Goal: Find specific page/section: Find specific page/section

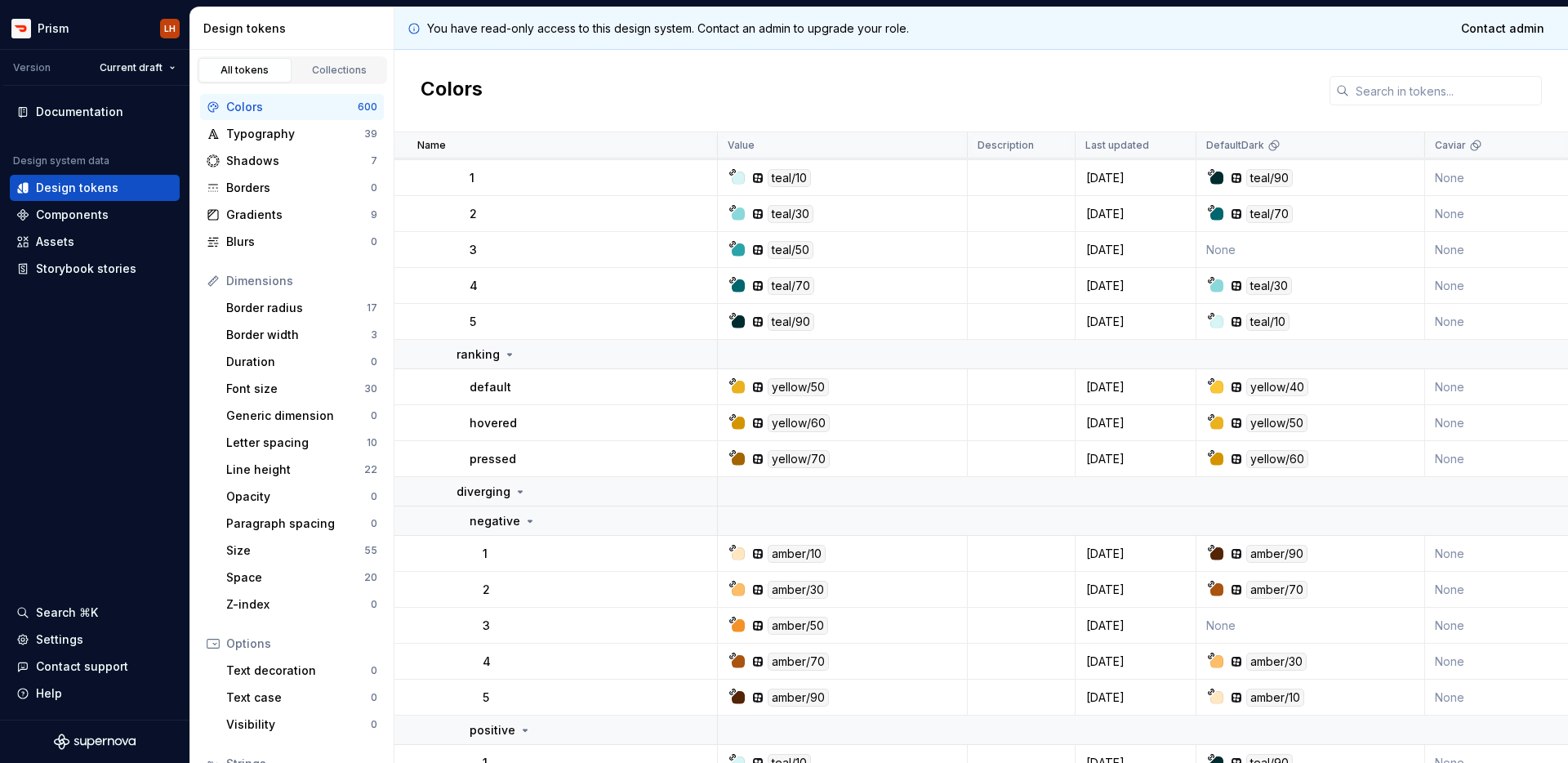
scroll to position [459, 0]
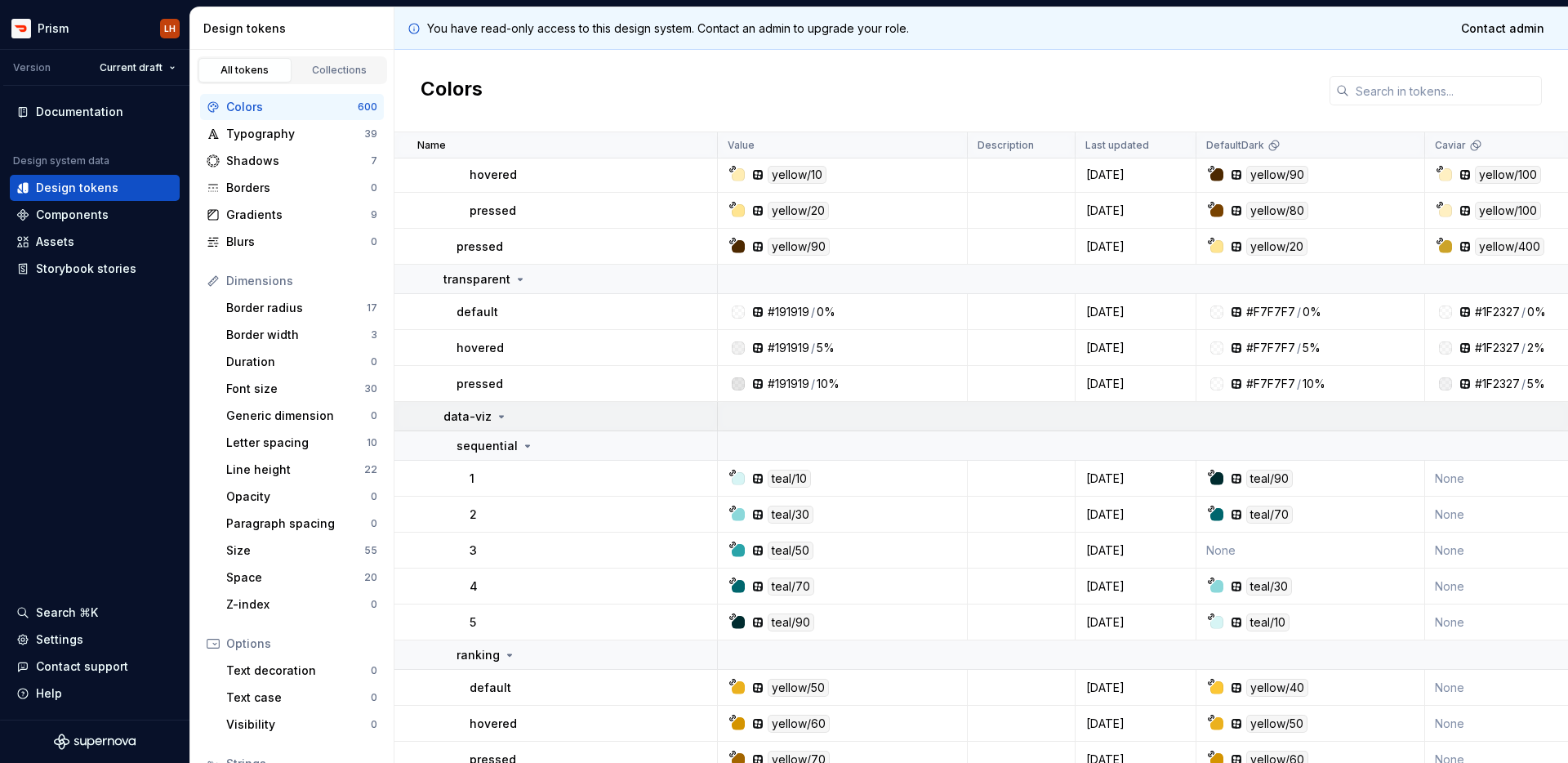
click at [497, 412] on icon at bounding box center [501, 417] width 13 height 13
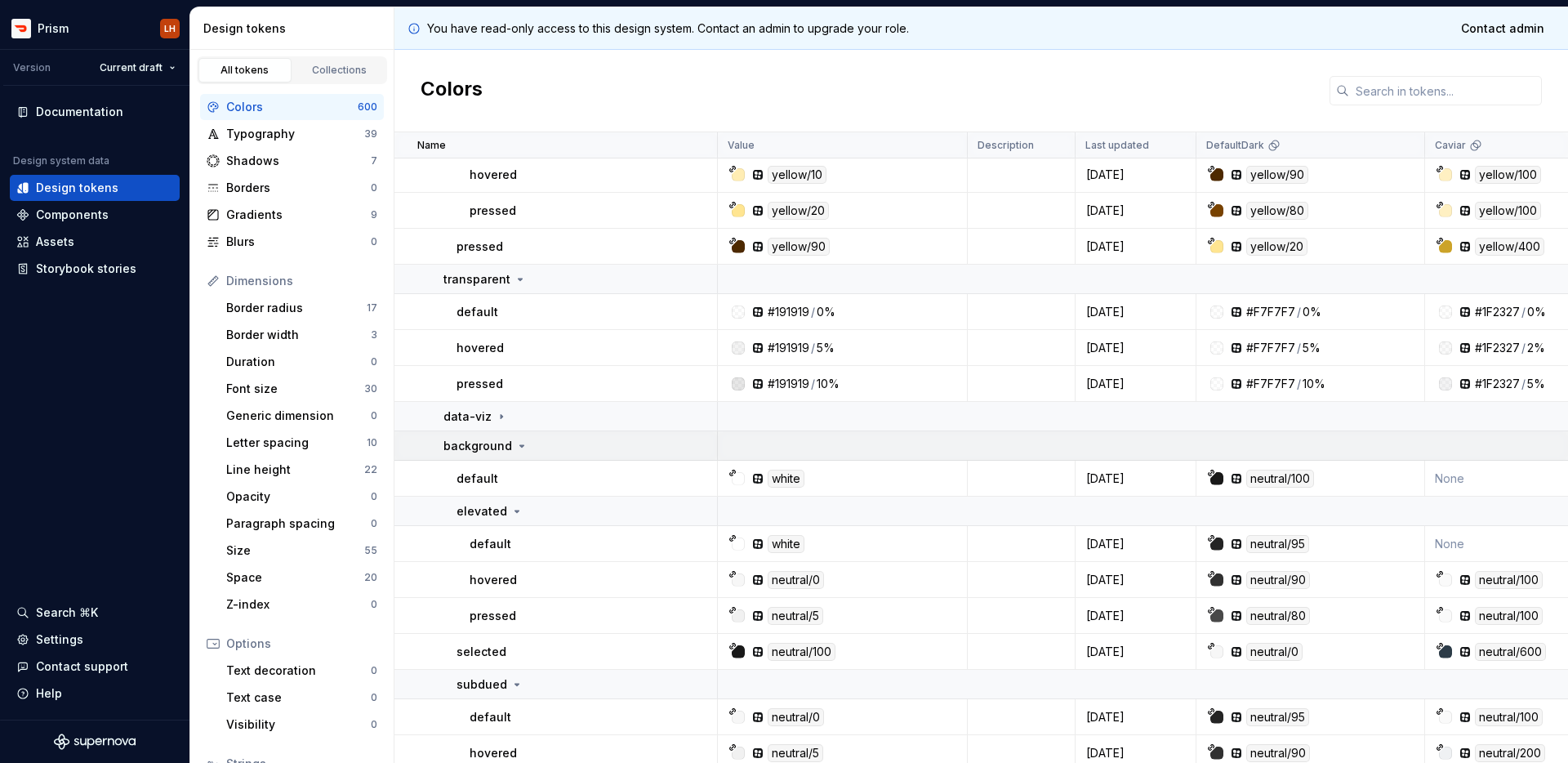
click at [525, 446] on div "background" at bounding box center [579, 447] width 272 height 17
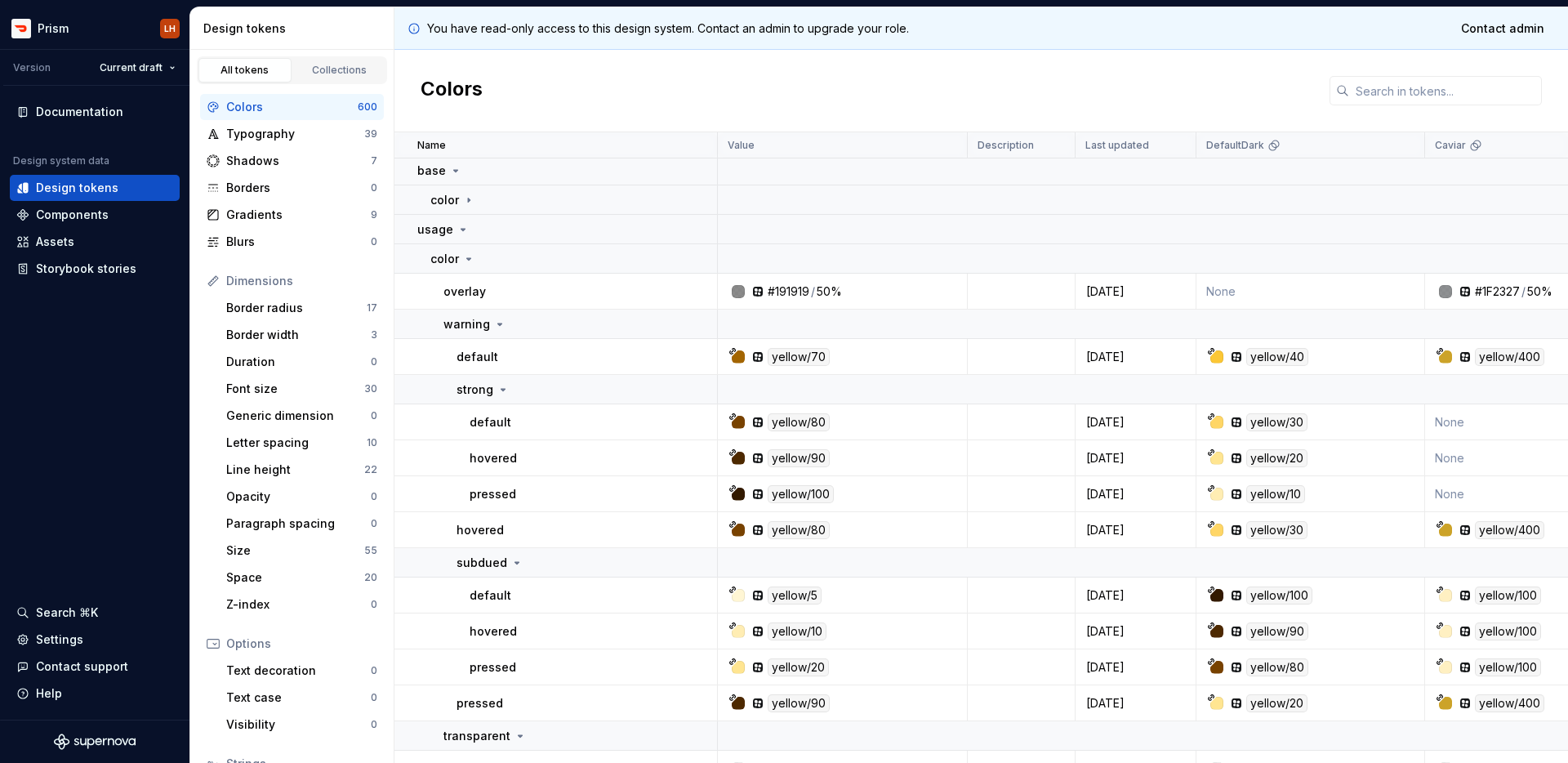
scroll to position [0, 0]
click at [493, 329] on icon at bounding box center [499, 327] width 13 height 13
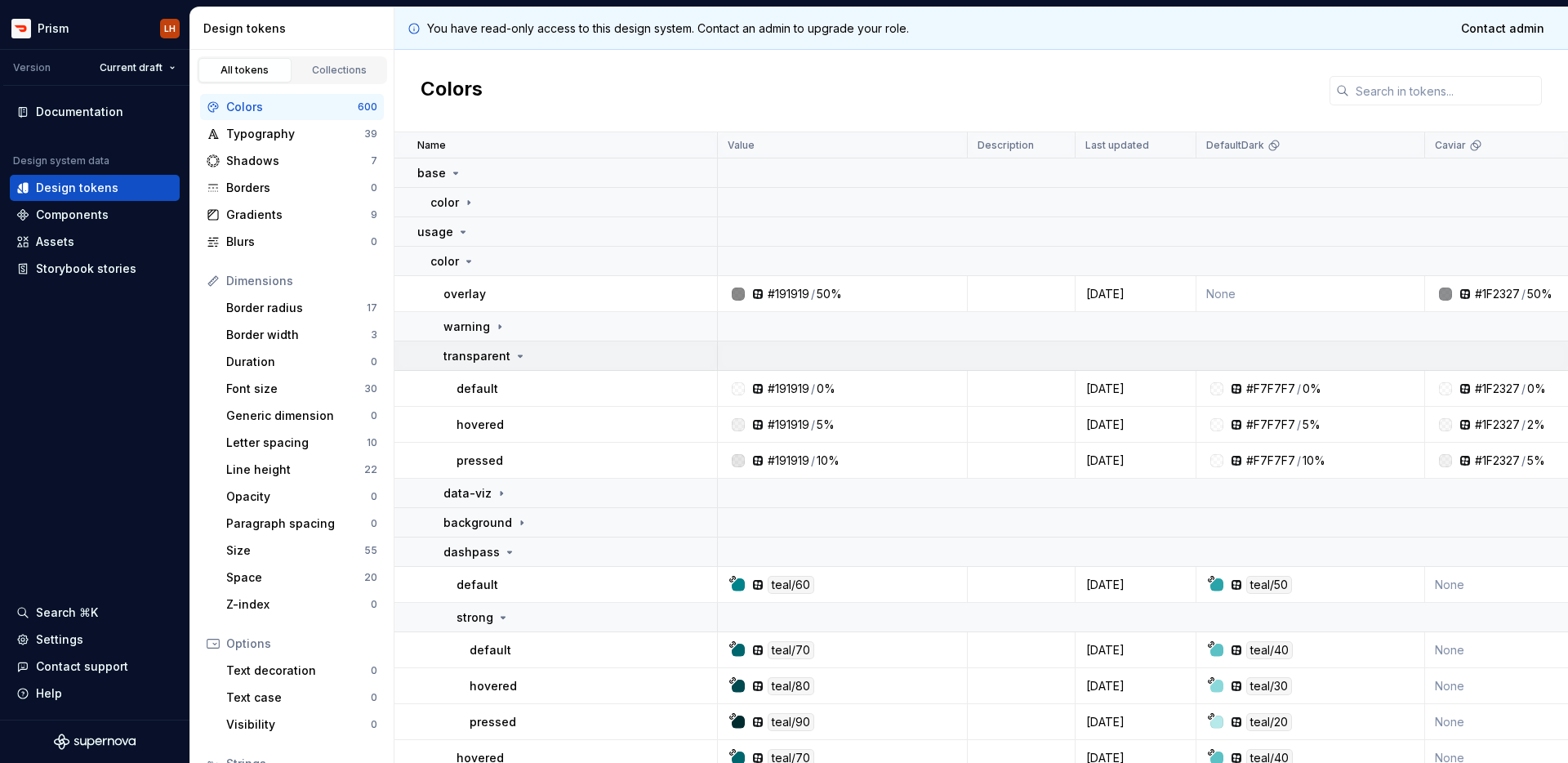
click at [508, 354] on div "transparent" at bounding box center [485, 356] width 84 height 17
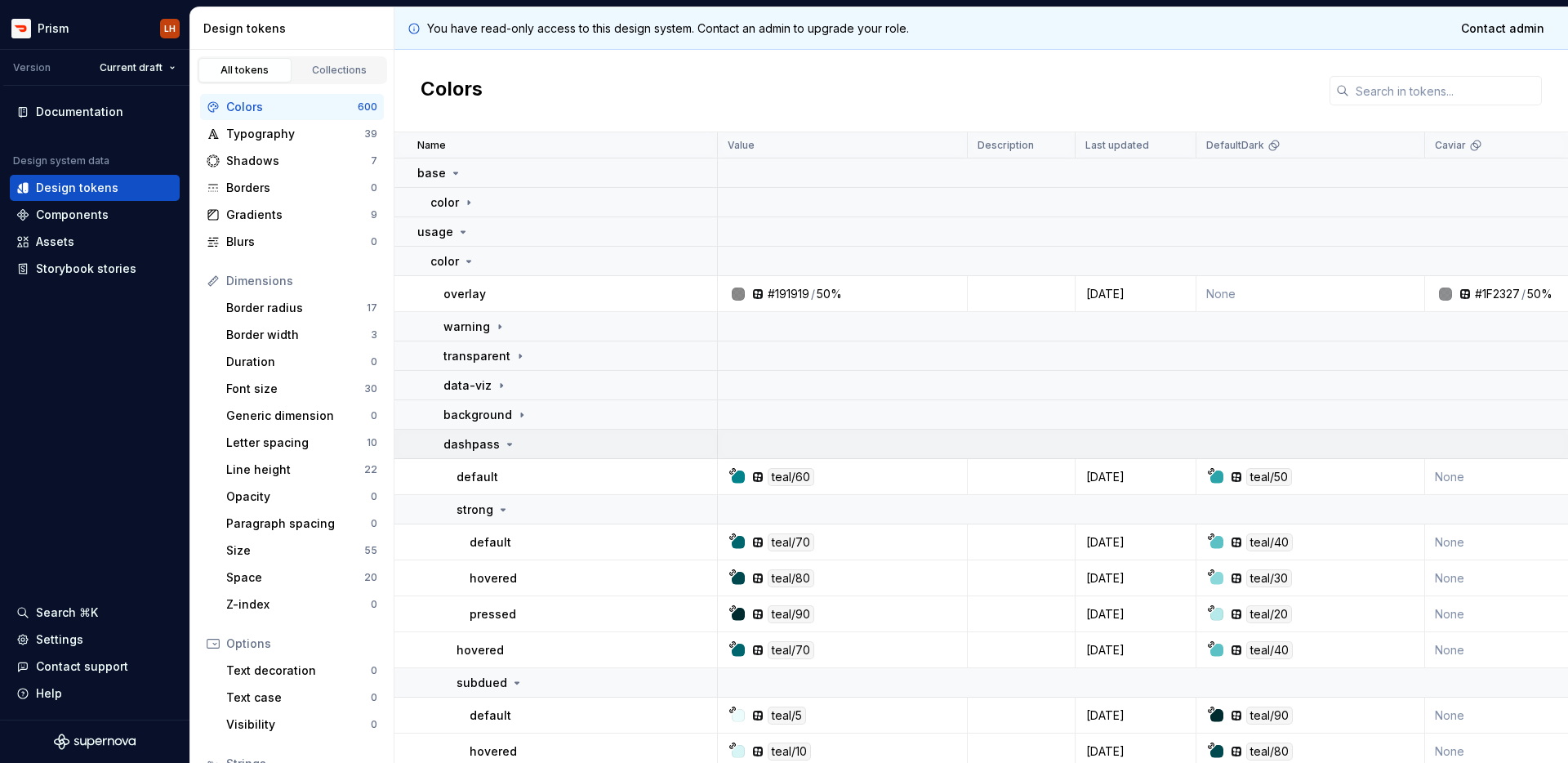
click at [509, 442] on icon at bounding box center [510, 445] width 13 height 13
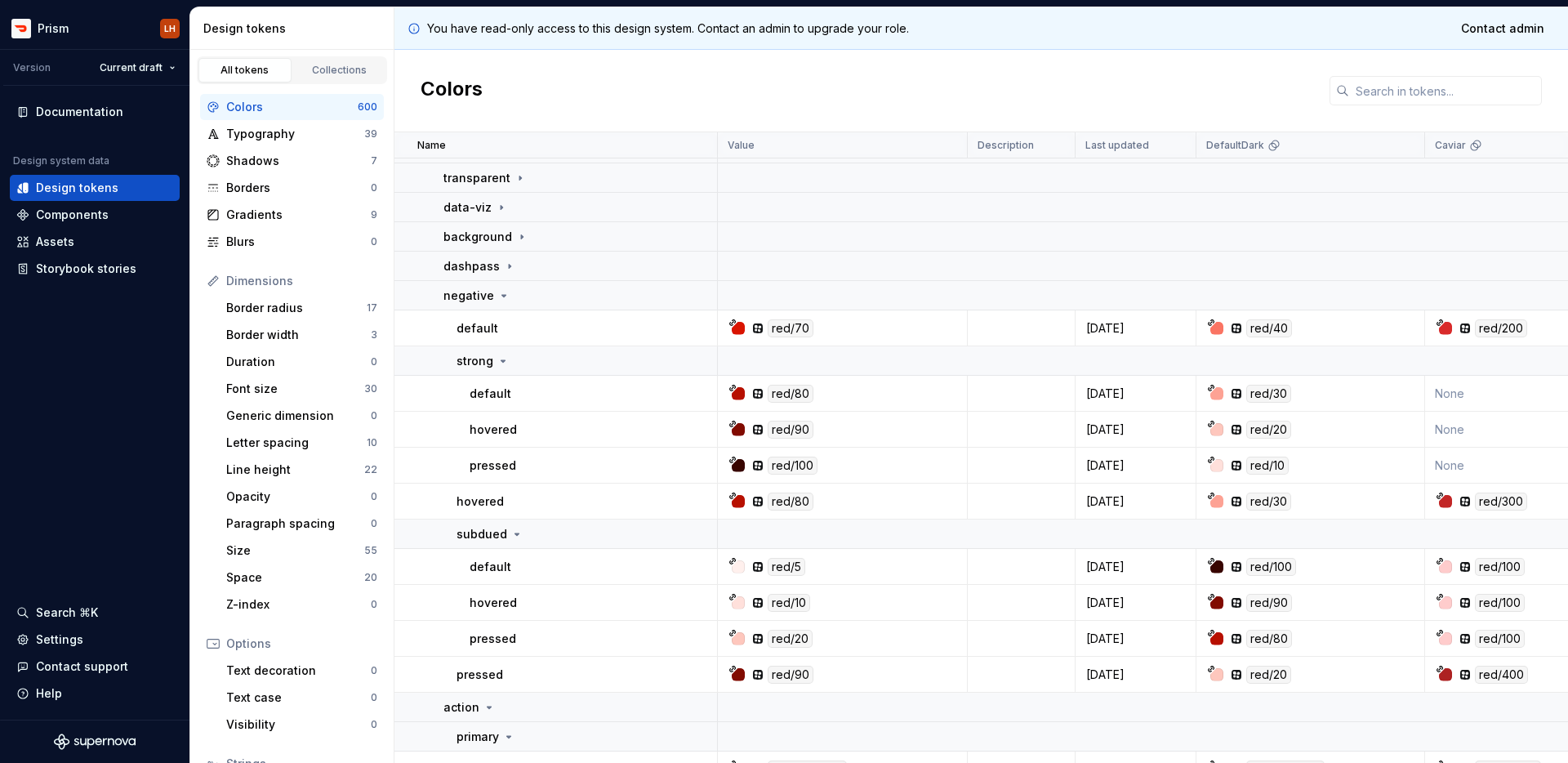
scroll to position [170, 0]
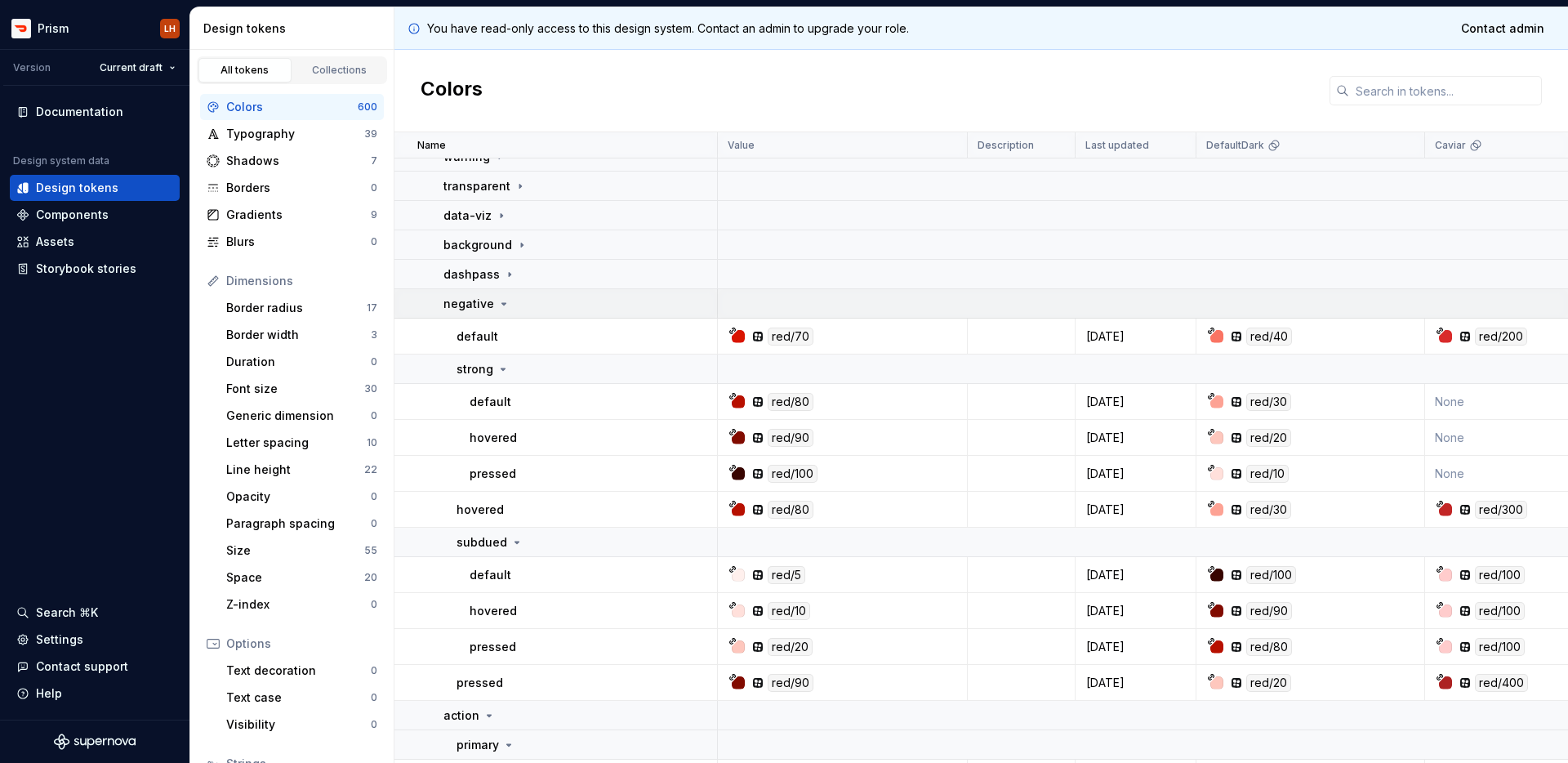
click at [498, 301] on icon at bounding box center [504, 304] width 13 height 13
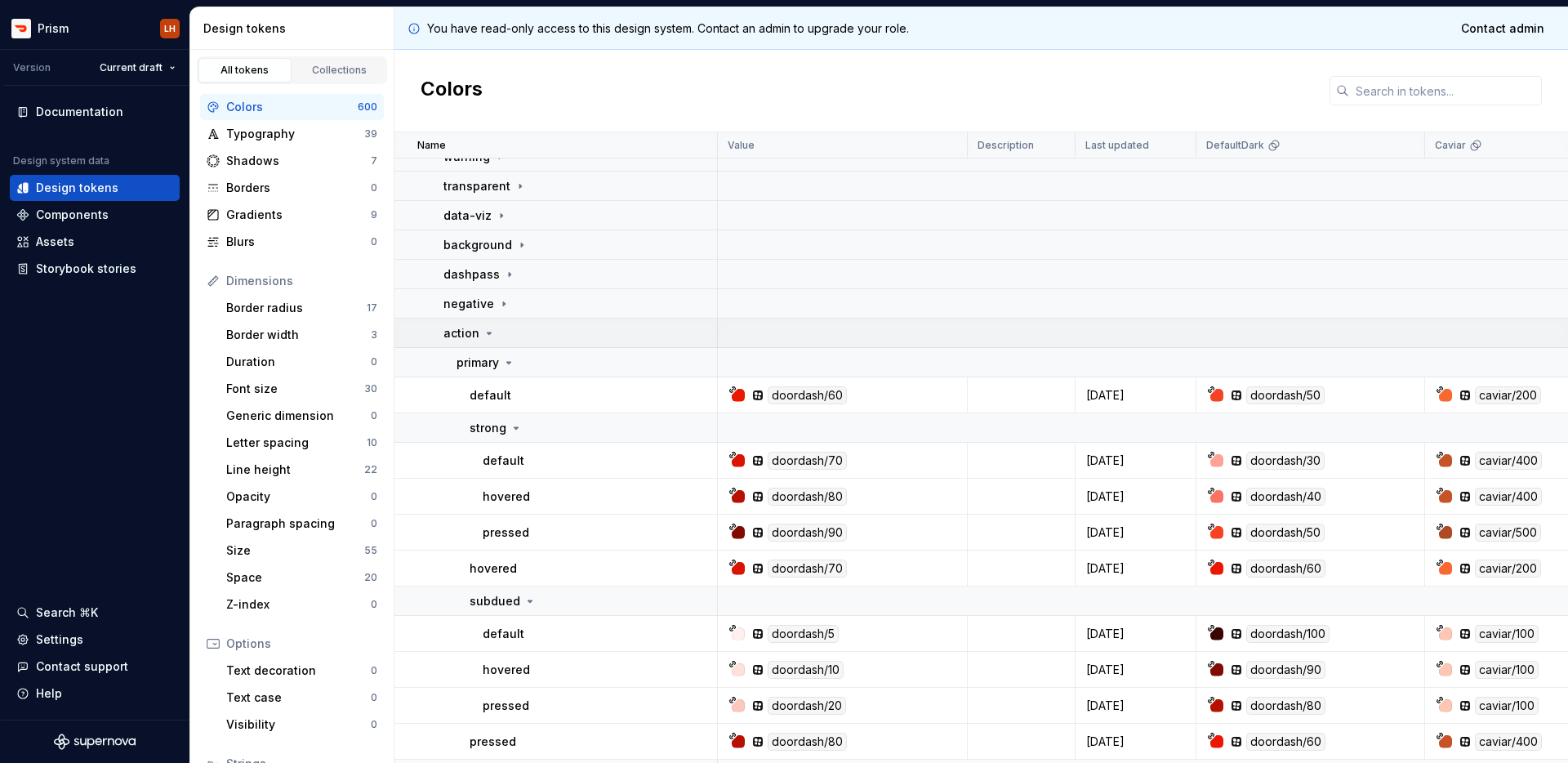
click at [495, 335] on div "action" at bounding box center [579, 333] width 272 height 17
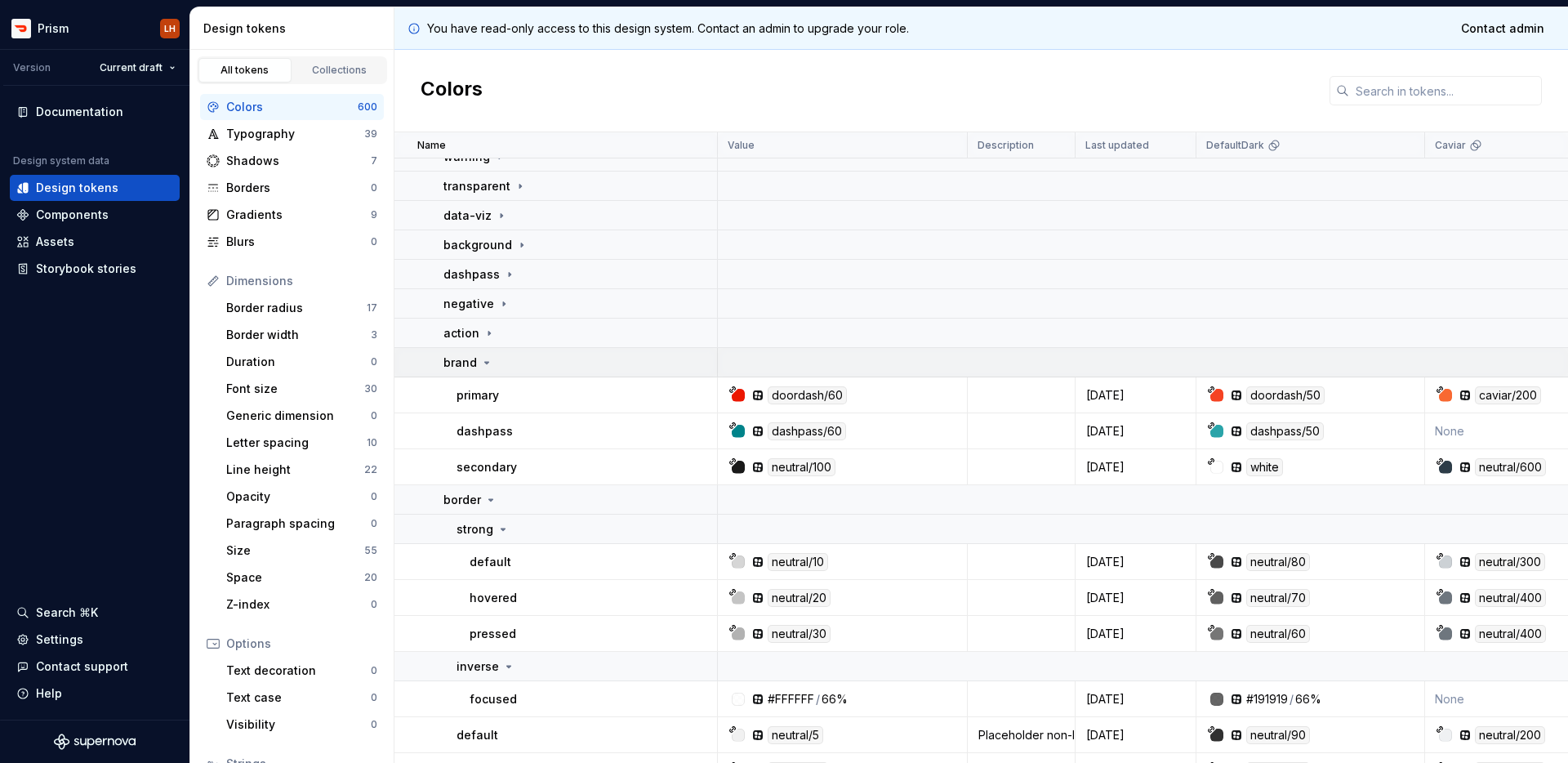
click at [485, 366] on icon at bounding box center [486, 363] width 13 height 13
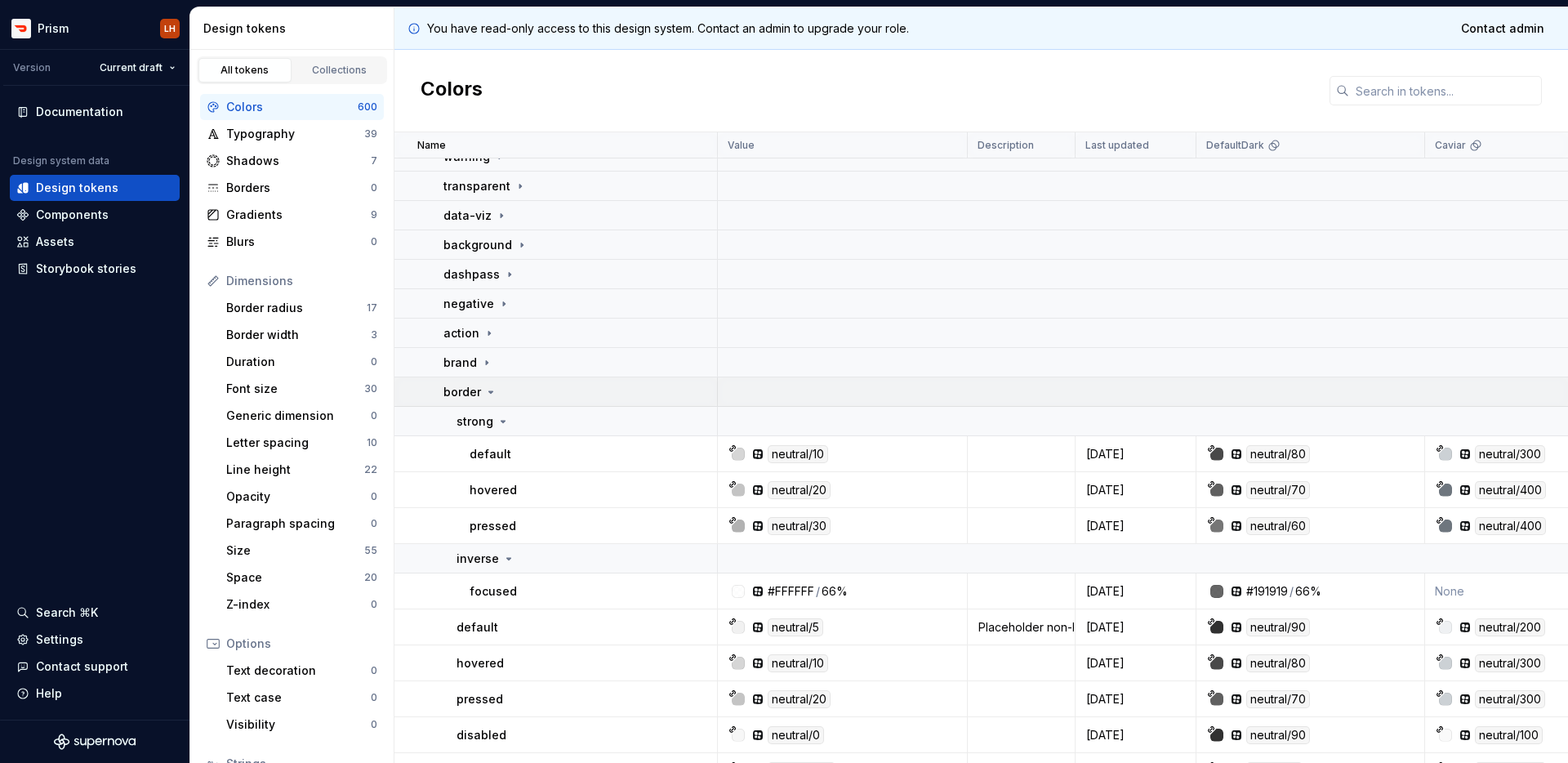
click at [489, 393] on icon at bounding box center [491, 392] width 4 height 2
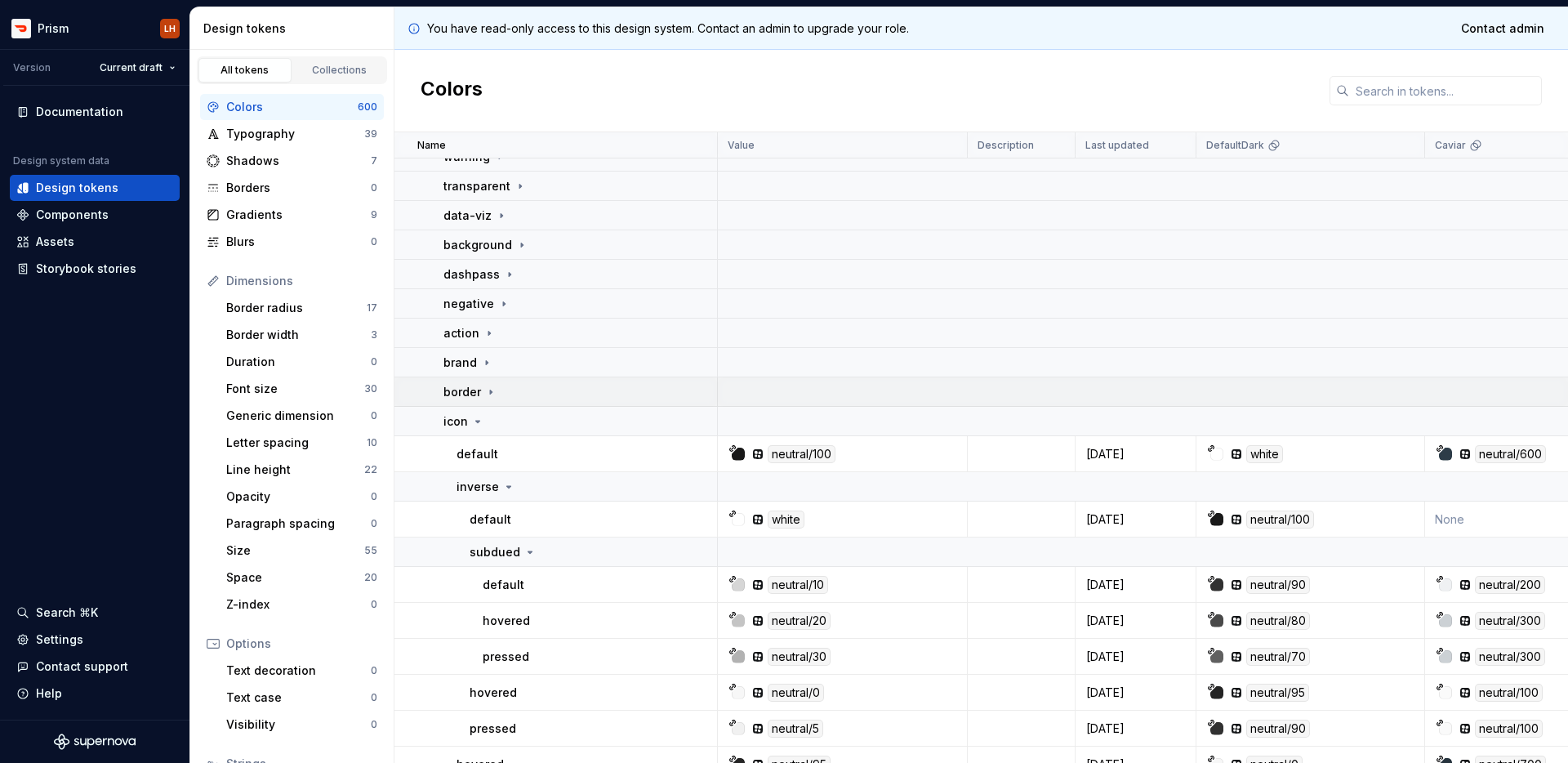
scroll to position [215, 0]
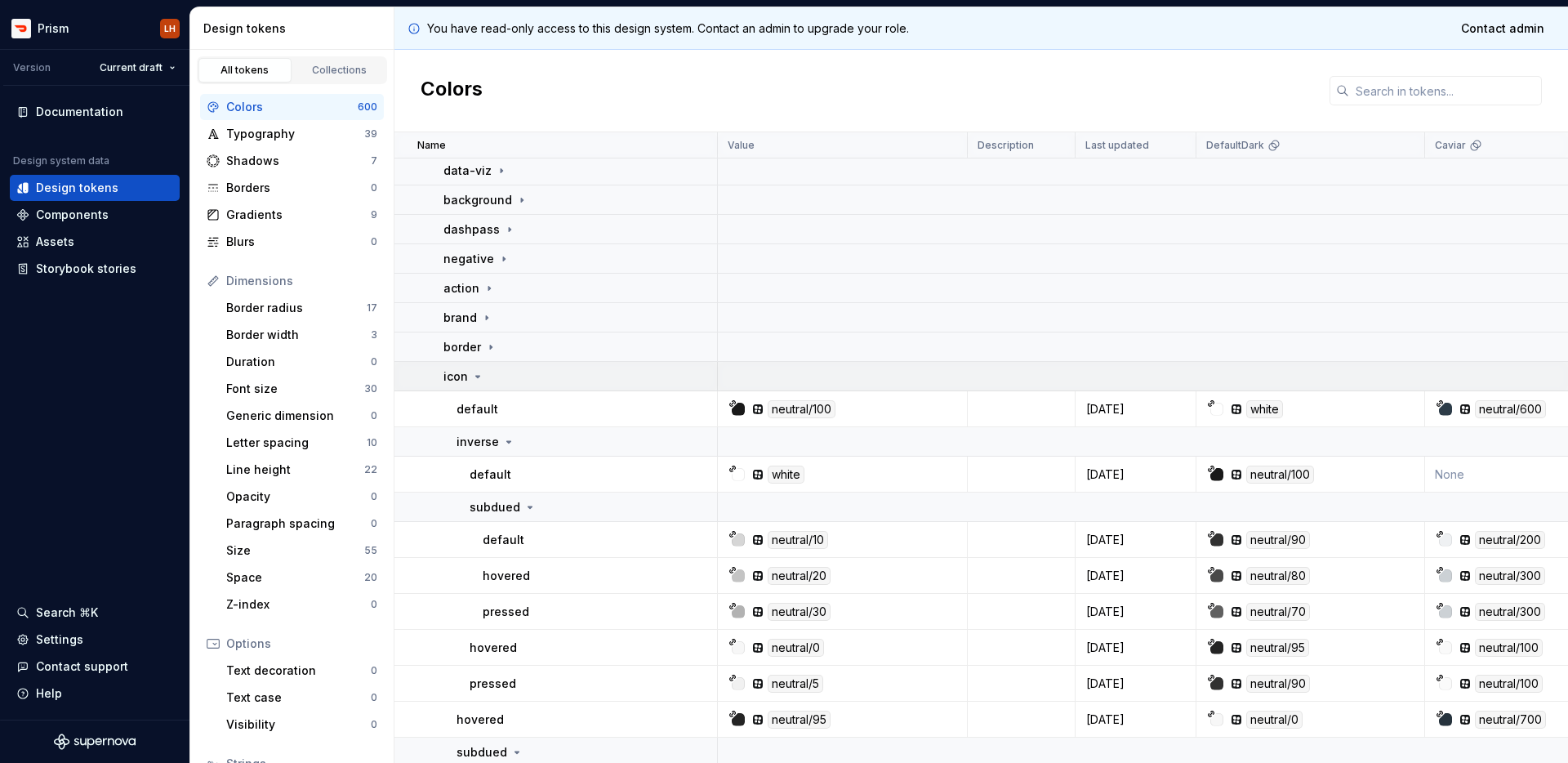
click at [480, 373] on icon at bounding box center [478, 377] width 13 height 13
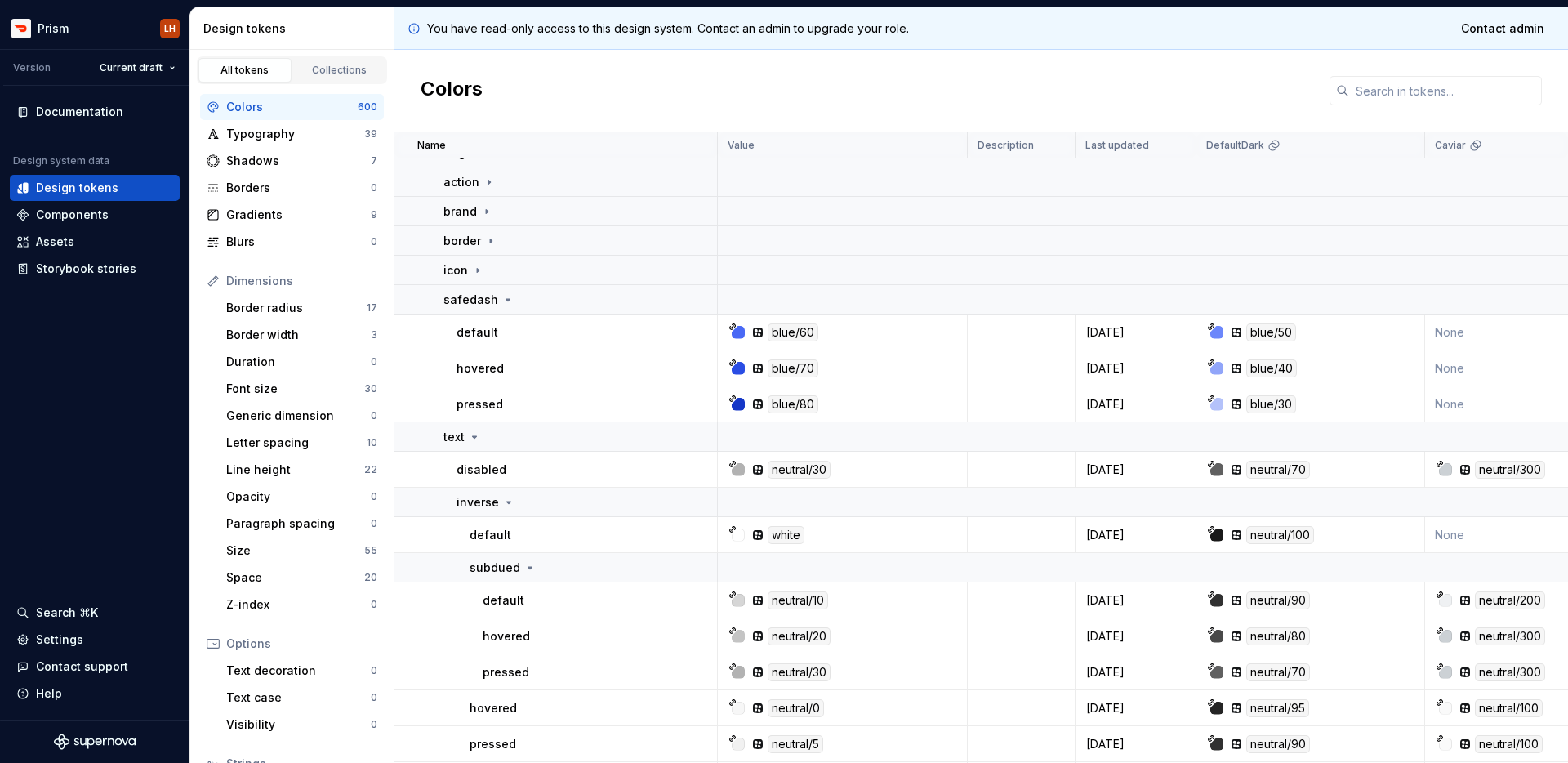
scroll to position [325, 0]
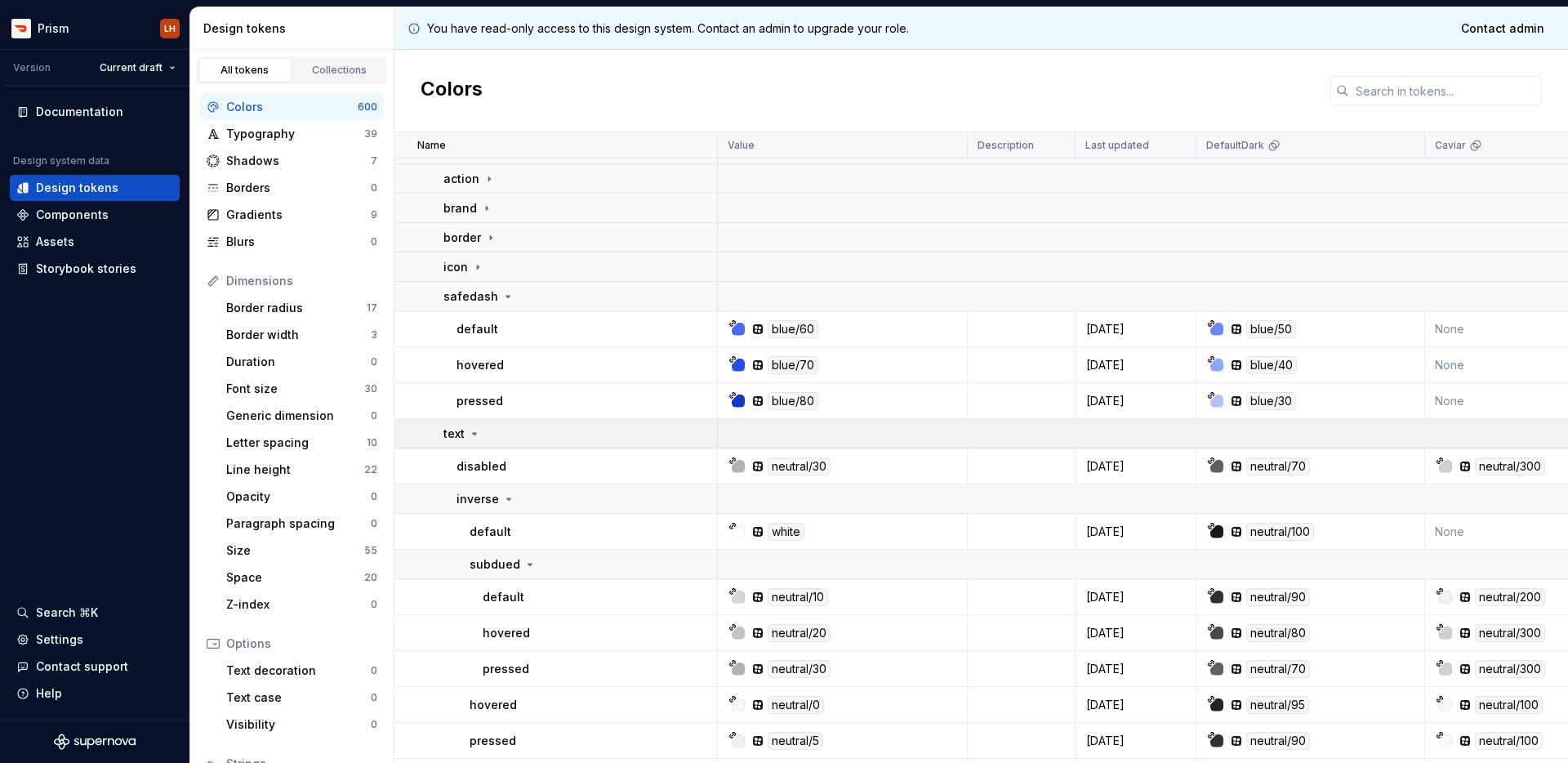
click at [478, 436] on icon at bounding box center [474, 434] width 13 height 13
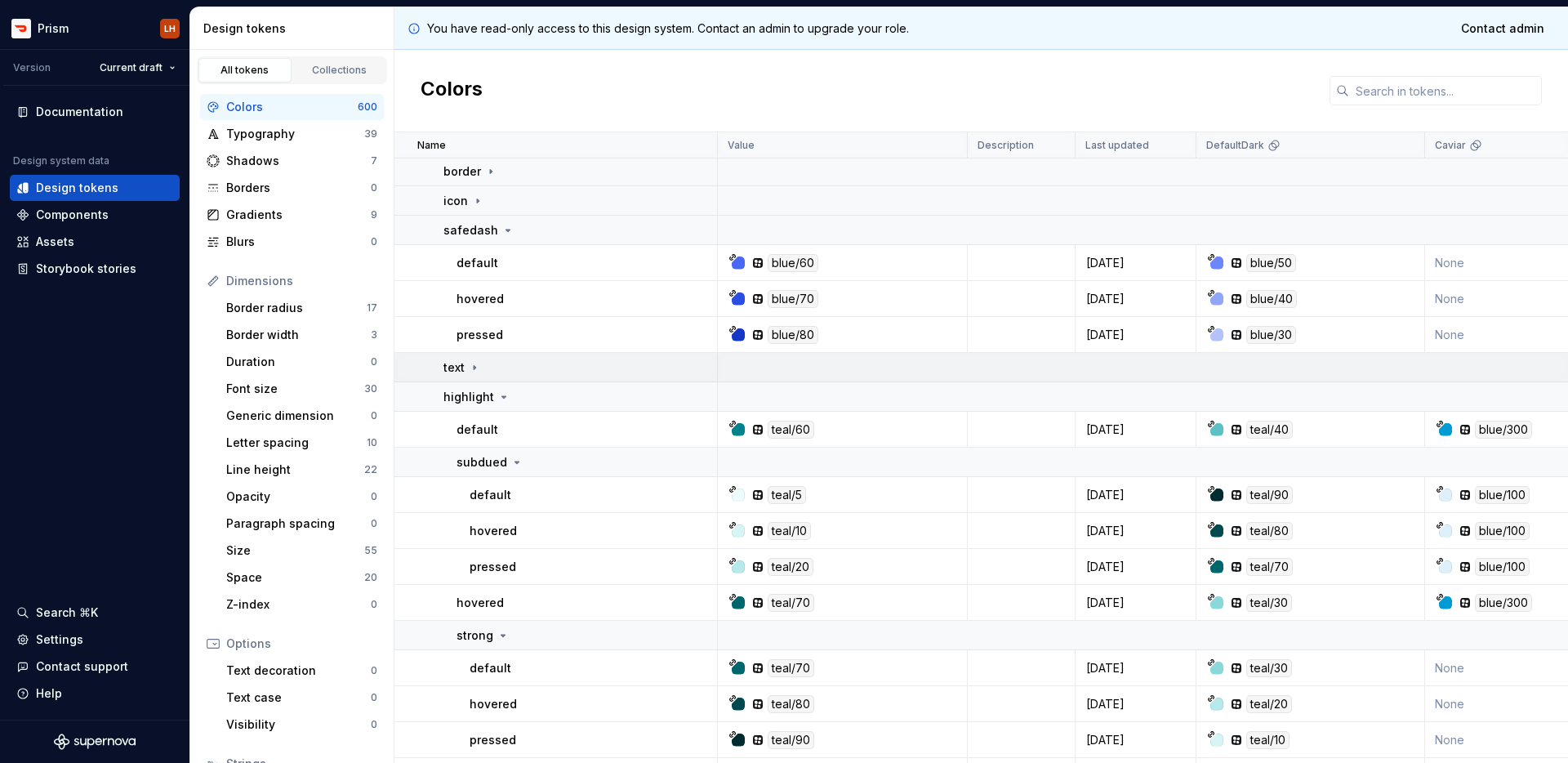
scroll to position [452, 0]
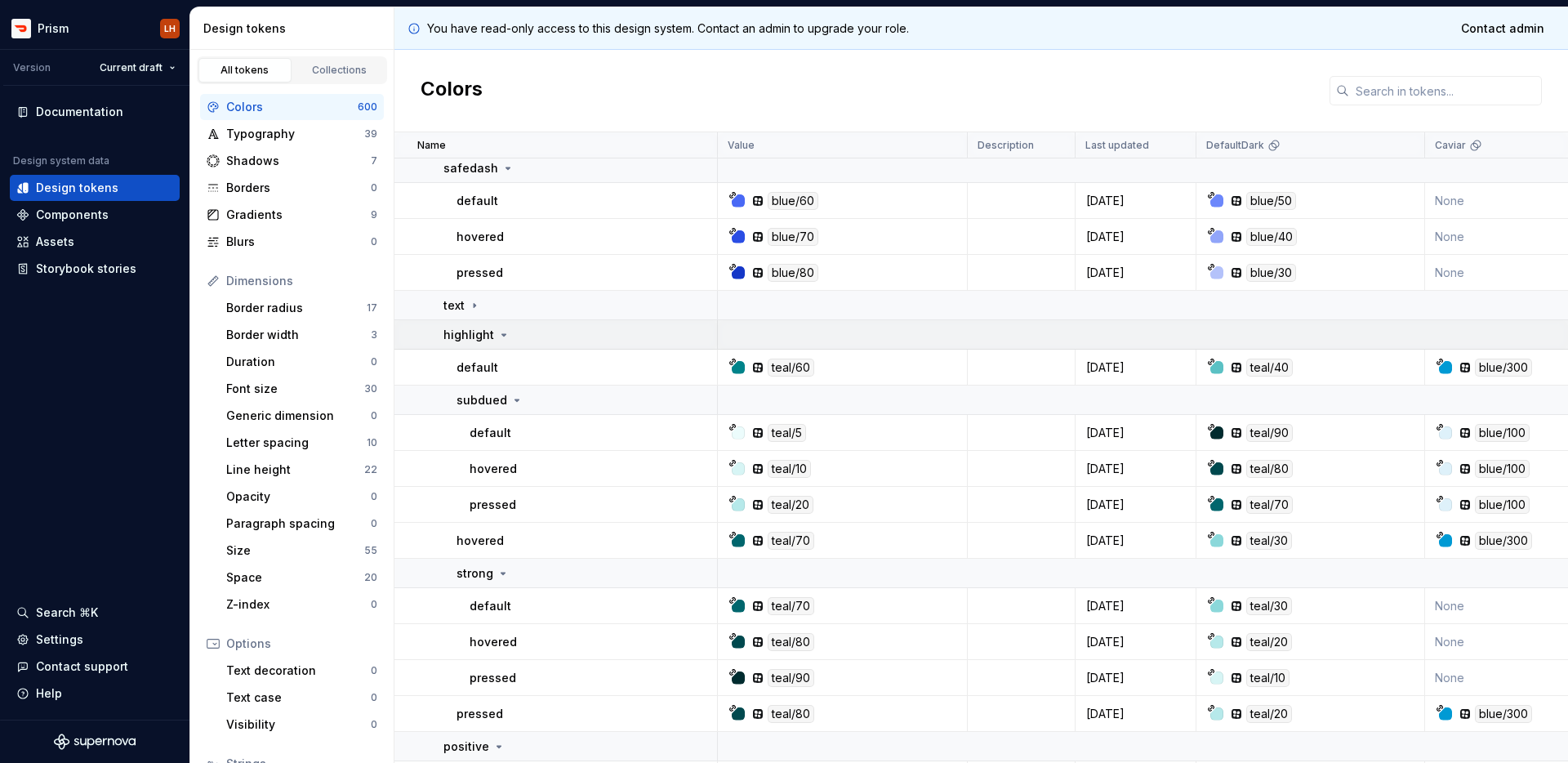
click at [498, 338] on icon at bounding box center [504, 335] width 13 height 13
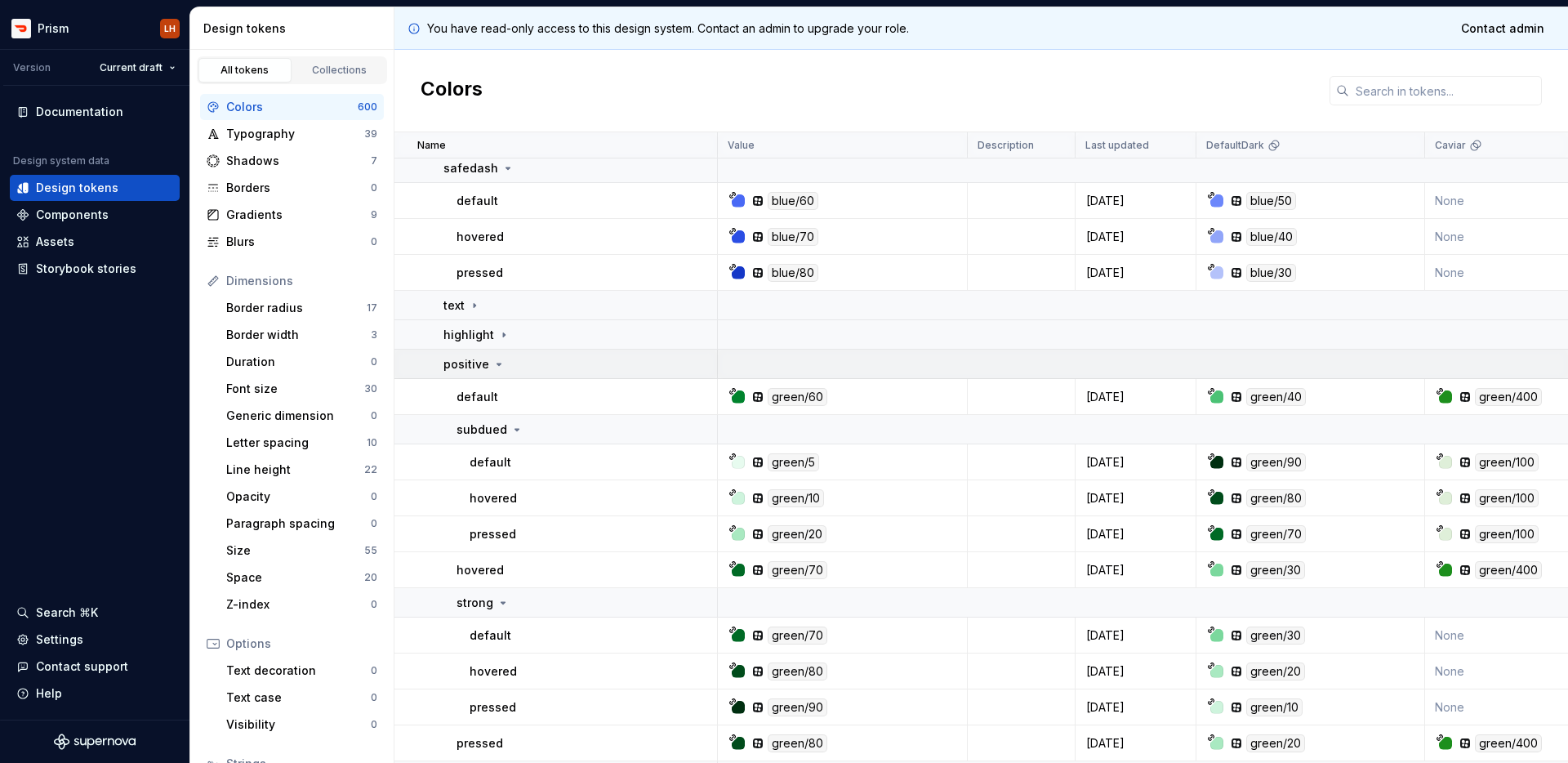
click at [497, 365] on icon at bounding box center [498, 365] width 13 height 13
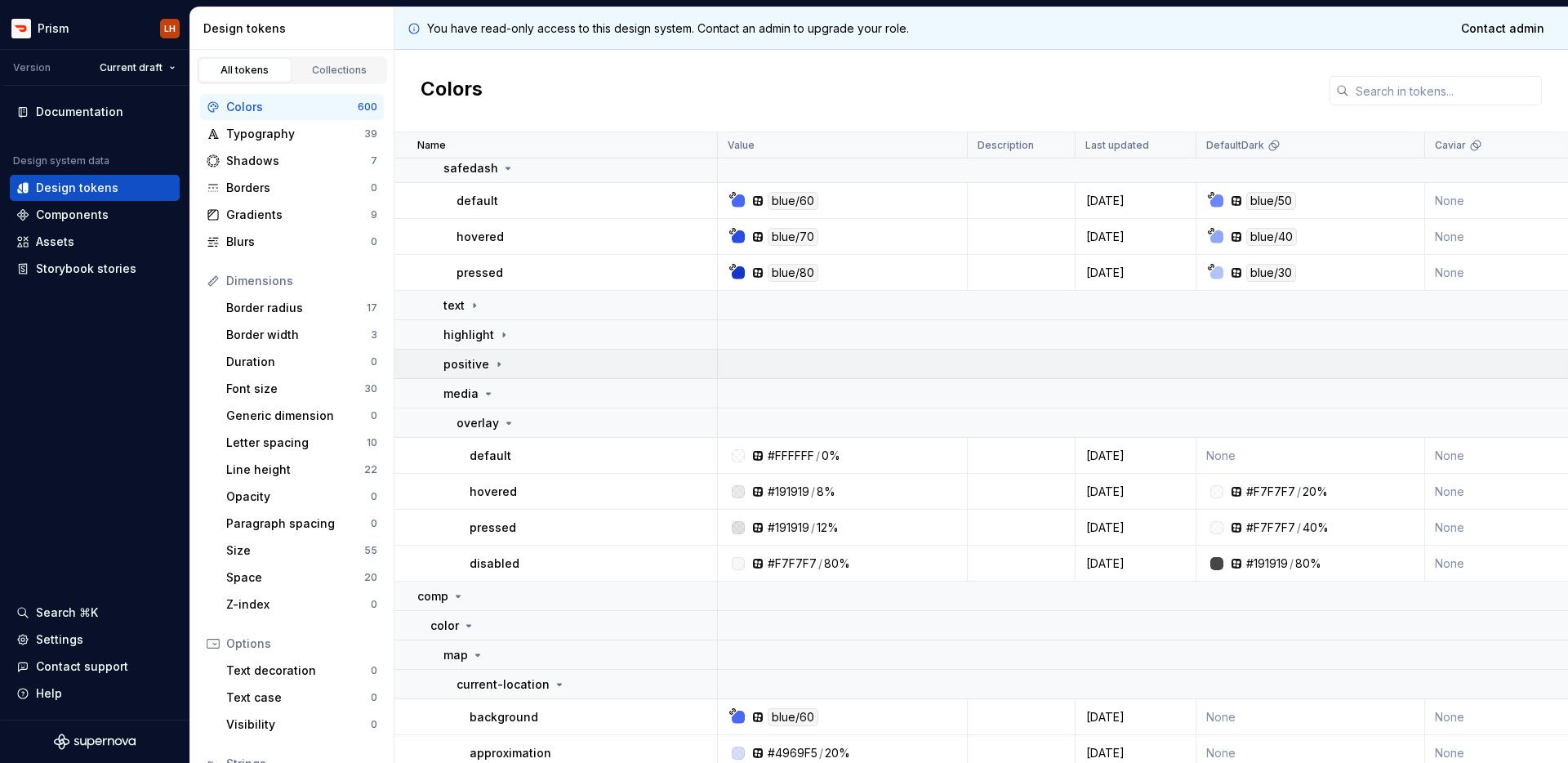
click at [498, 364] on icon at bounding box center [499, 364] width 2 height 4
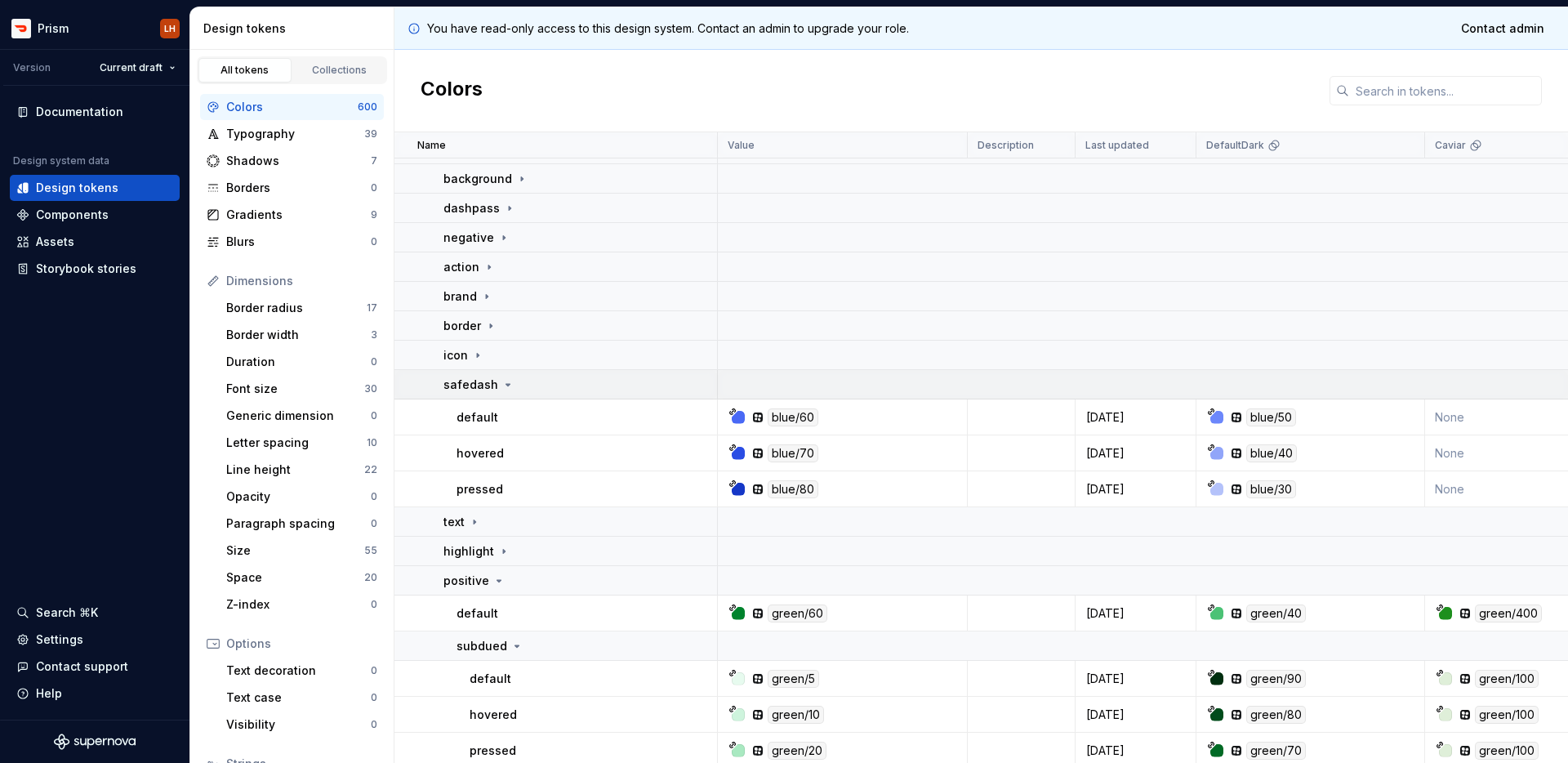
scroll to position [233, 0]
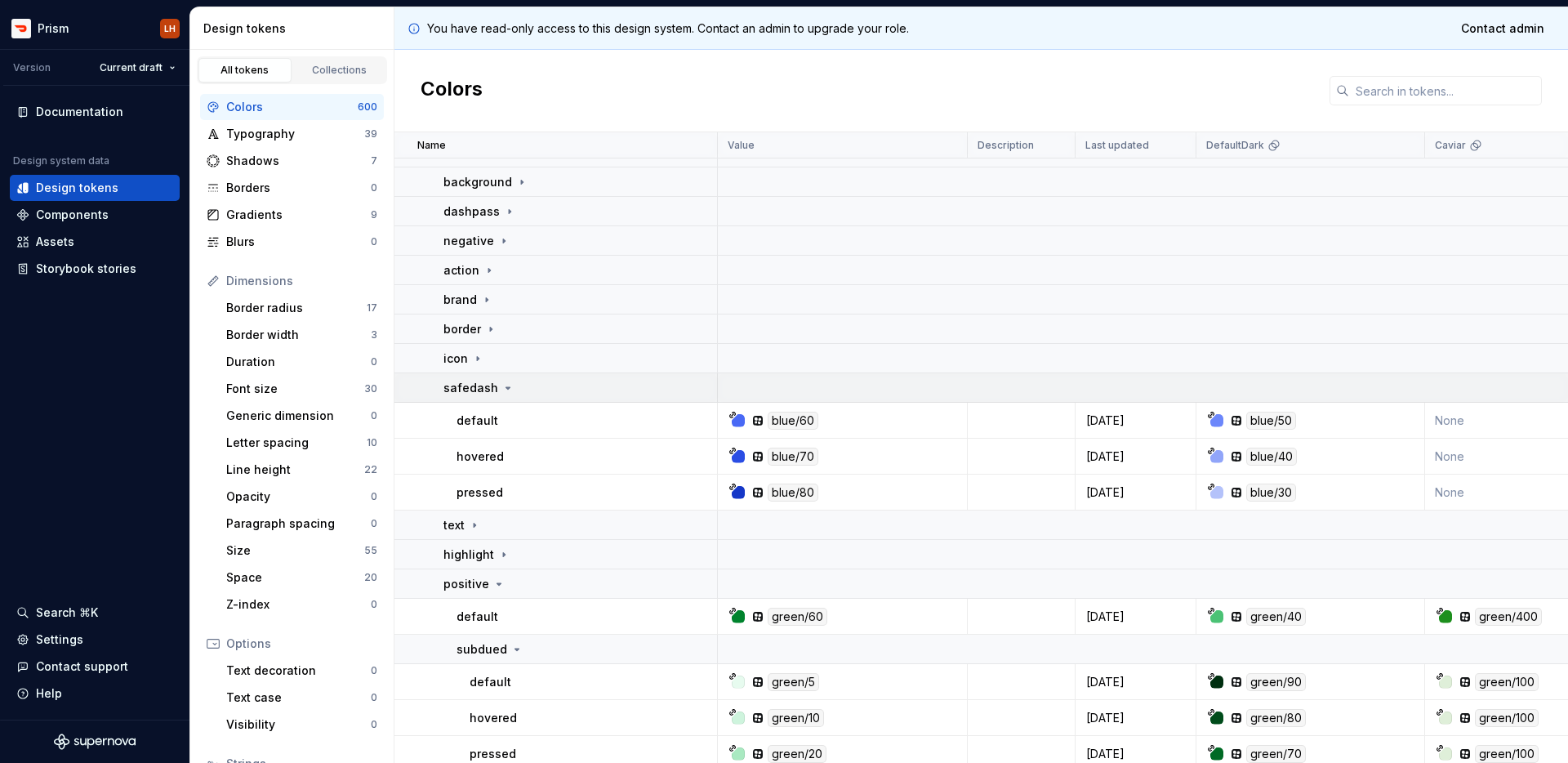
click at [506, 387] on icon at bounding box center [508, 388] width 4 height 2
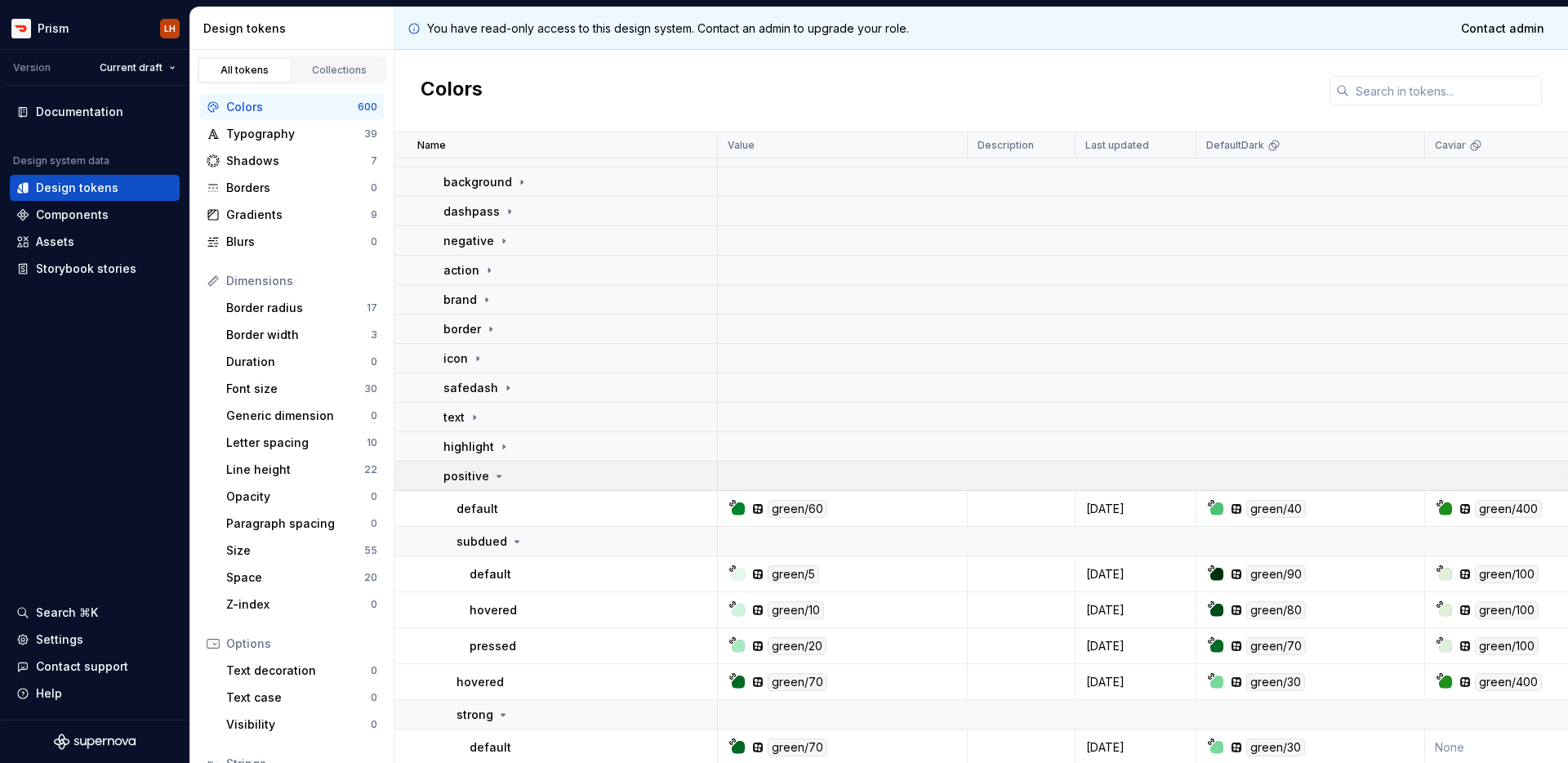
click at [488, 471] on div "positive" at bounding box center [474, 476] width 62 height 17
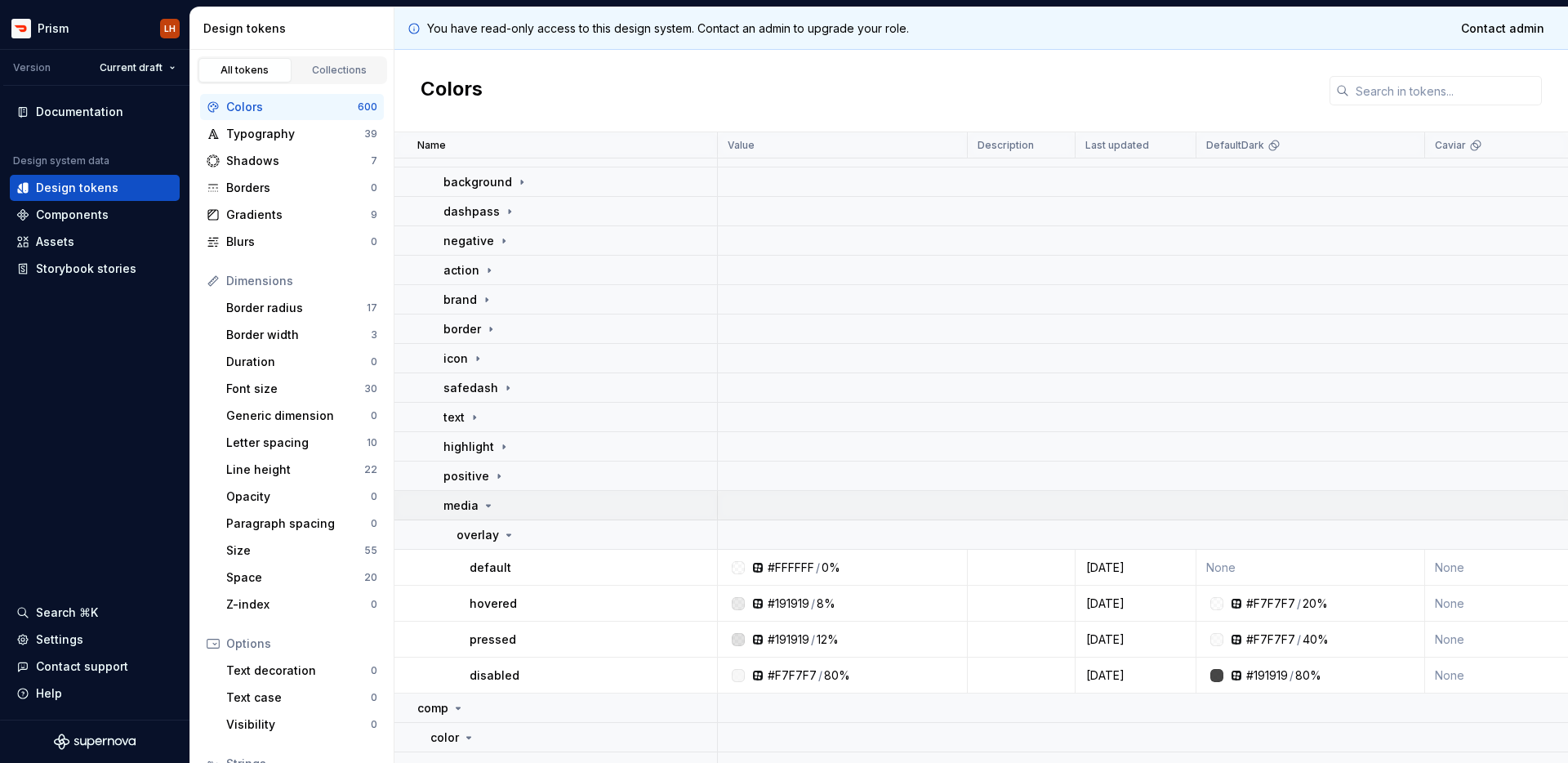
click at [482, 502] on icon at bounding box center [488, 505] width 13 height 13
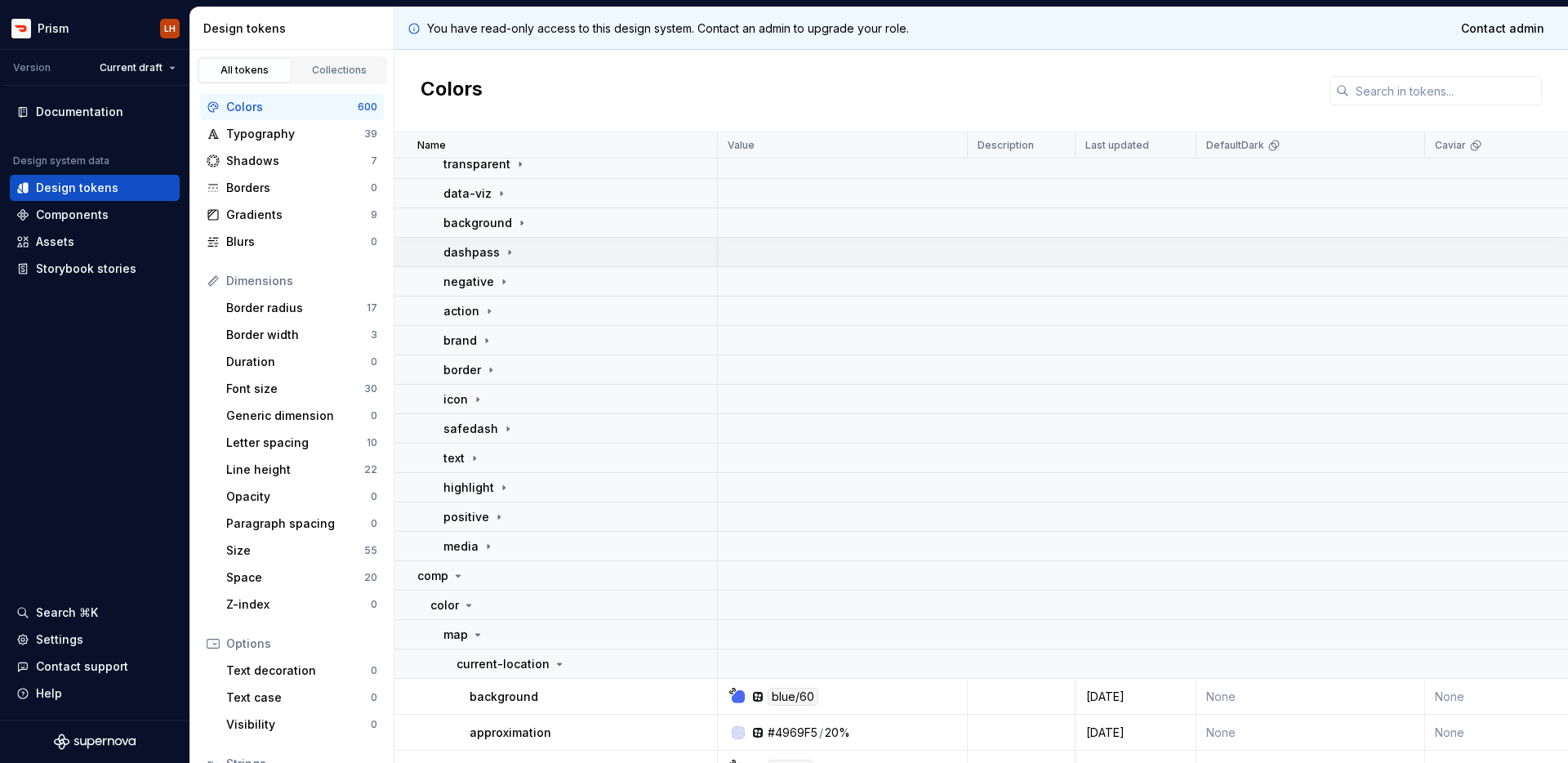
scroll to position [181, 0]
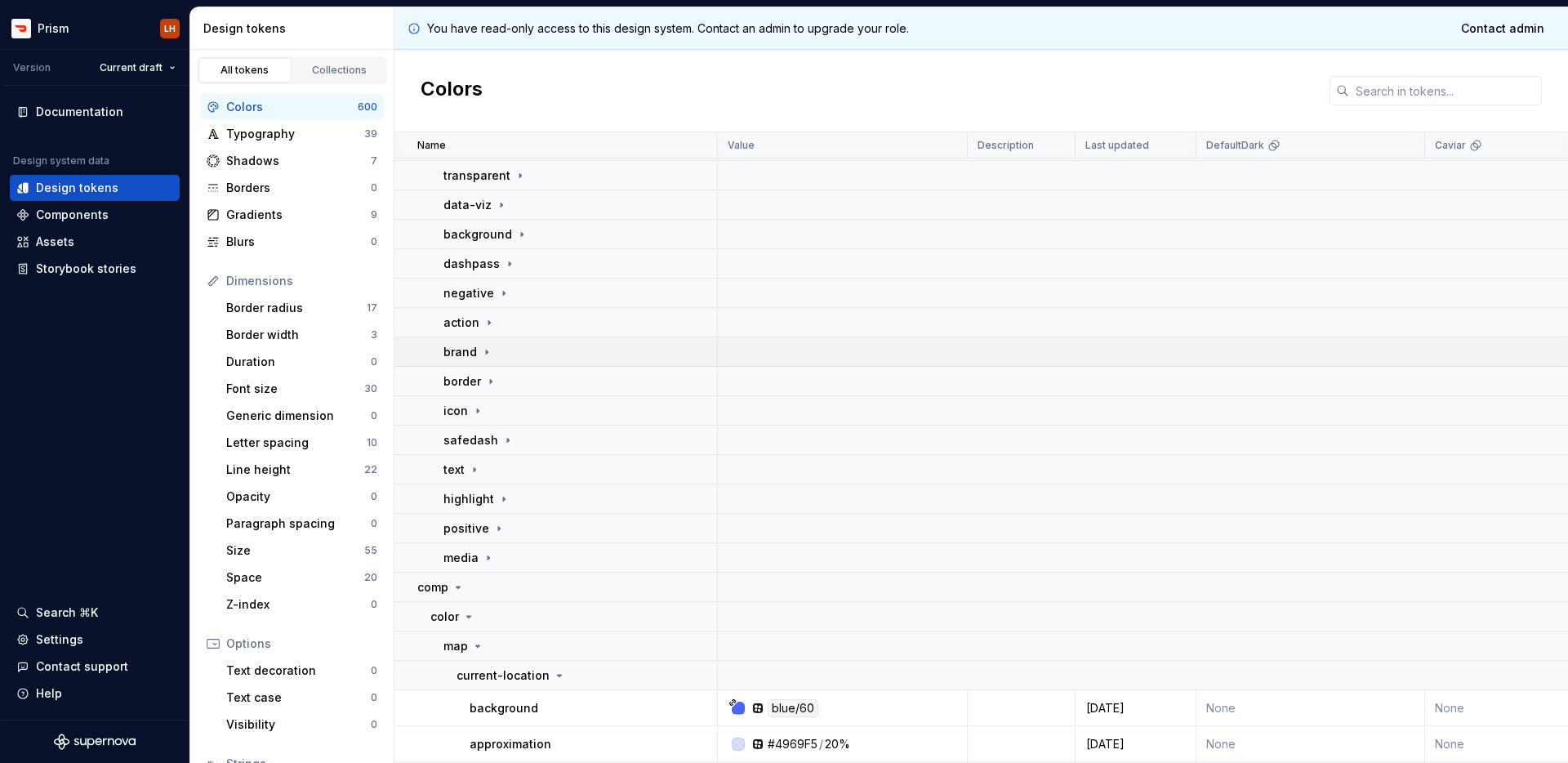
click at [483, 355] on icon at bounding box center [486, 352] width 13 height 13
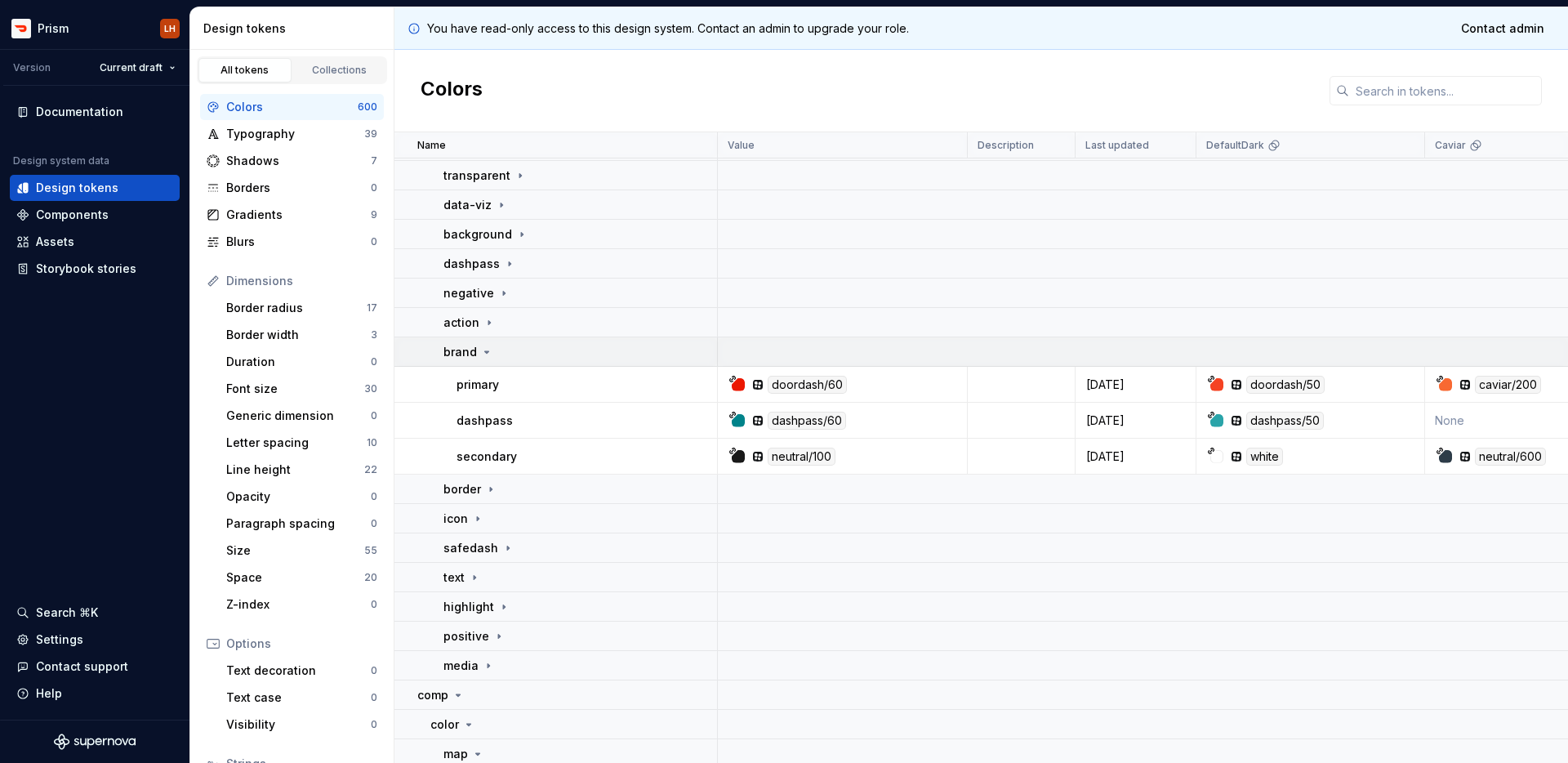
click at [485, 352] on icon at bounding box center [486, 352] width 4 height 2
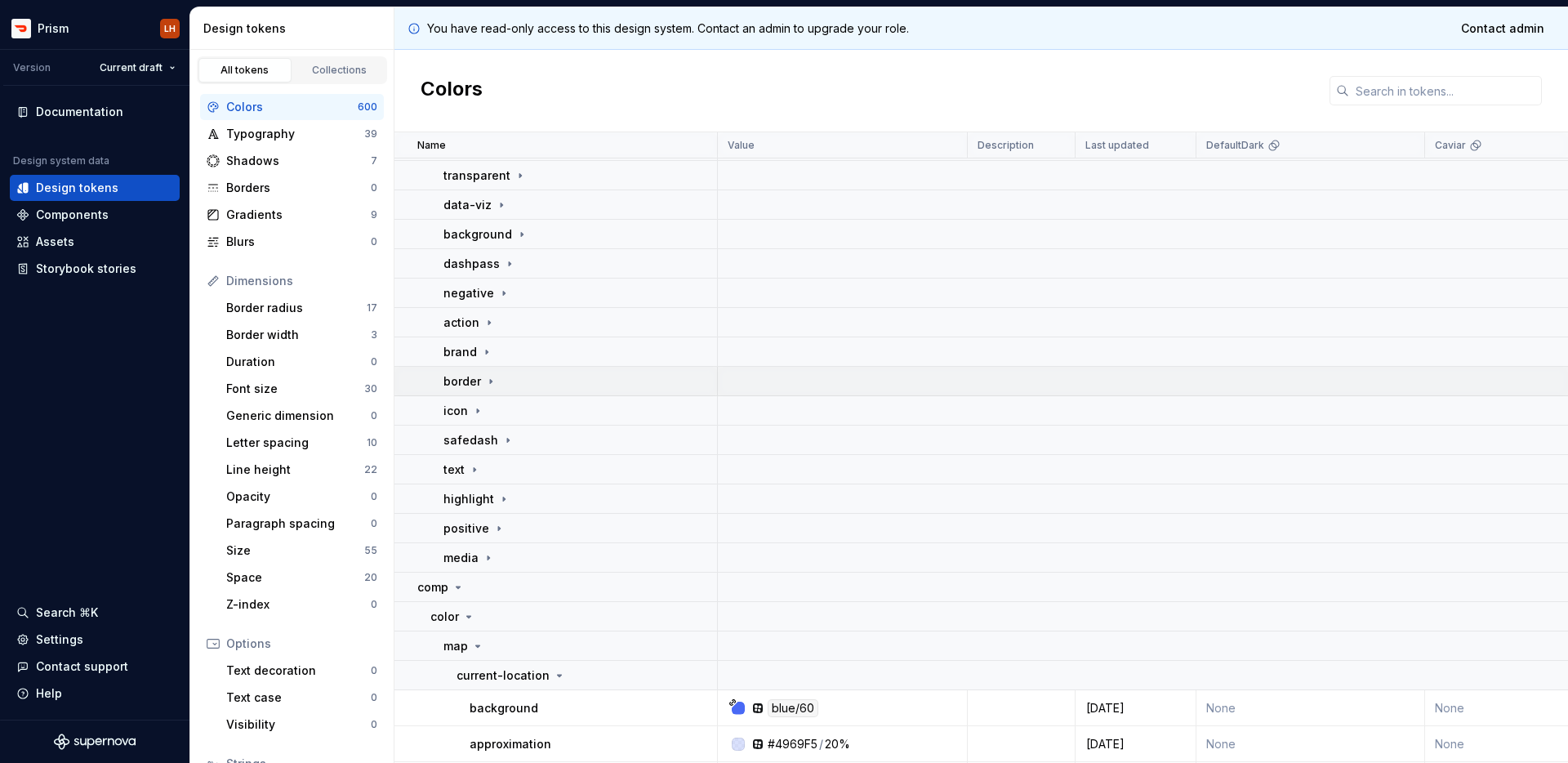
click at [490, 382] on icon at bounding box center [491, 381] width 2 height 4
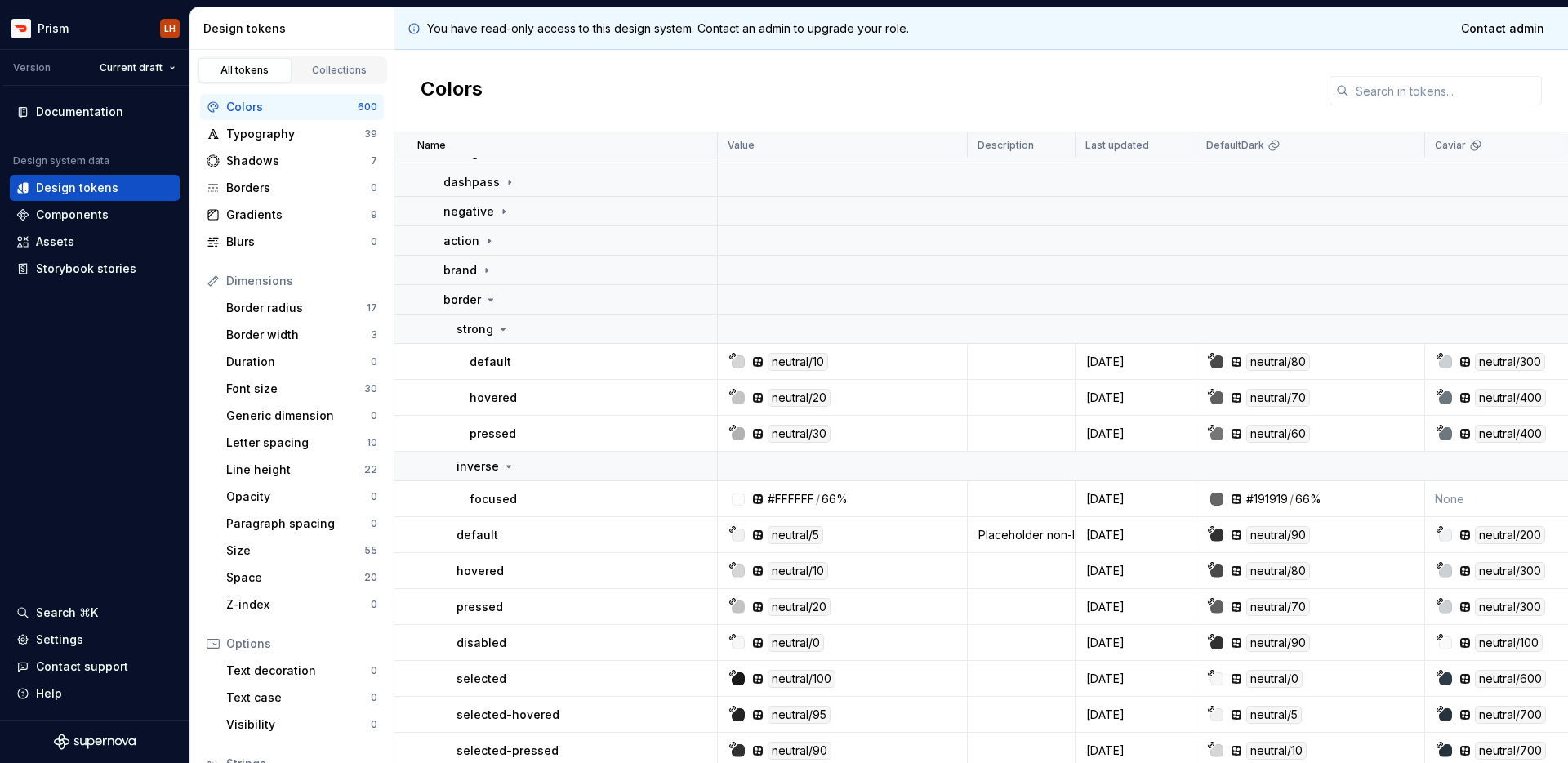
scroll to position [266, 0]
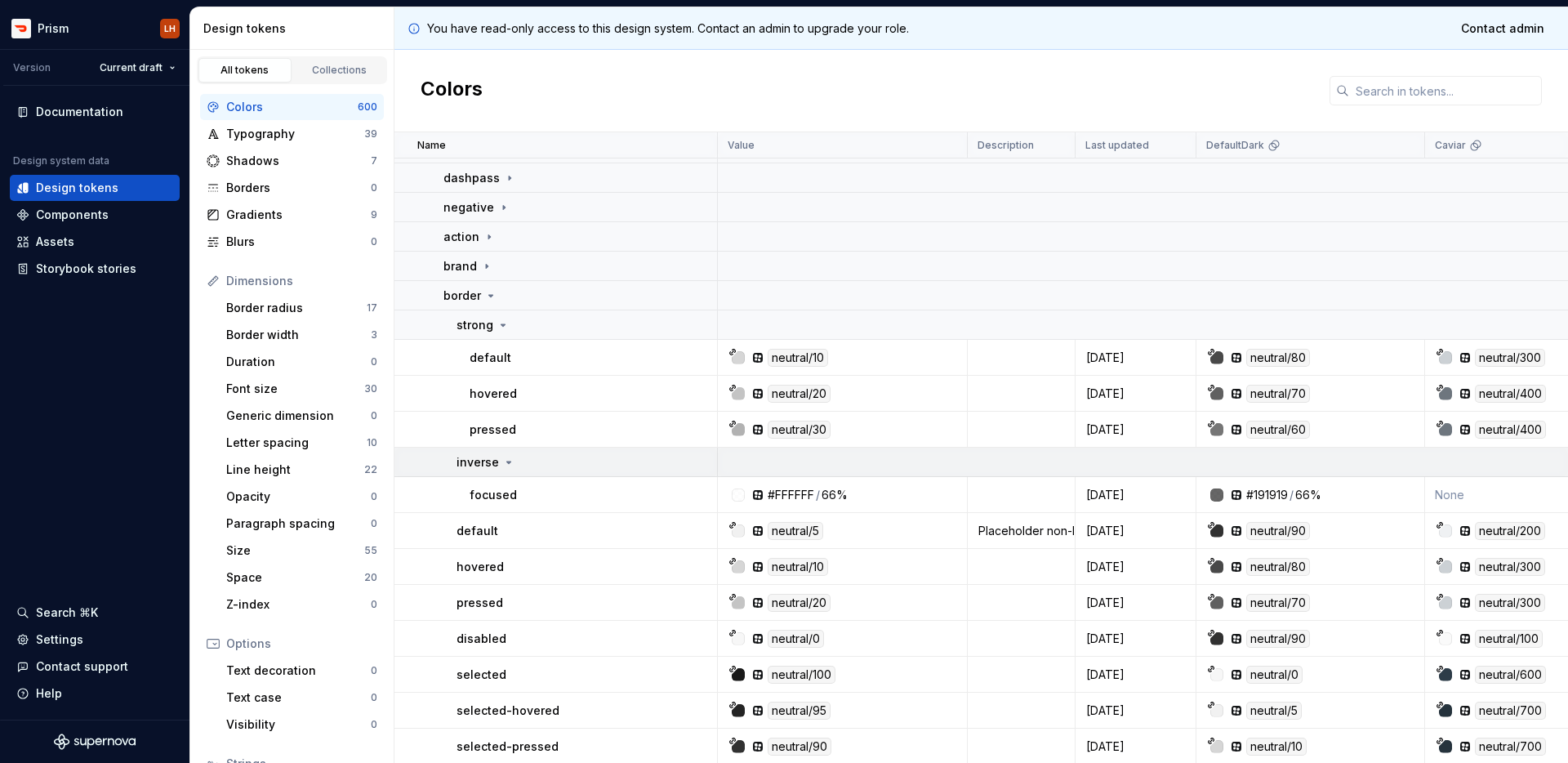
click at [503, 465] on icon at bounding box center [509, 462] width 13 height 13
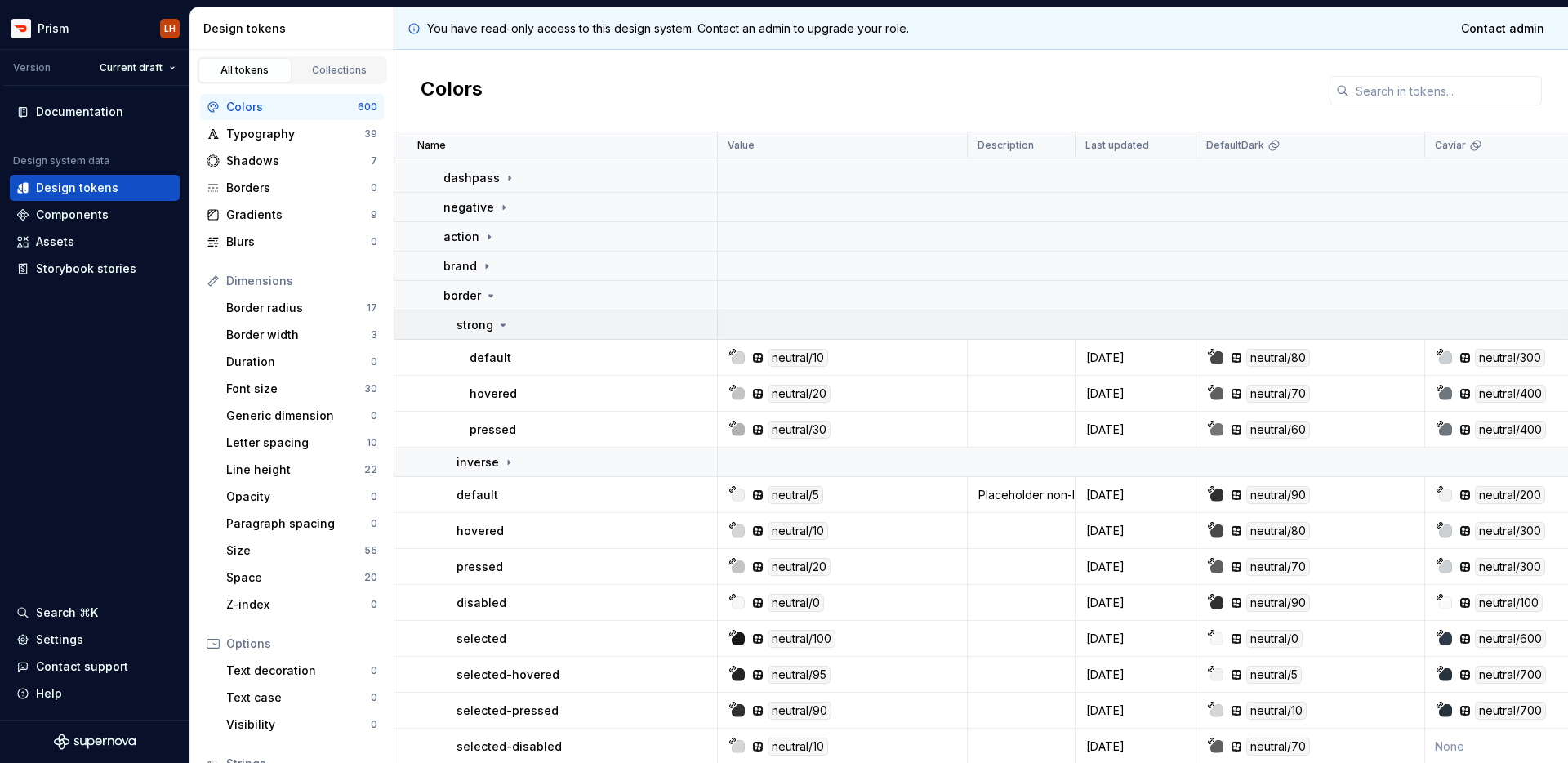
click at [505, 330] on icon at bounding box center [503, 325] width 13 height 13
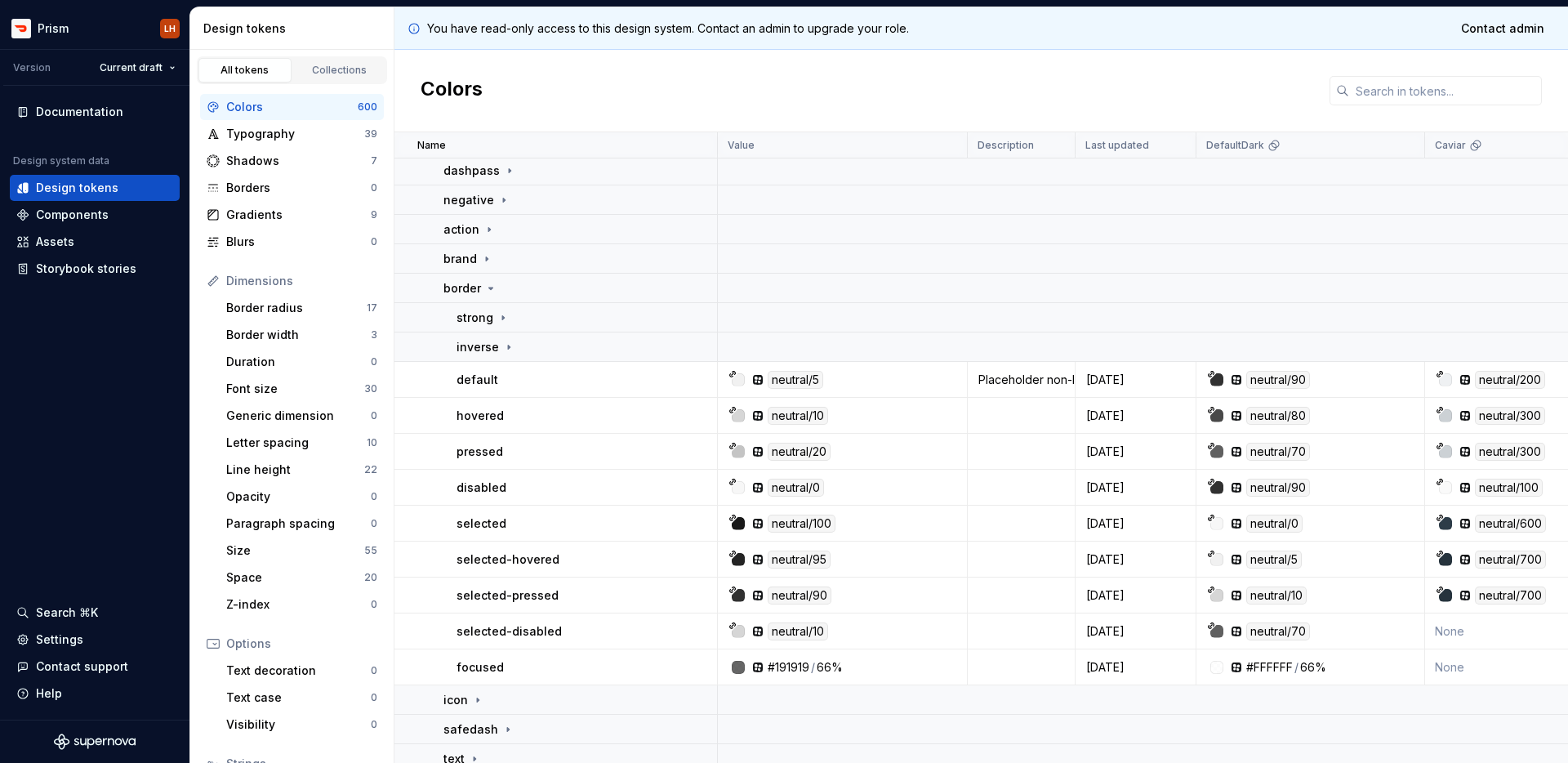
scroll to position [301, 0]
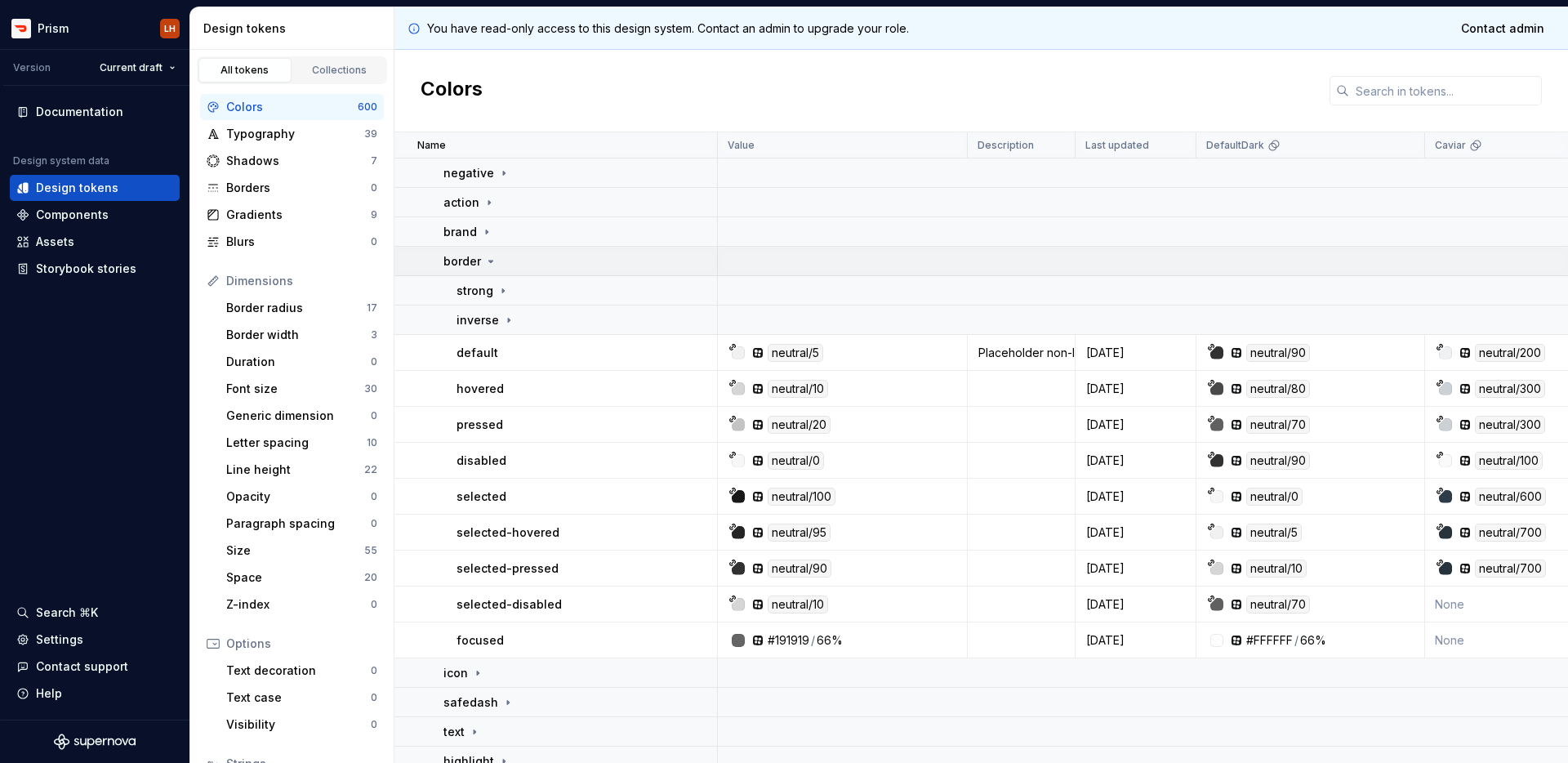
click at [495, 271] on td "border" at bounding box center [556, 261] width 324 height 30
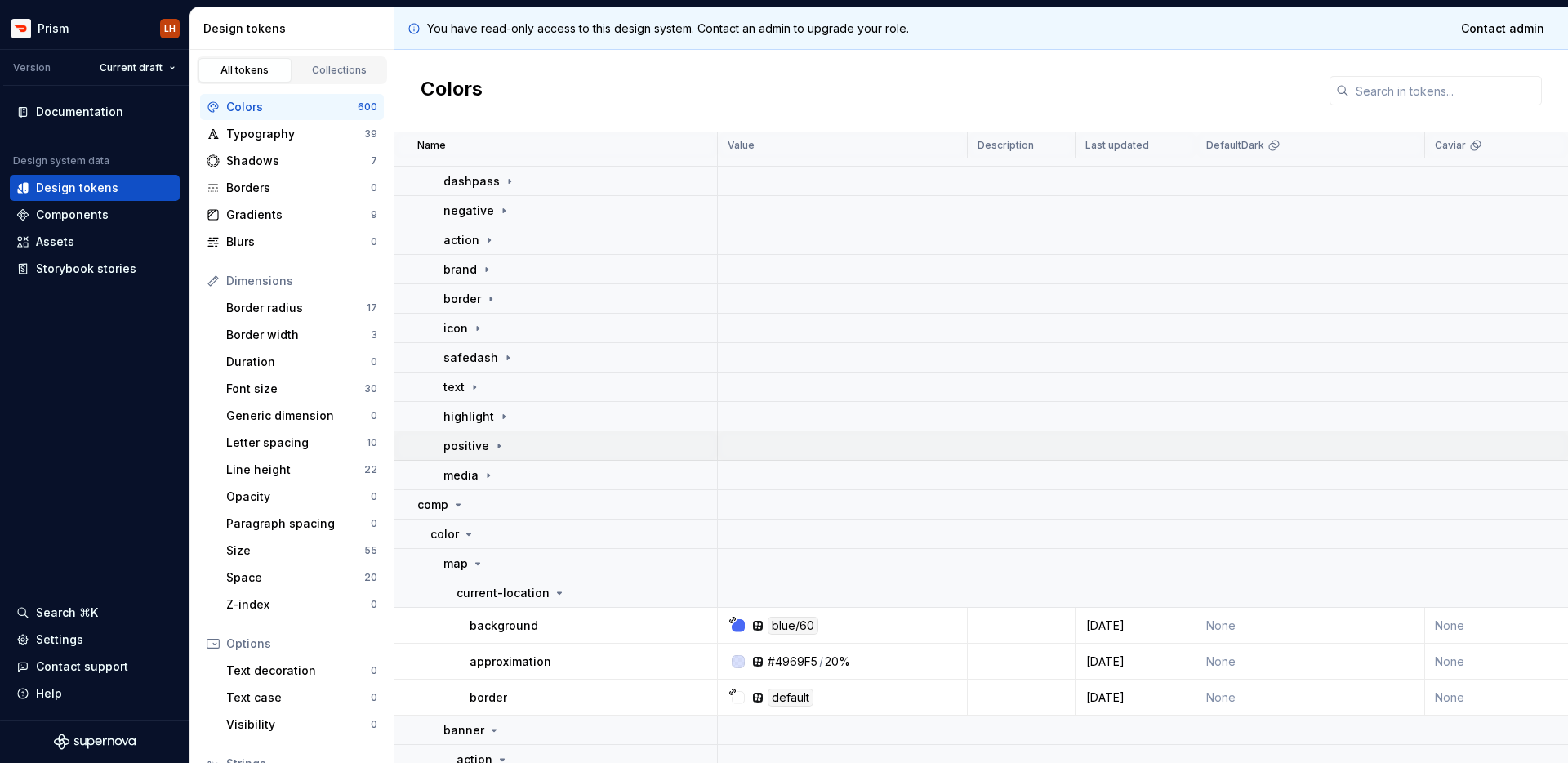
scroll to position [260, 0]
click at [508, 210] on div "negative" at bounding box center [579, 214] width 272 height 17
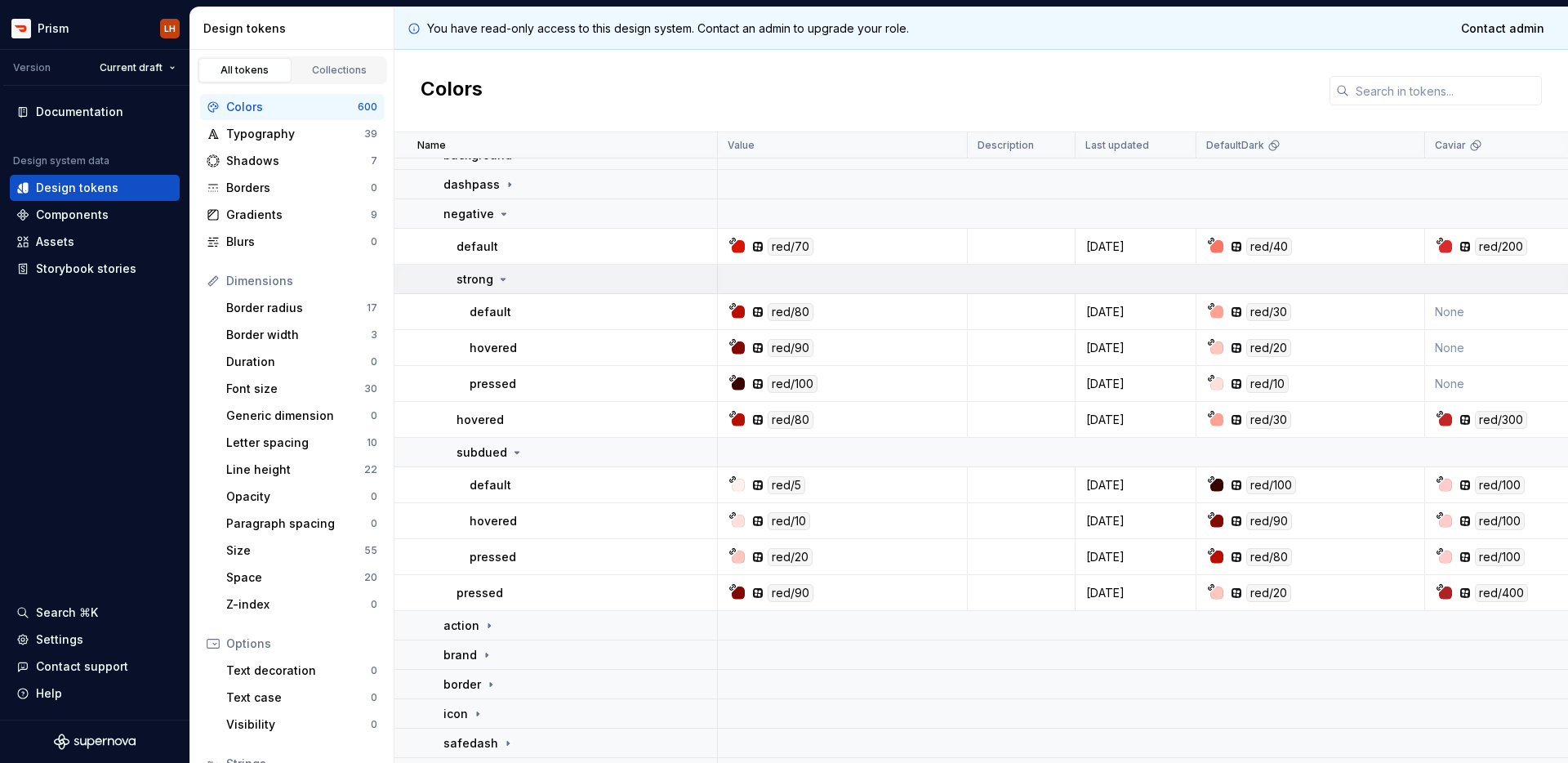
click at [497, 275] on icon at bounding box center [503, 279] width 13 height 13
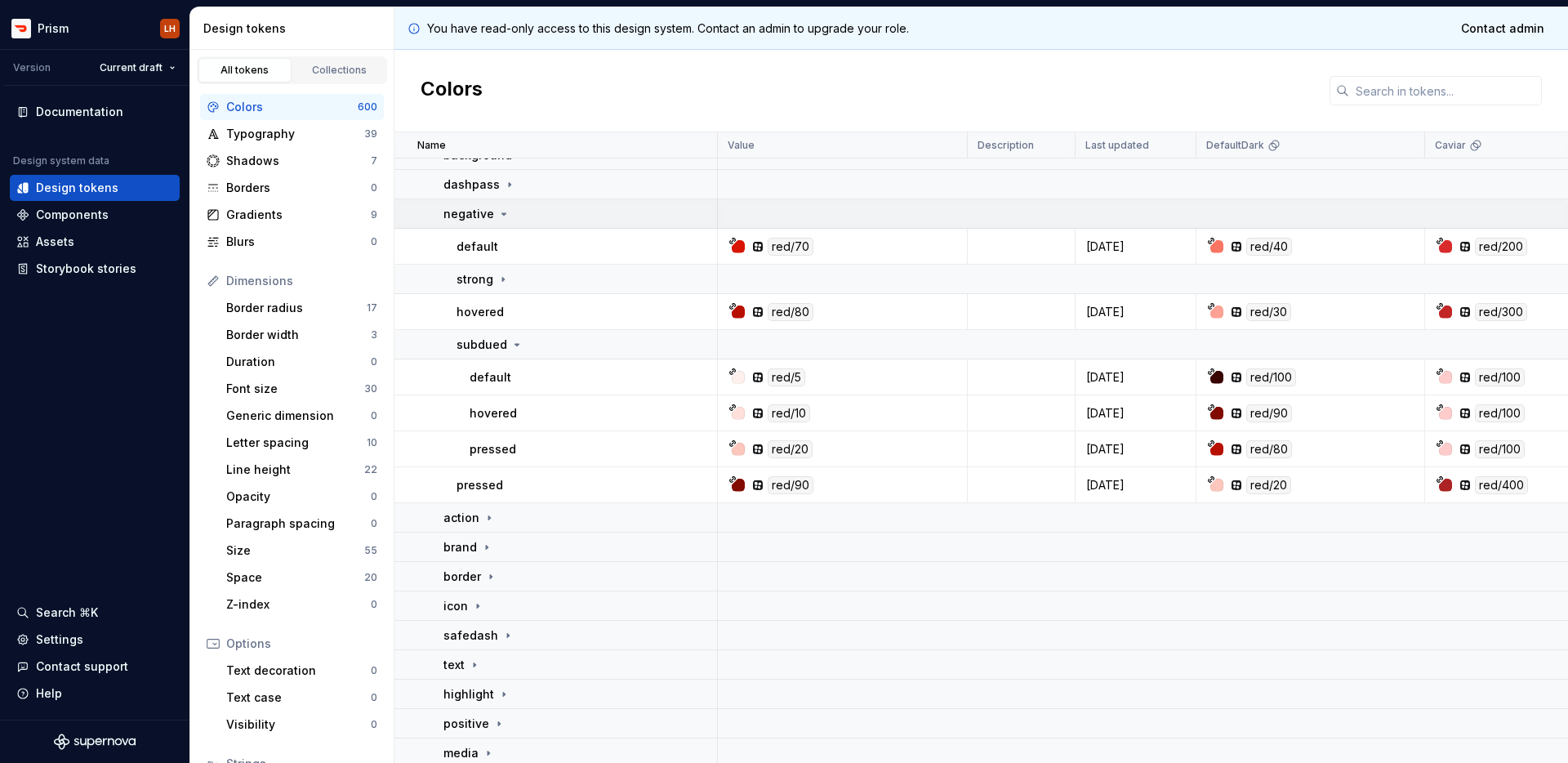
click at [506, 218] on div "negative" at bounding box center [579, 214] width 272 height 17
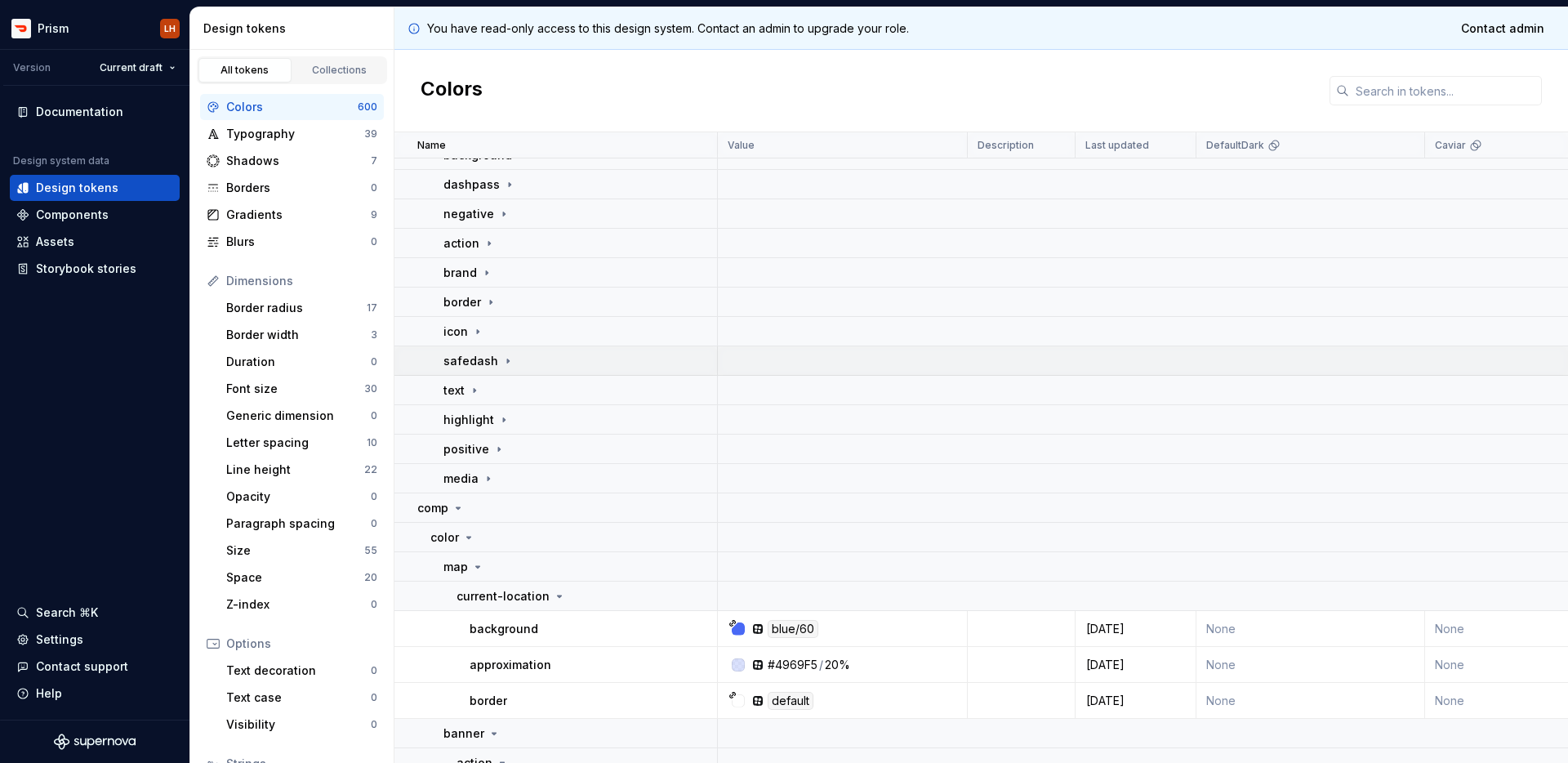
click at [504, 367] on icon at bounding box center [508, 361] width 13 height 13
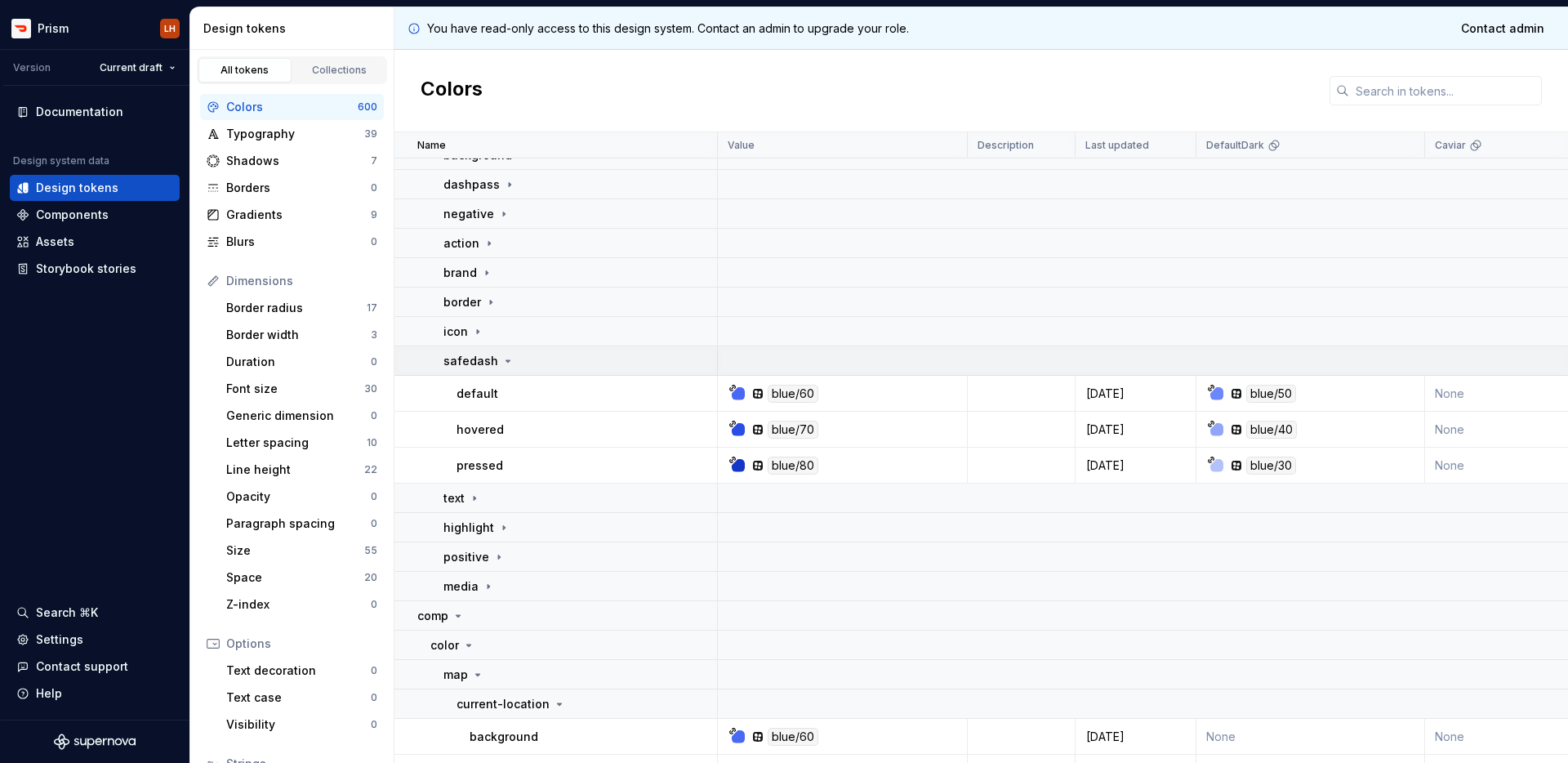
click at [505, 356] on icon at bounding box center [508, 361] width 13 height 13
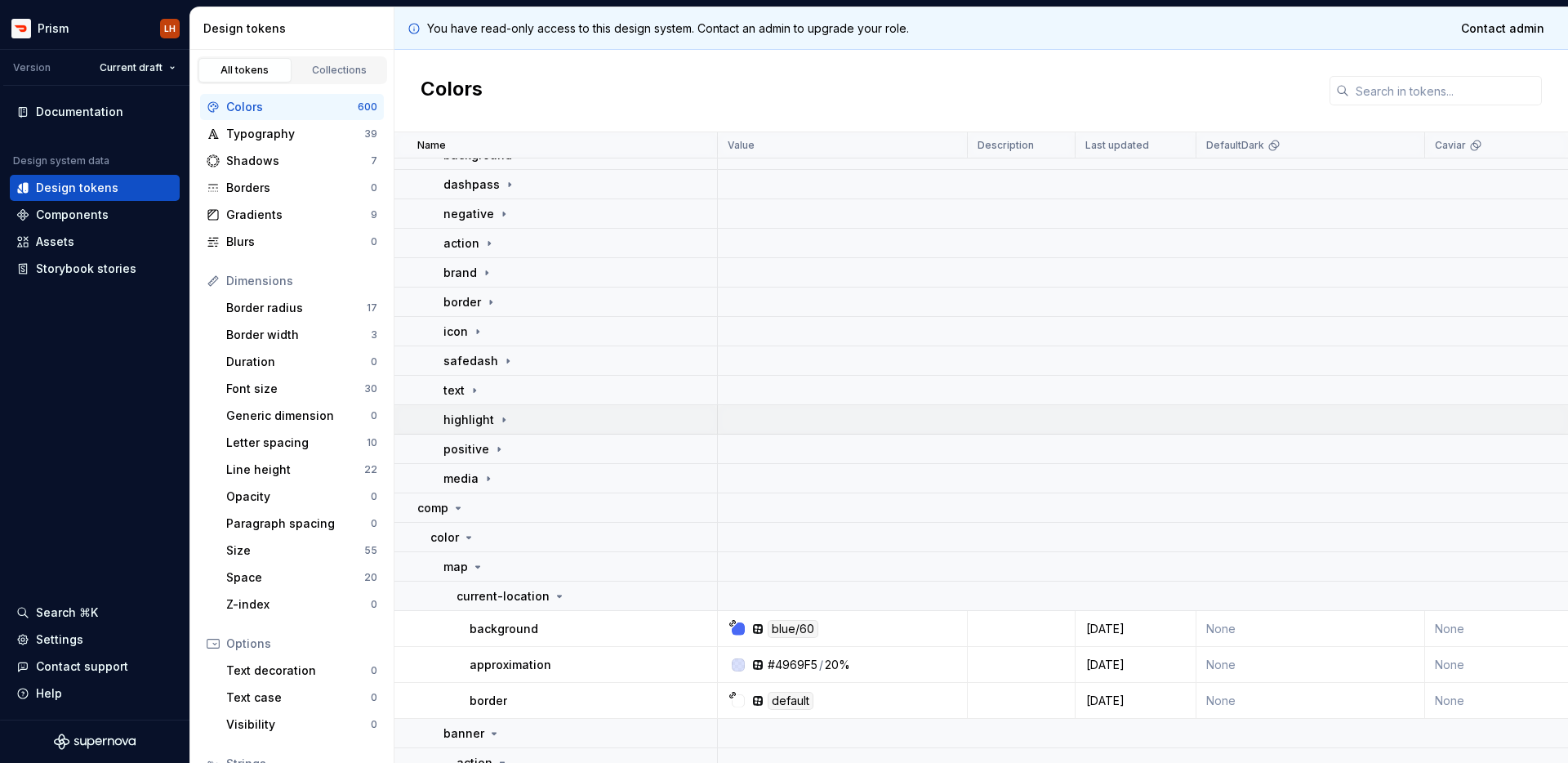
click at [505, 418] on icon at bounding box center [504, 420] width 13 height 13
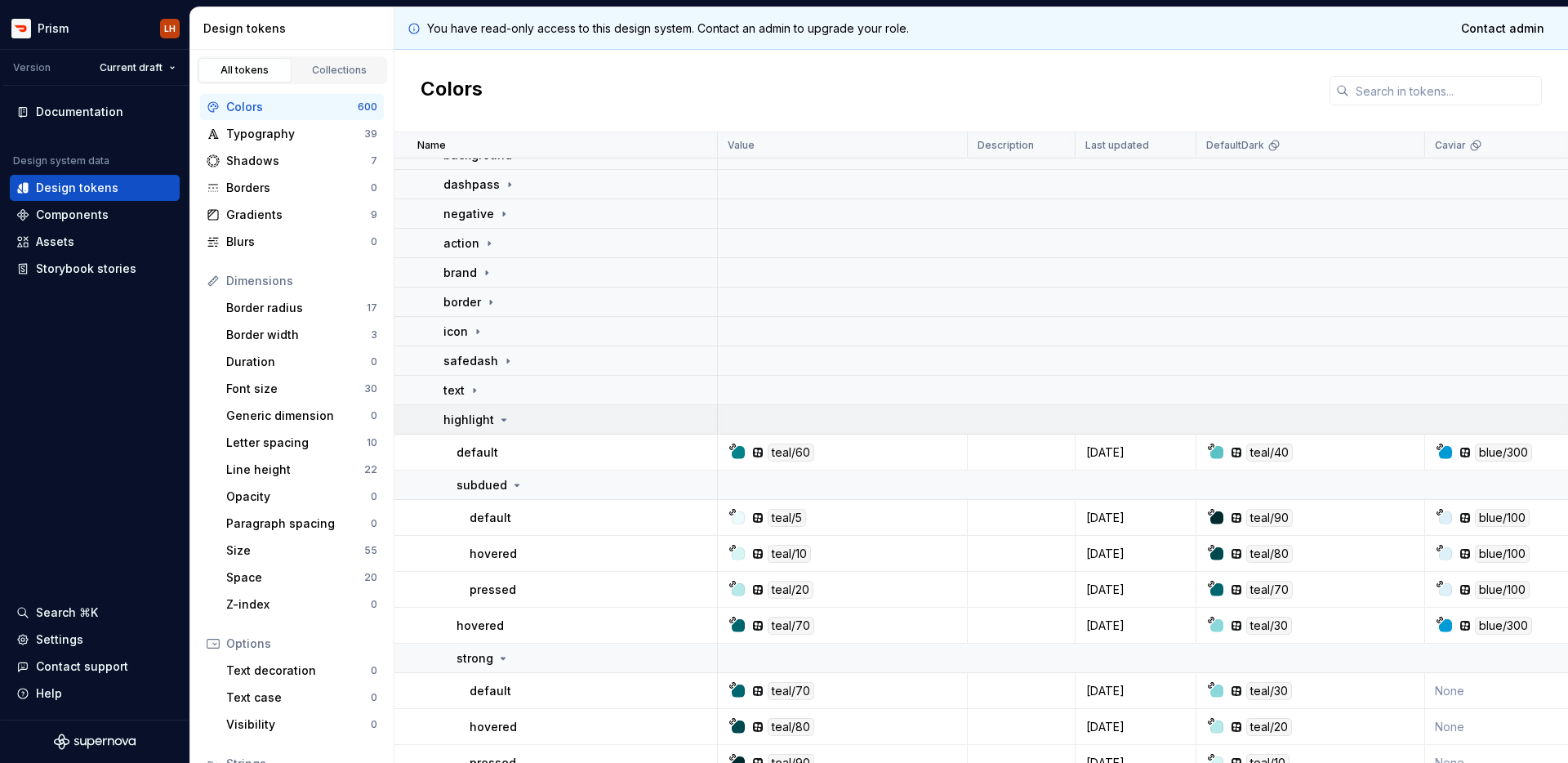
click at [505, 419] on icon at bounding box center [504, 420] width 13 height 13
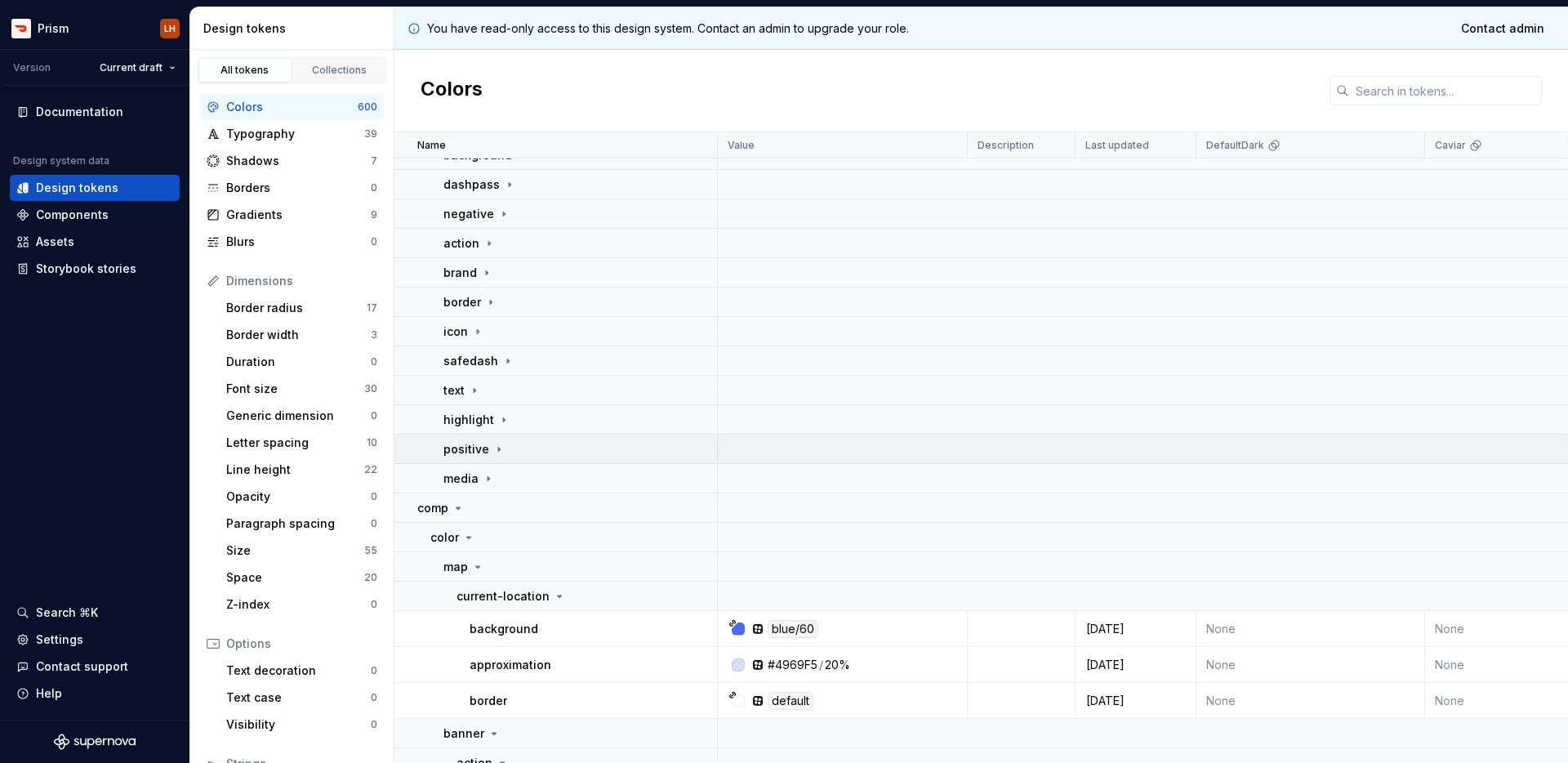
click at [496, 445] on icon at bounding box center [498, 449] width 13 height 13
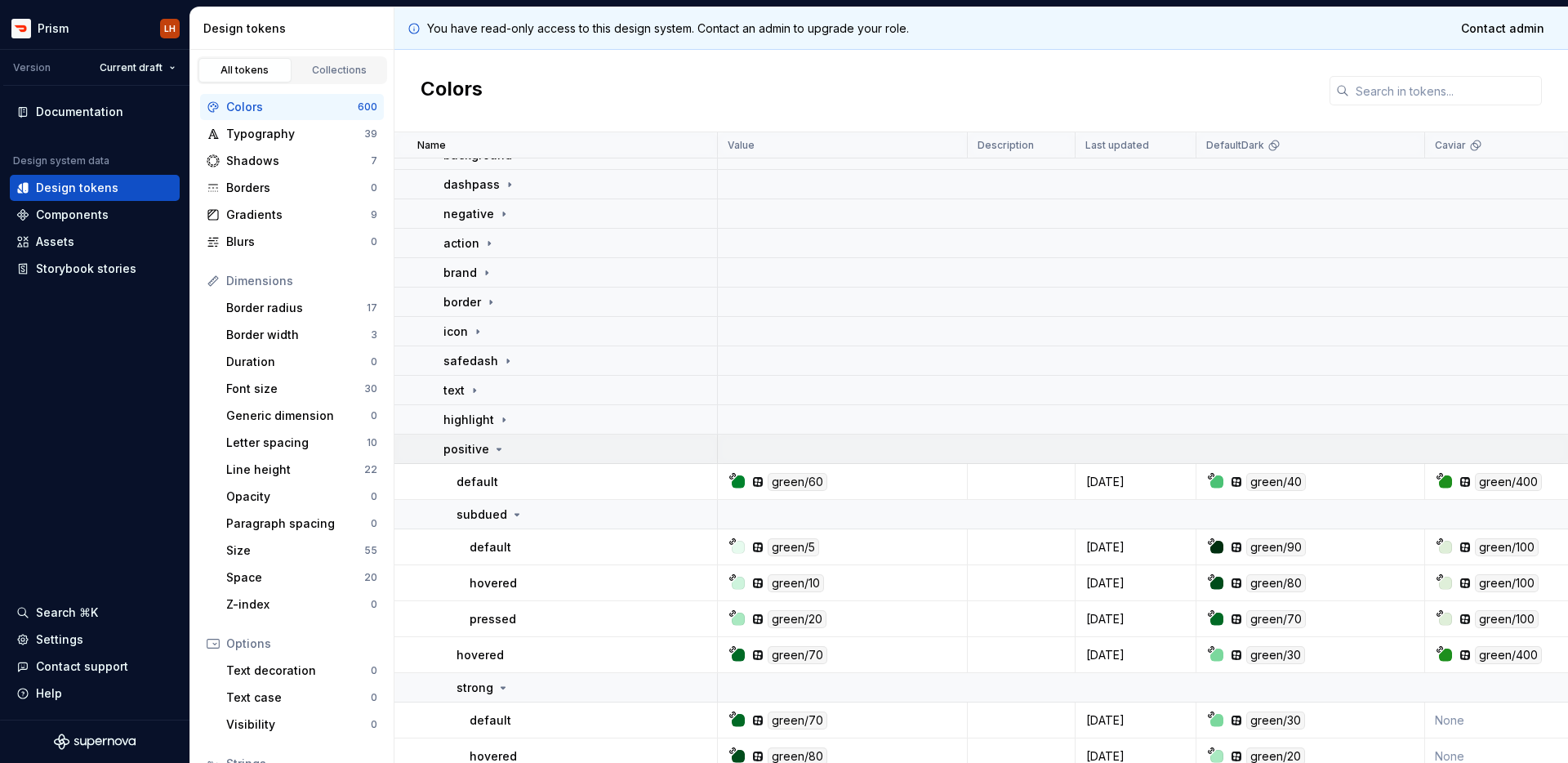
click at [497, 450] on icon at bounding box center [498, 449] width 13 height 13
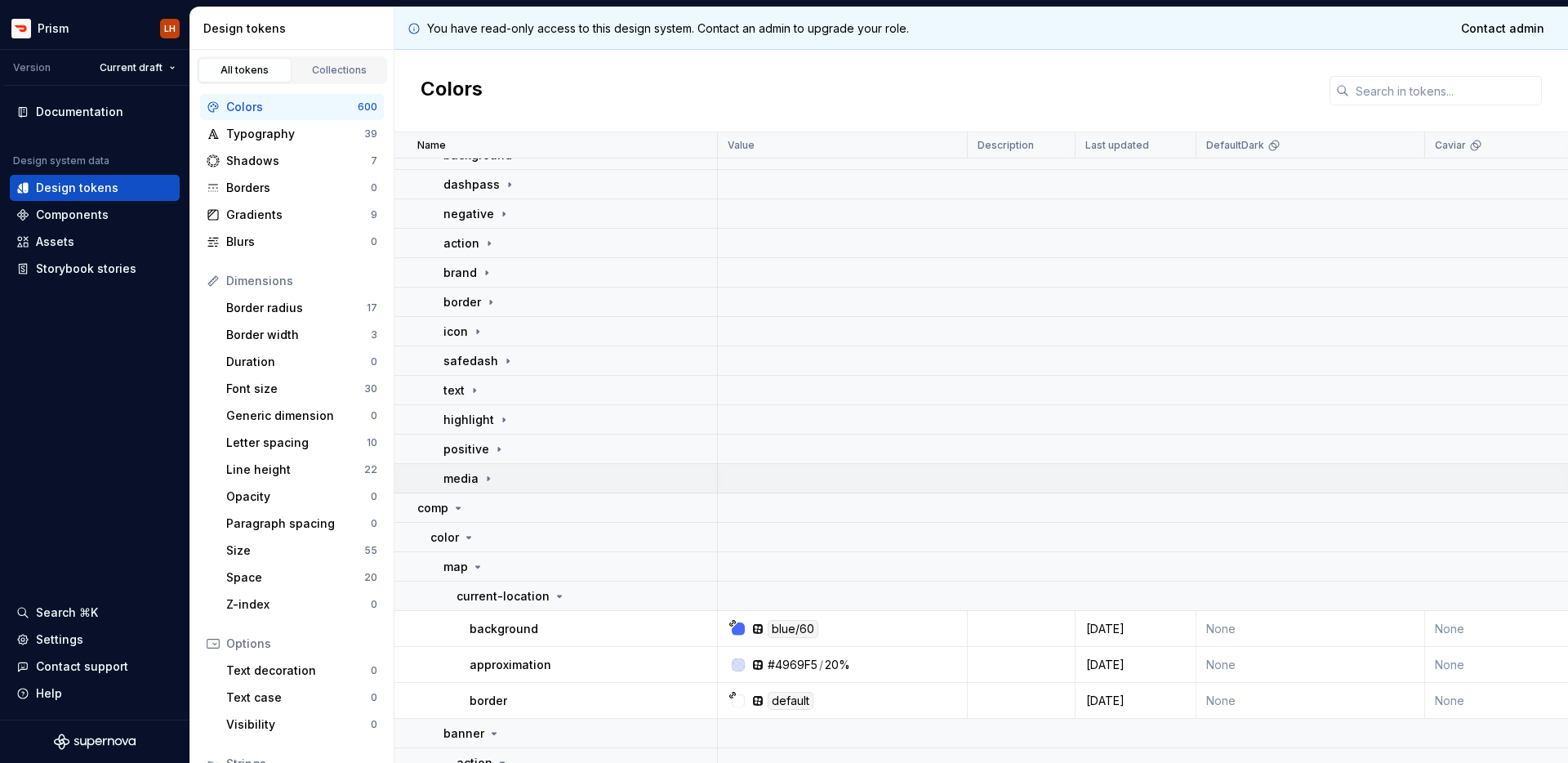
click at [490, 476] on icon at bounding box center [488, 478] width 13 height 13
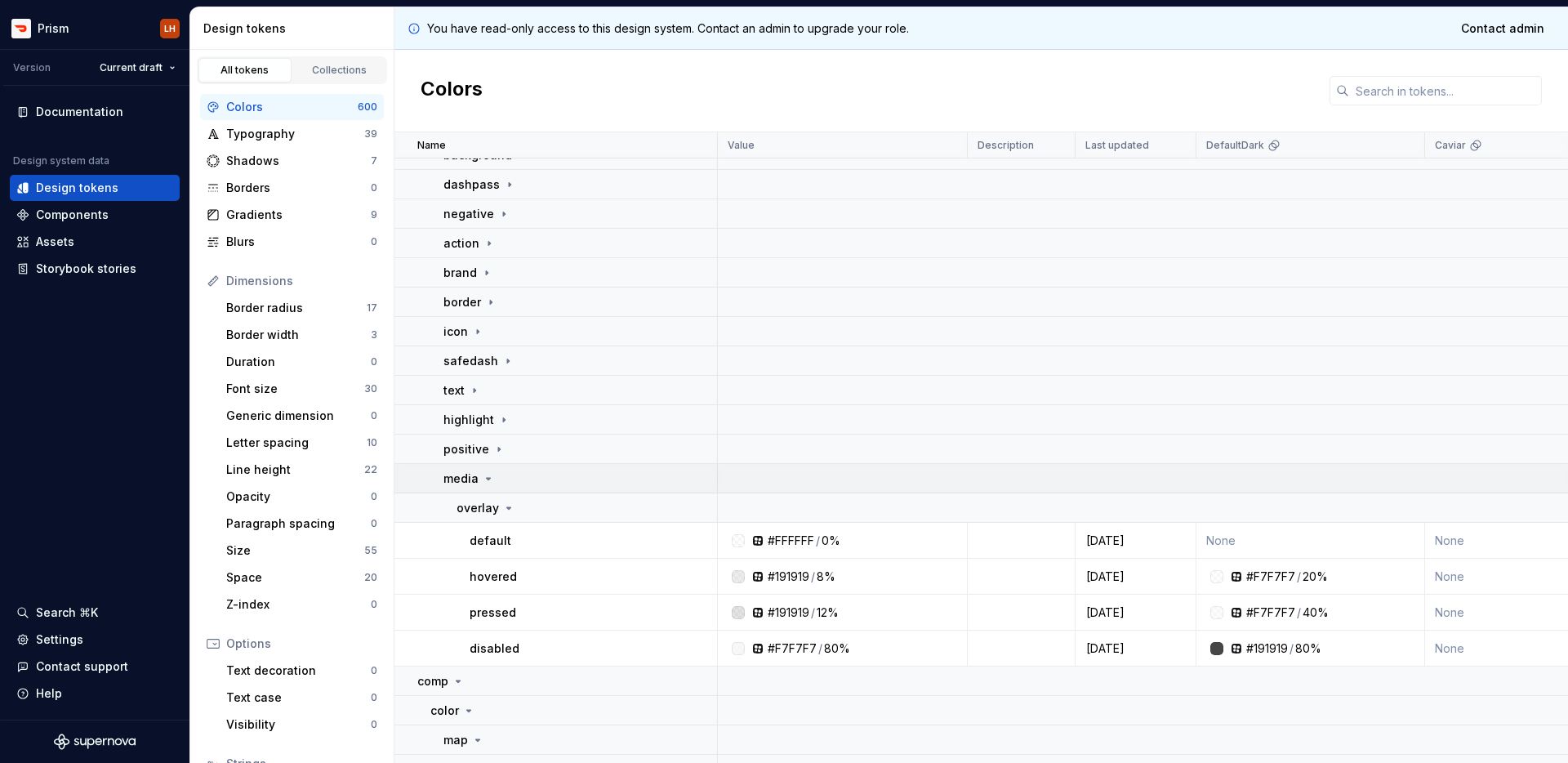
click at [490, 476] on icon at bounding box center [488, 478] width 13 height 13
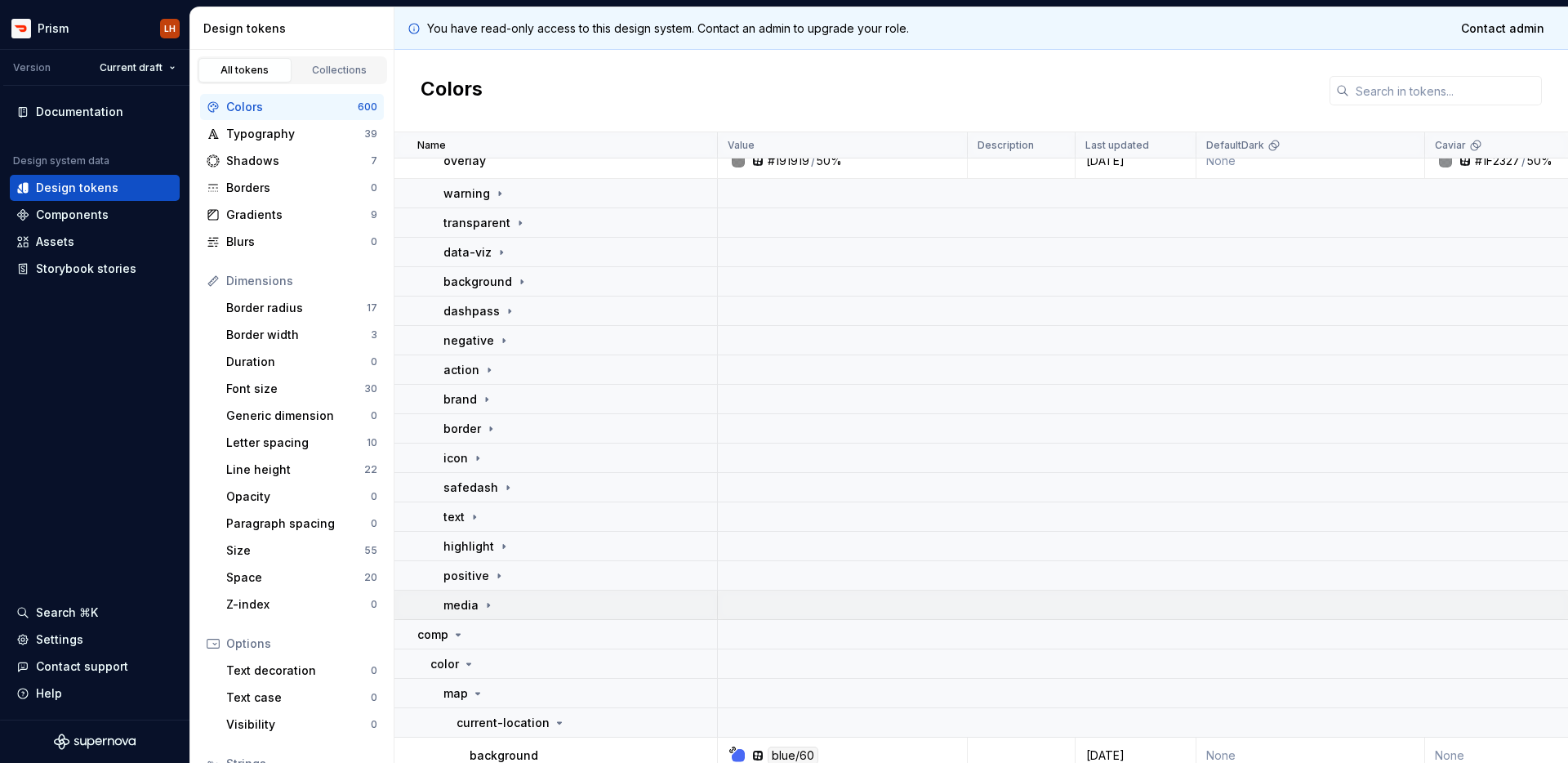
scroll to position [0, 0]
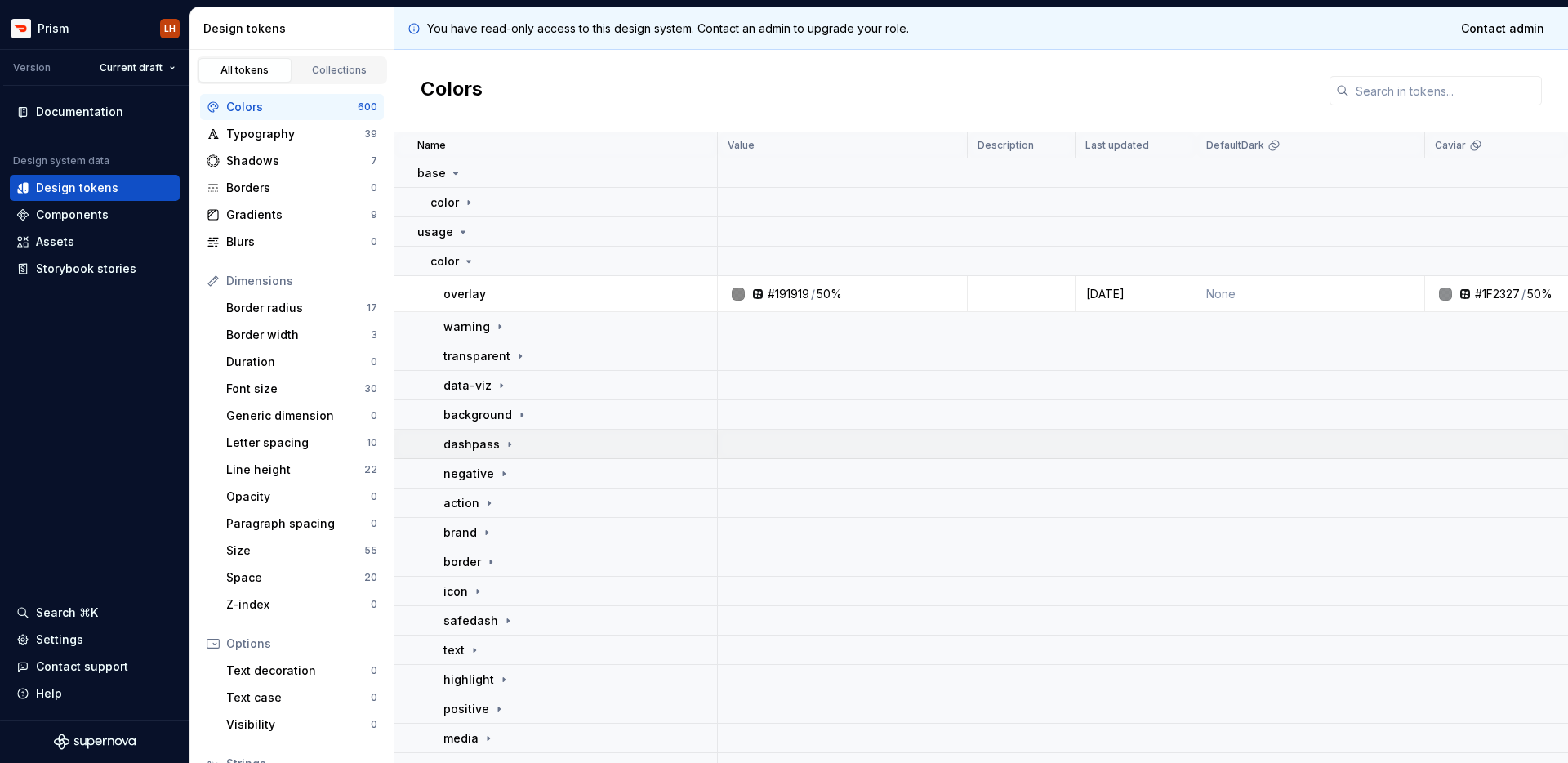
click at [509, 447] on icon at bounding box center [510, 445] width 13 height 13
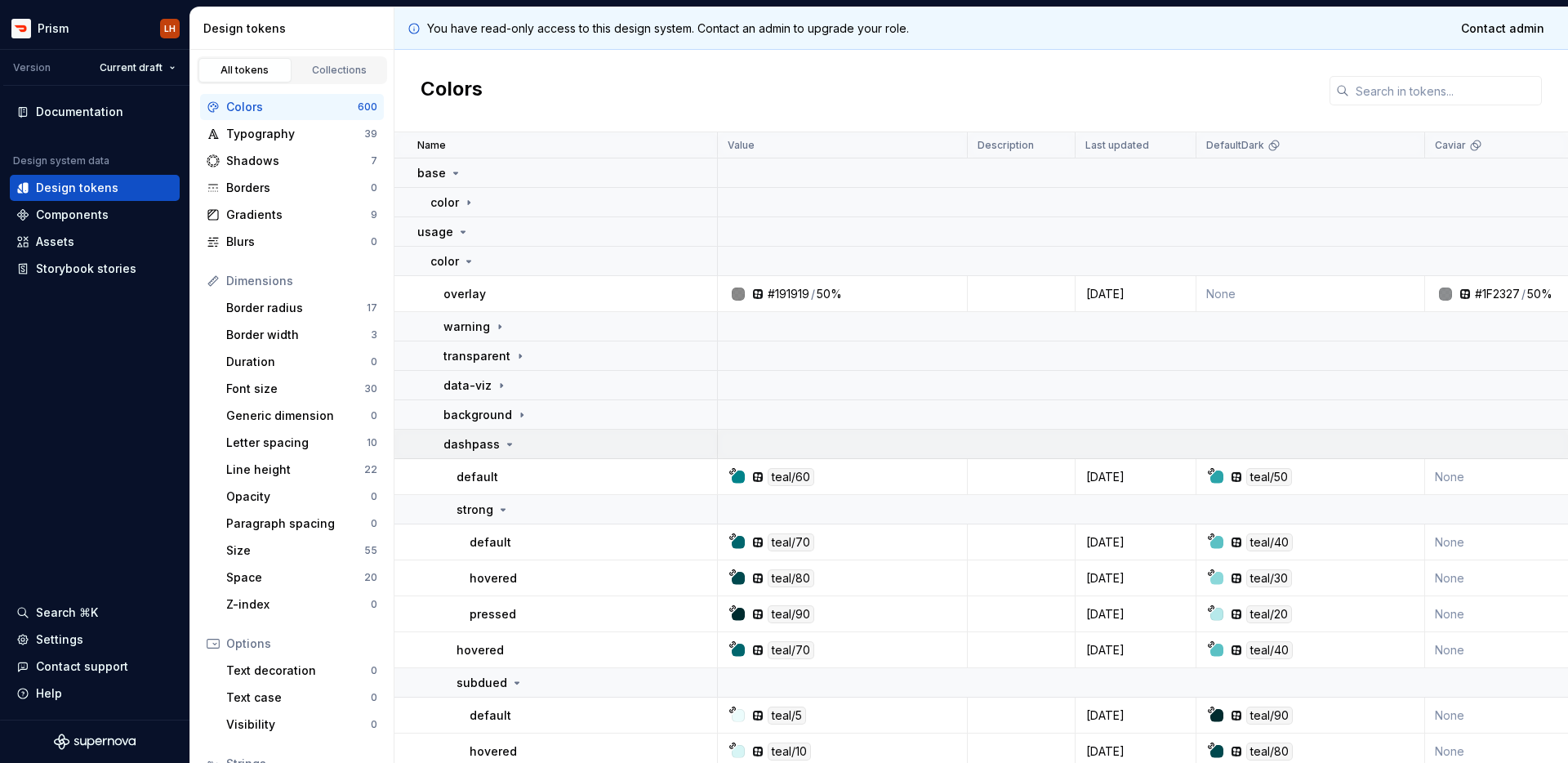
click at [509, 447] on icon at bounding box center [510, 445] width 13 height 13
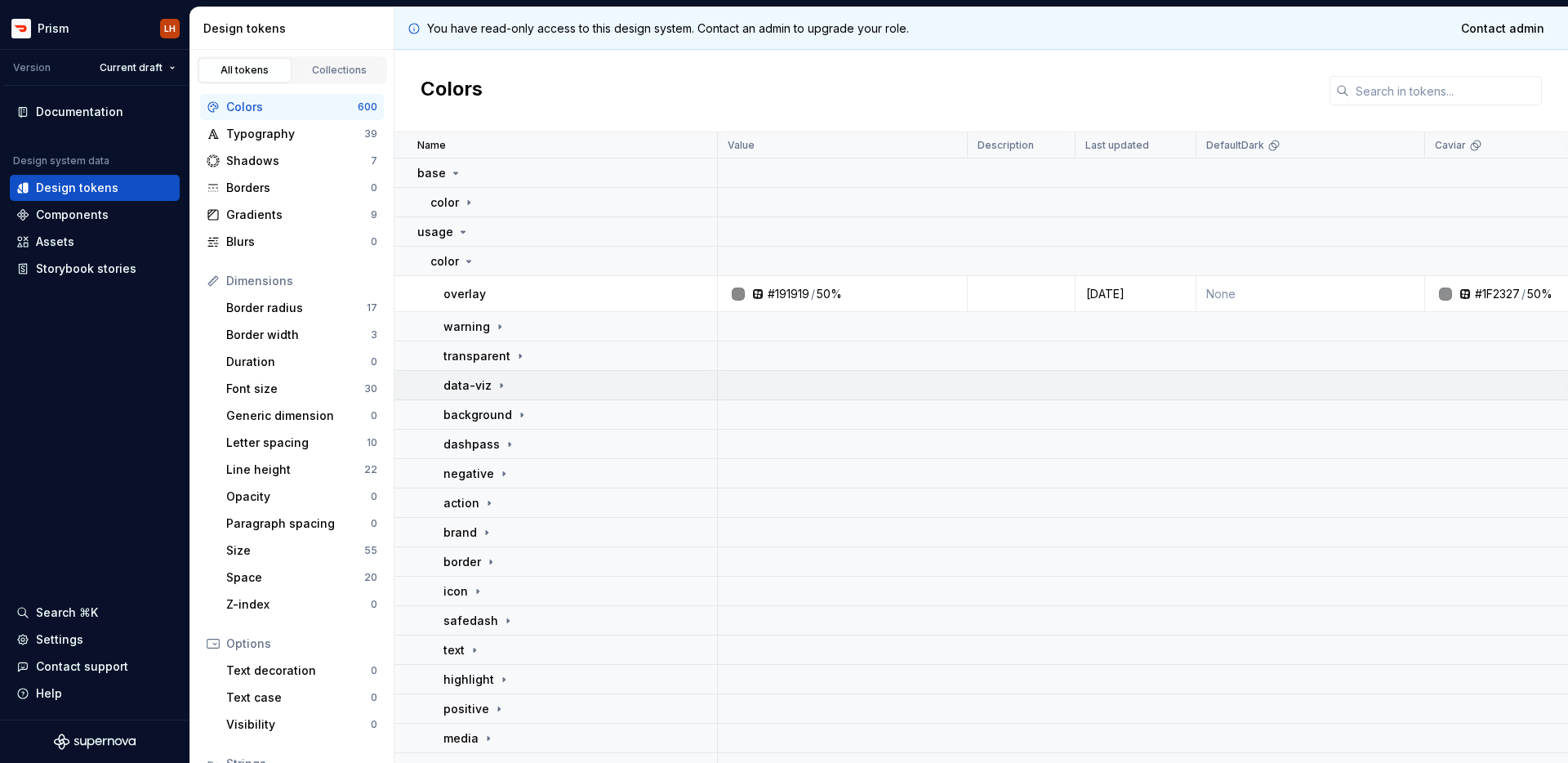
click at [508, 385] on div "data-viz" at bounding box center [579, 386] width 272 height 17
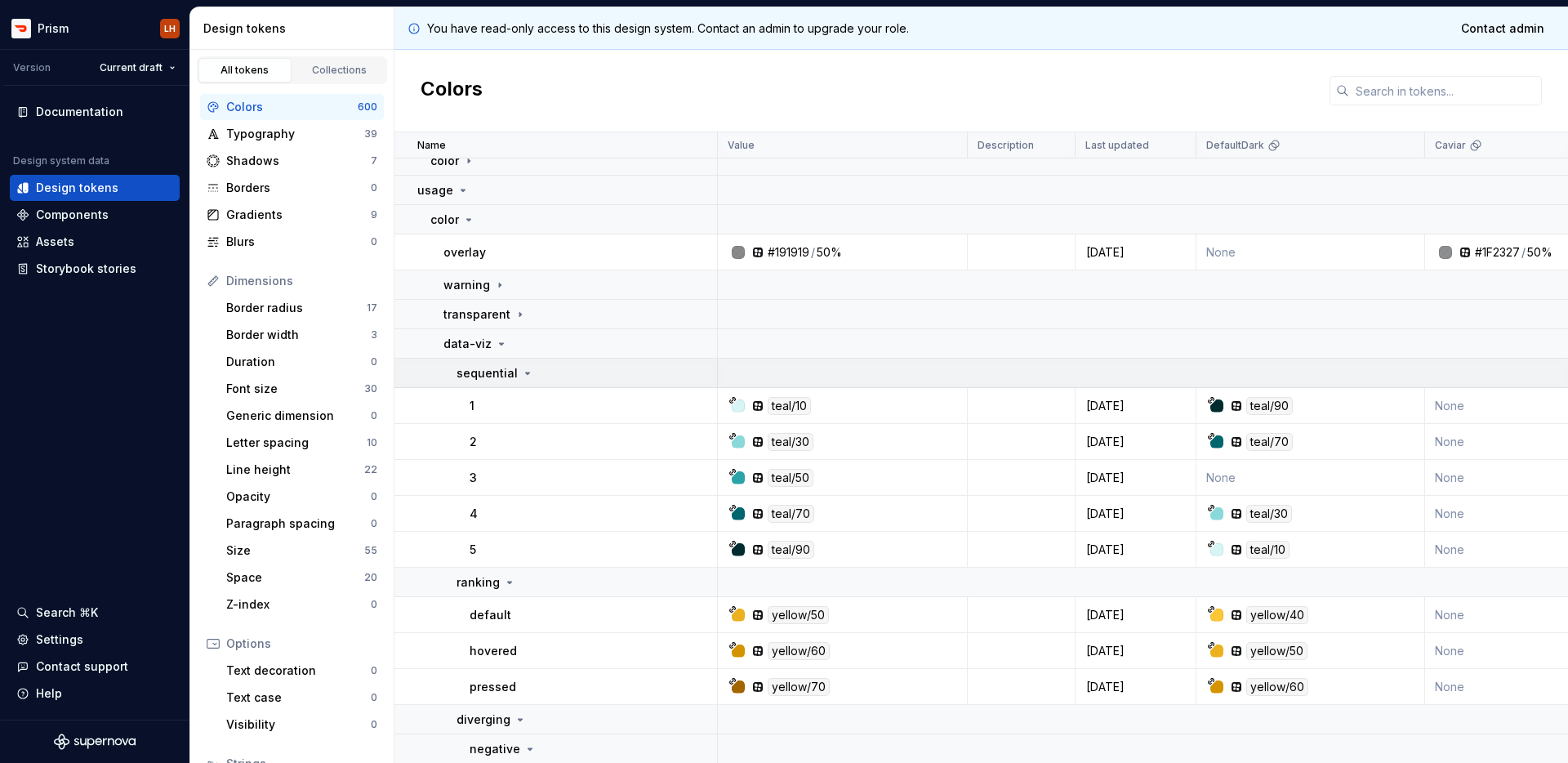
scroll to position [35, 0]
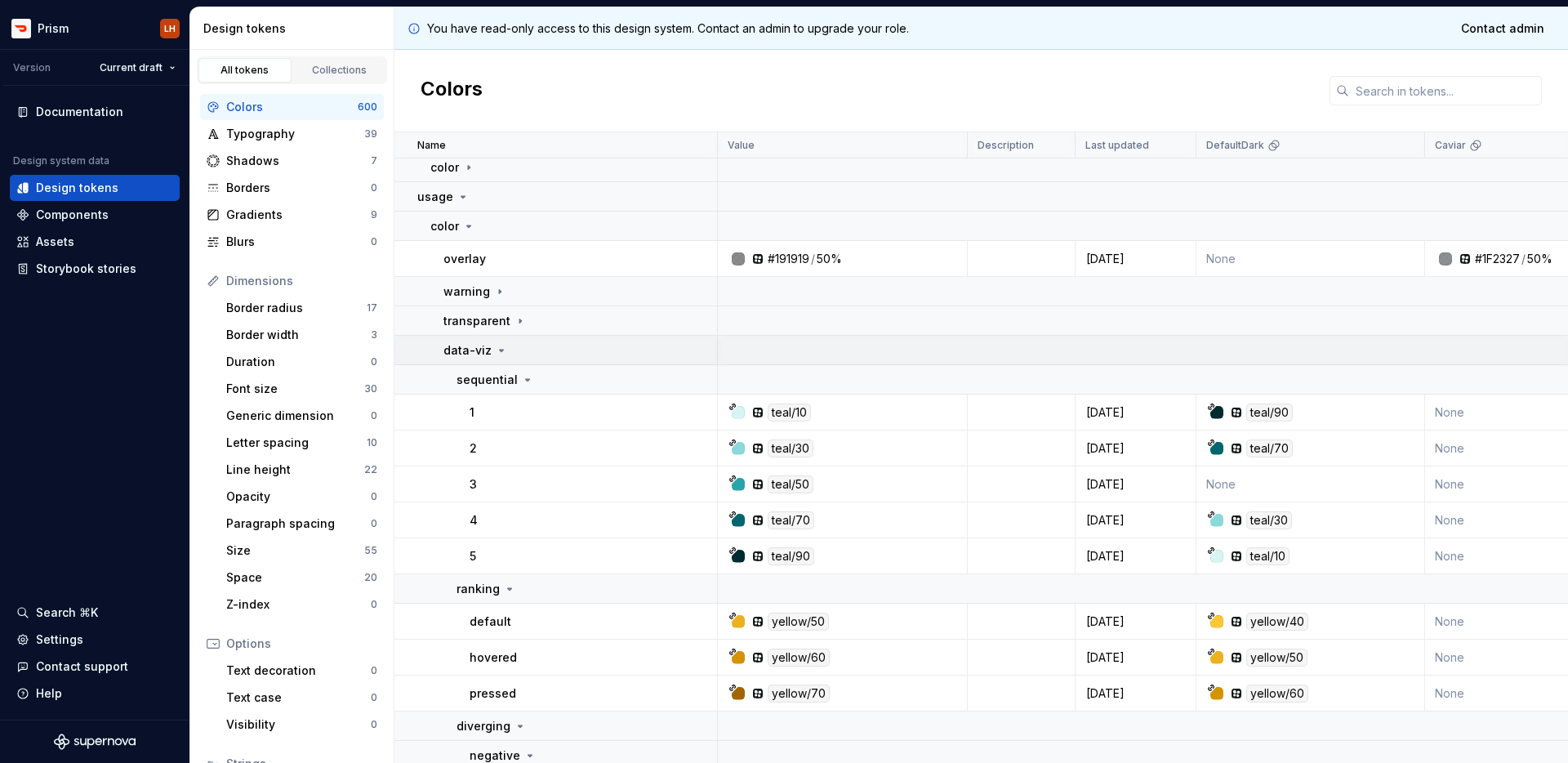
click at [504, 351] on icon at bounding box center [501, 351] width 13 height 13
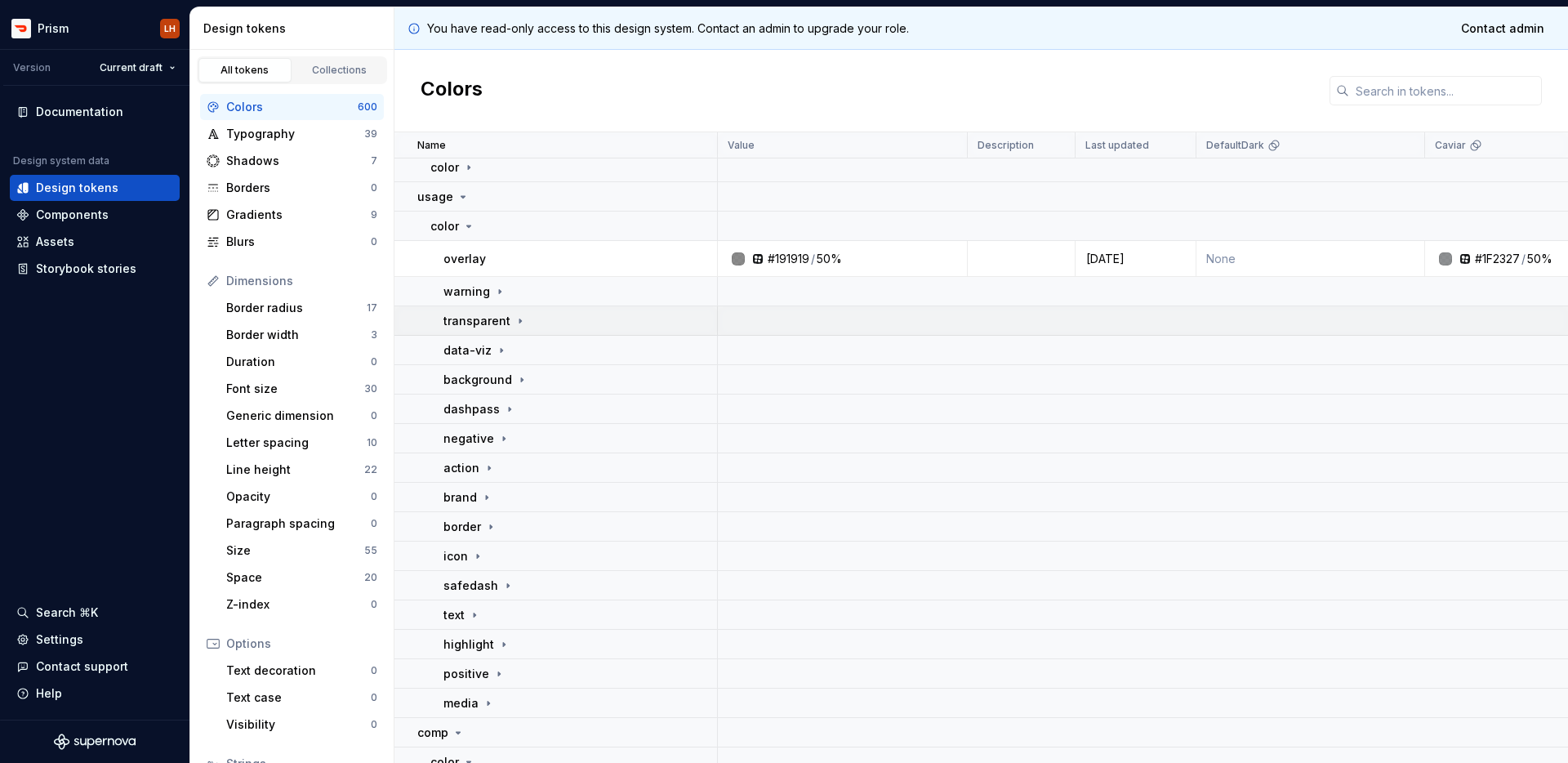
click at [514, 325] on icon at bounding box center [520, 321] width 13 height 13
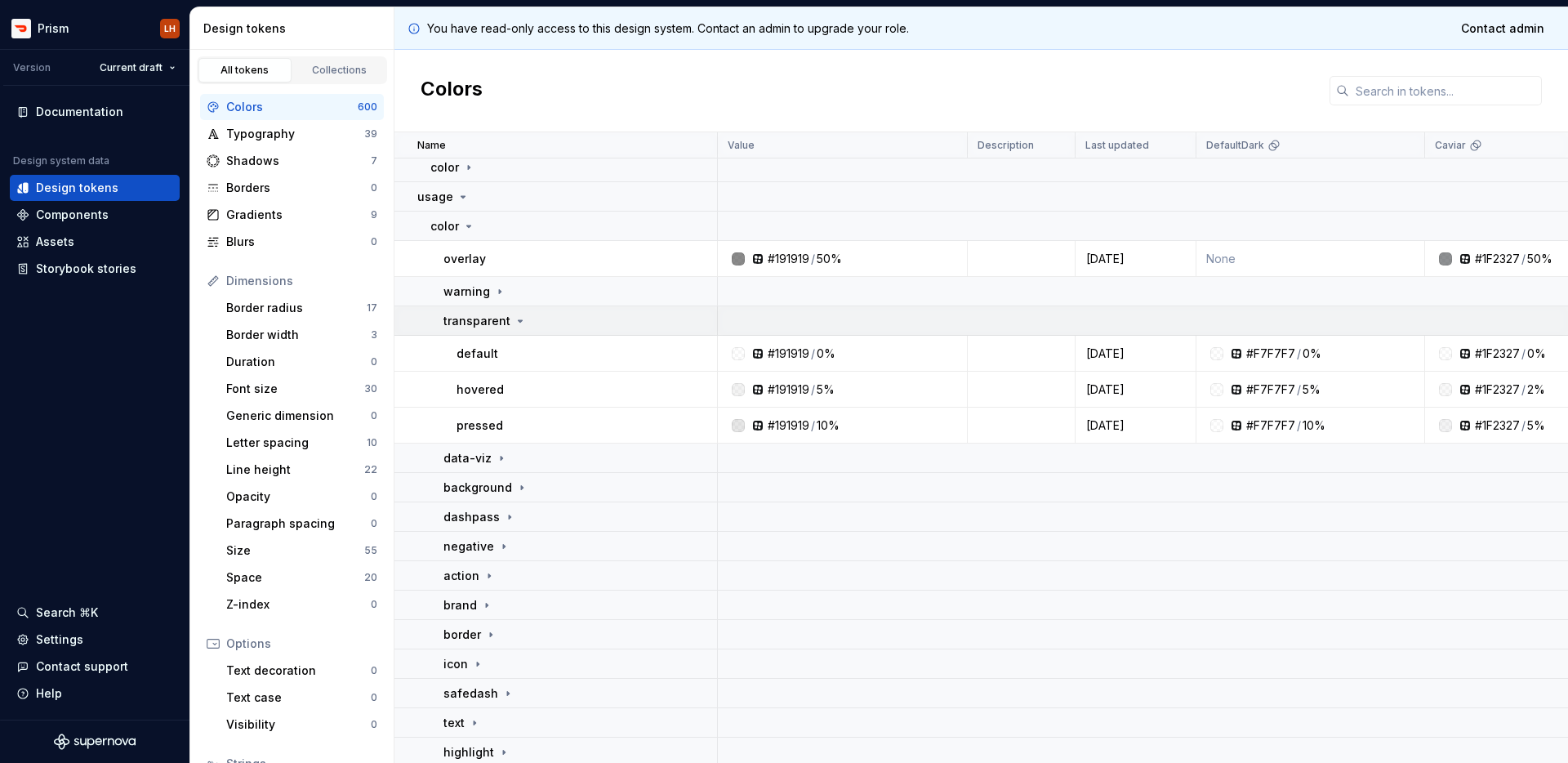
click at [514, 325] on icon at bounding box center [520, 321] width 13 height 13
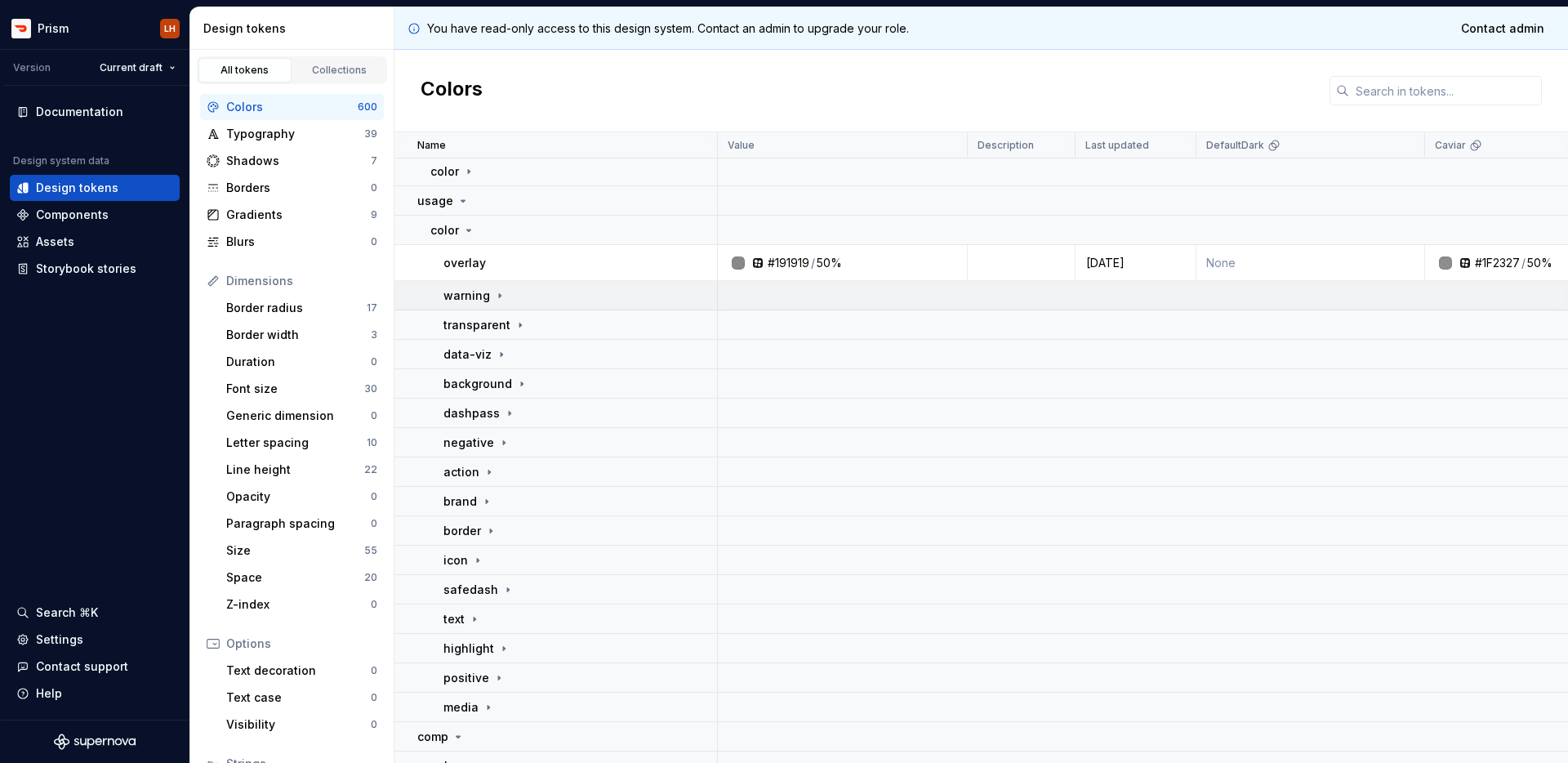
scroll to position [0, 0]
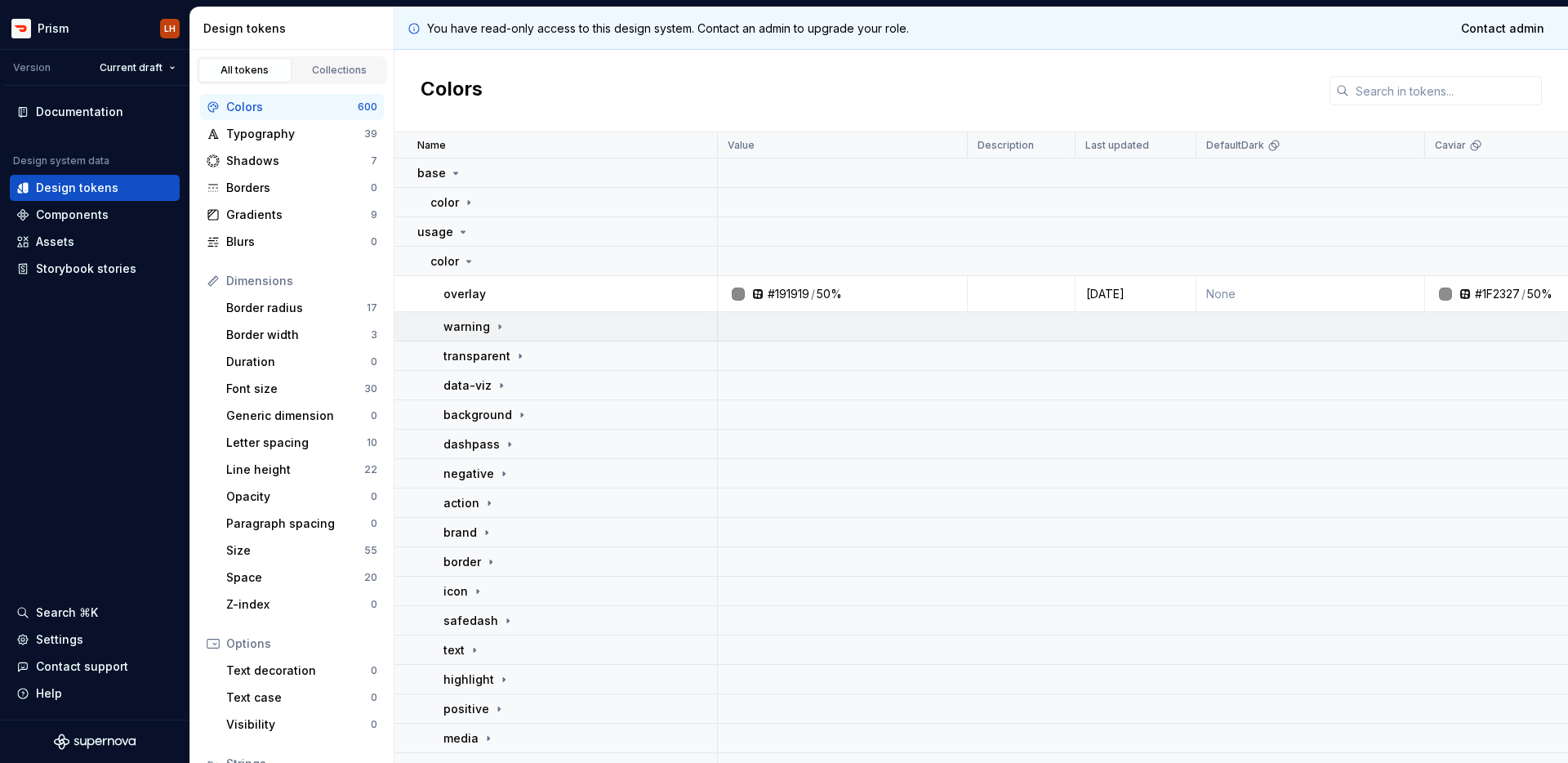
click at [498, 323] on icon at bounding box center [499, 327] width 13 height 13
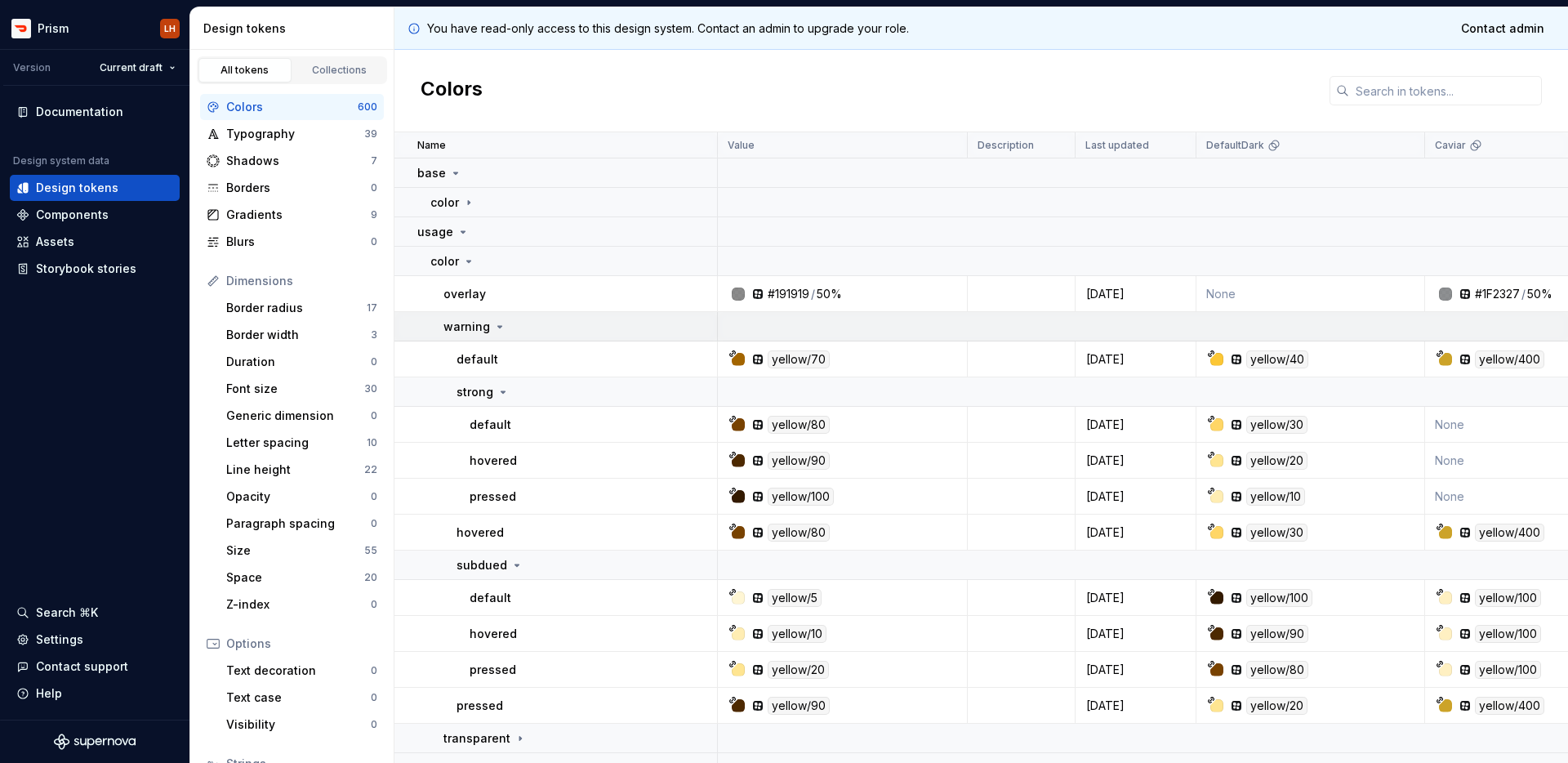
click at [501, 330] on icon at bounding box center [499, 327] width 13 height 13
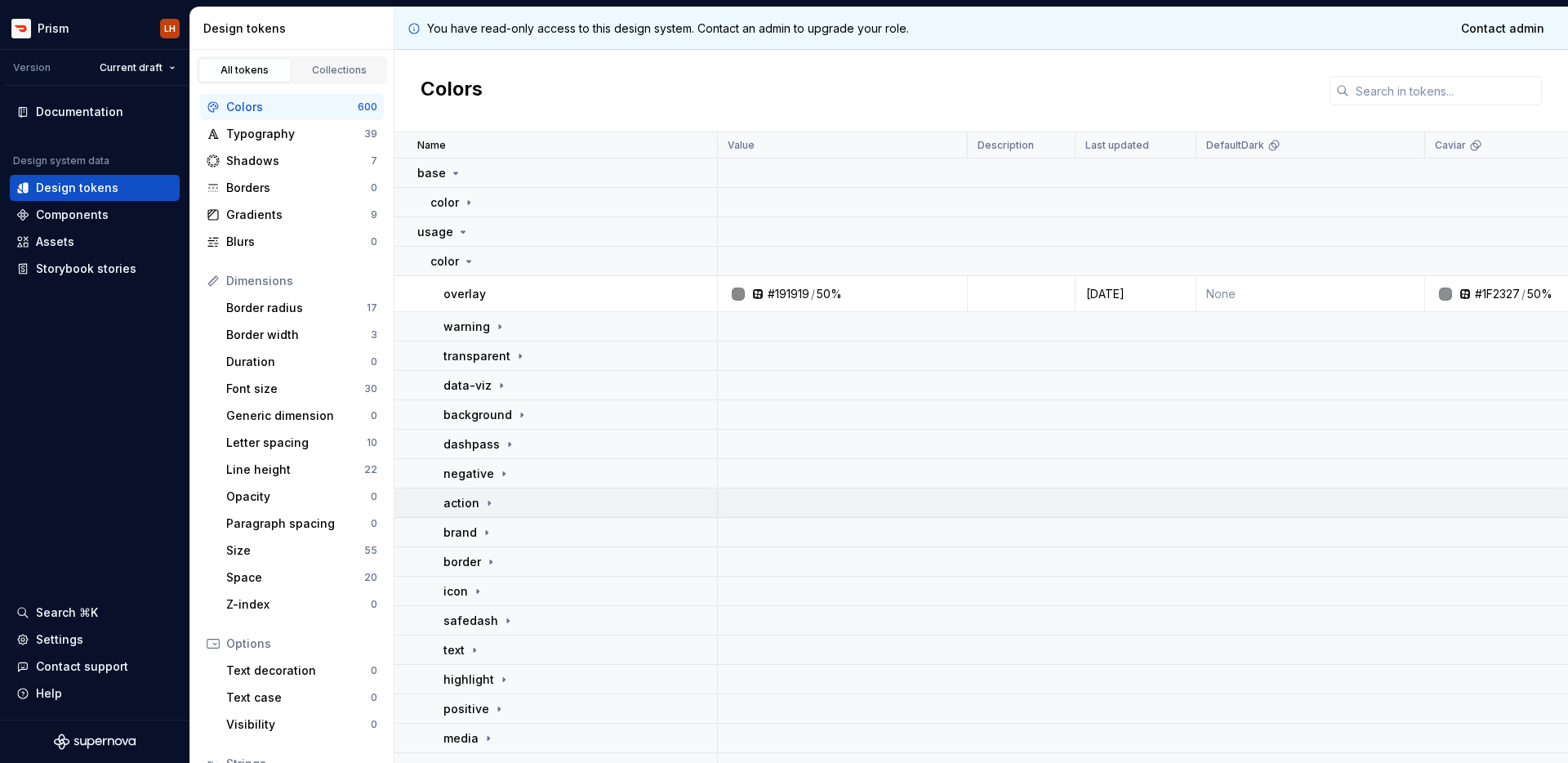
click at [486, 509] on div "action" at bounding box center [470, 503] width 52 height 17
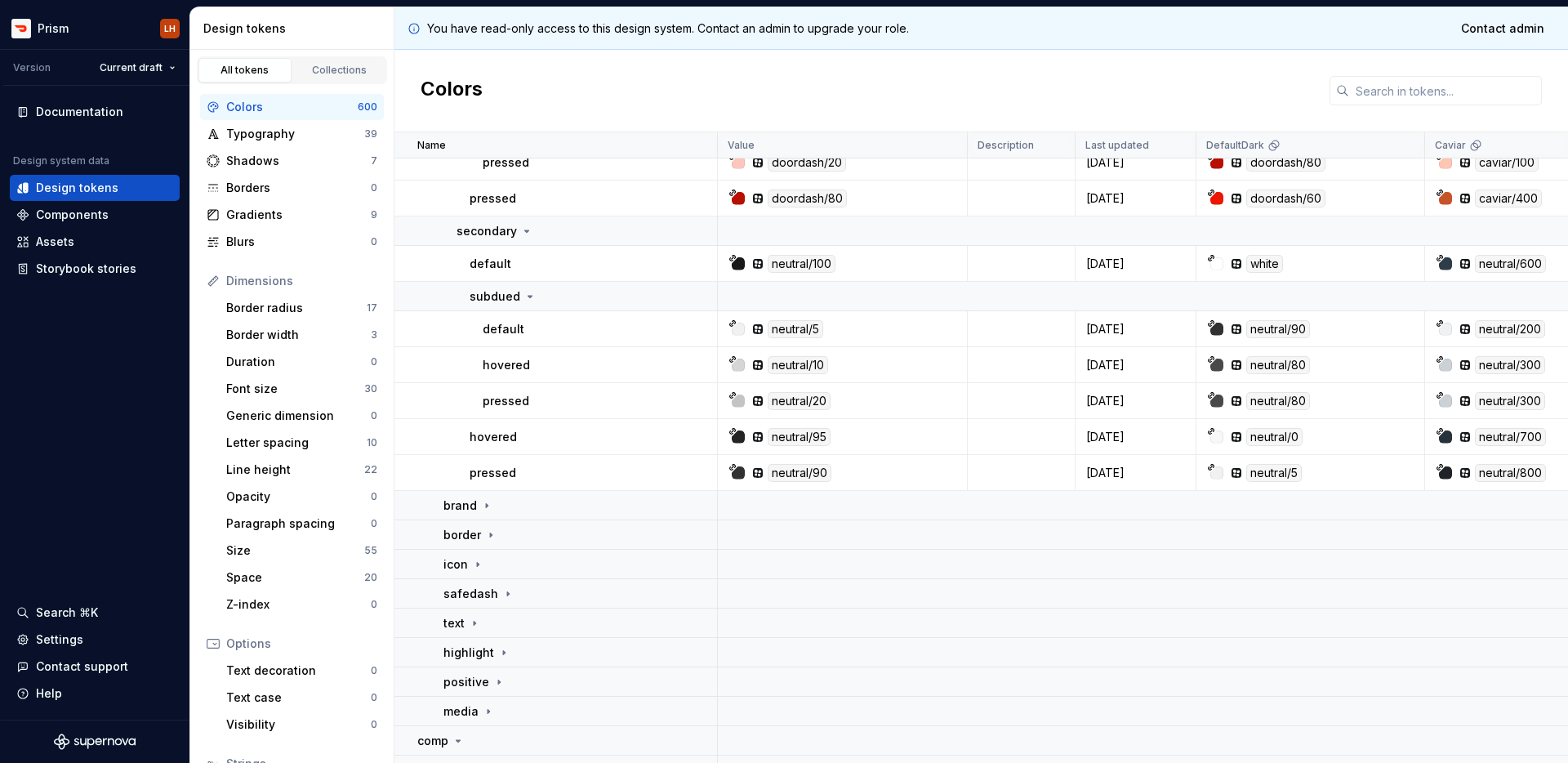
scroll to position [155, 0]
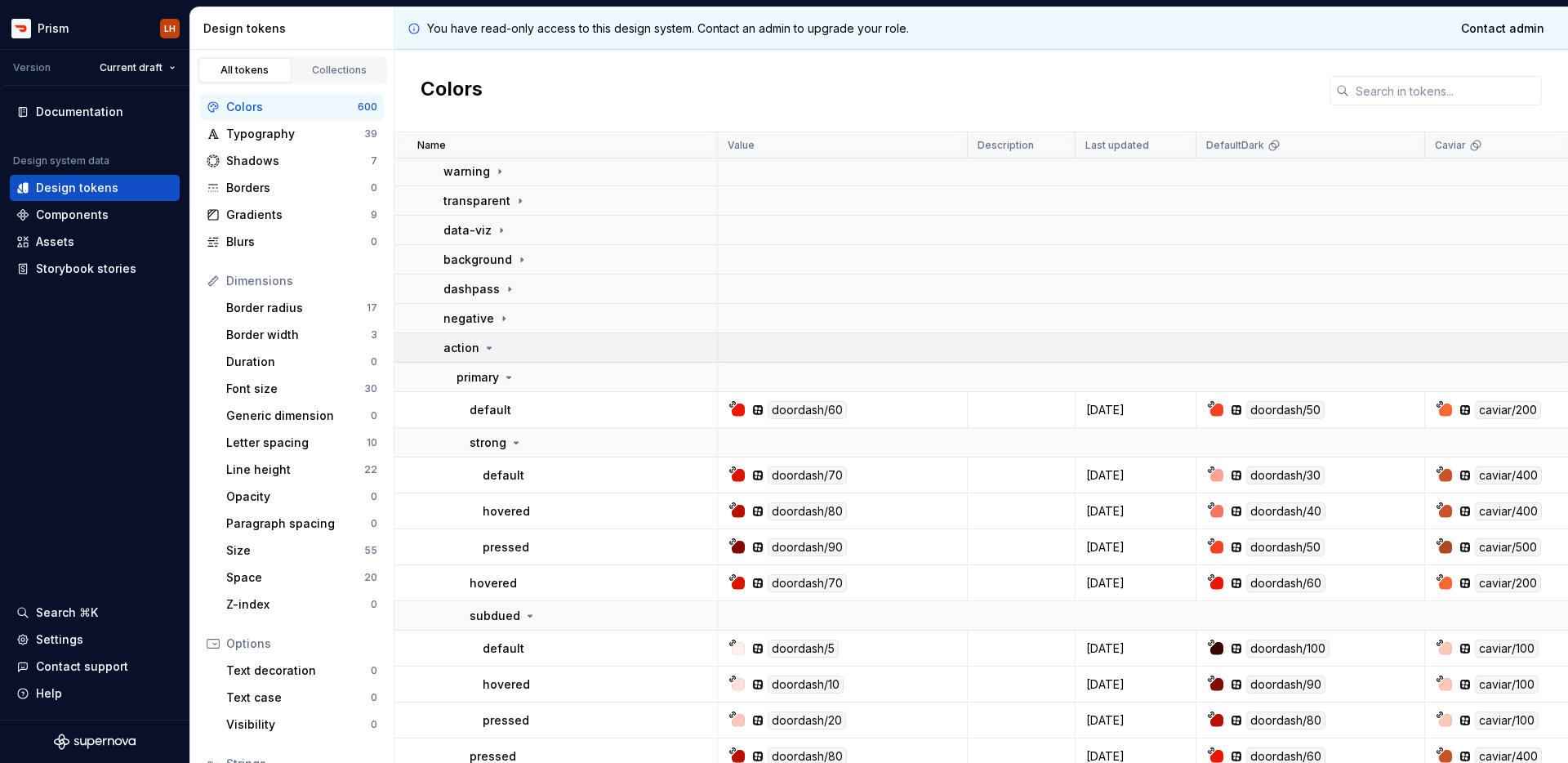
click at [492, 346] on icon at bounding box center [489, 348] width 13 height 13
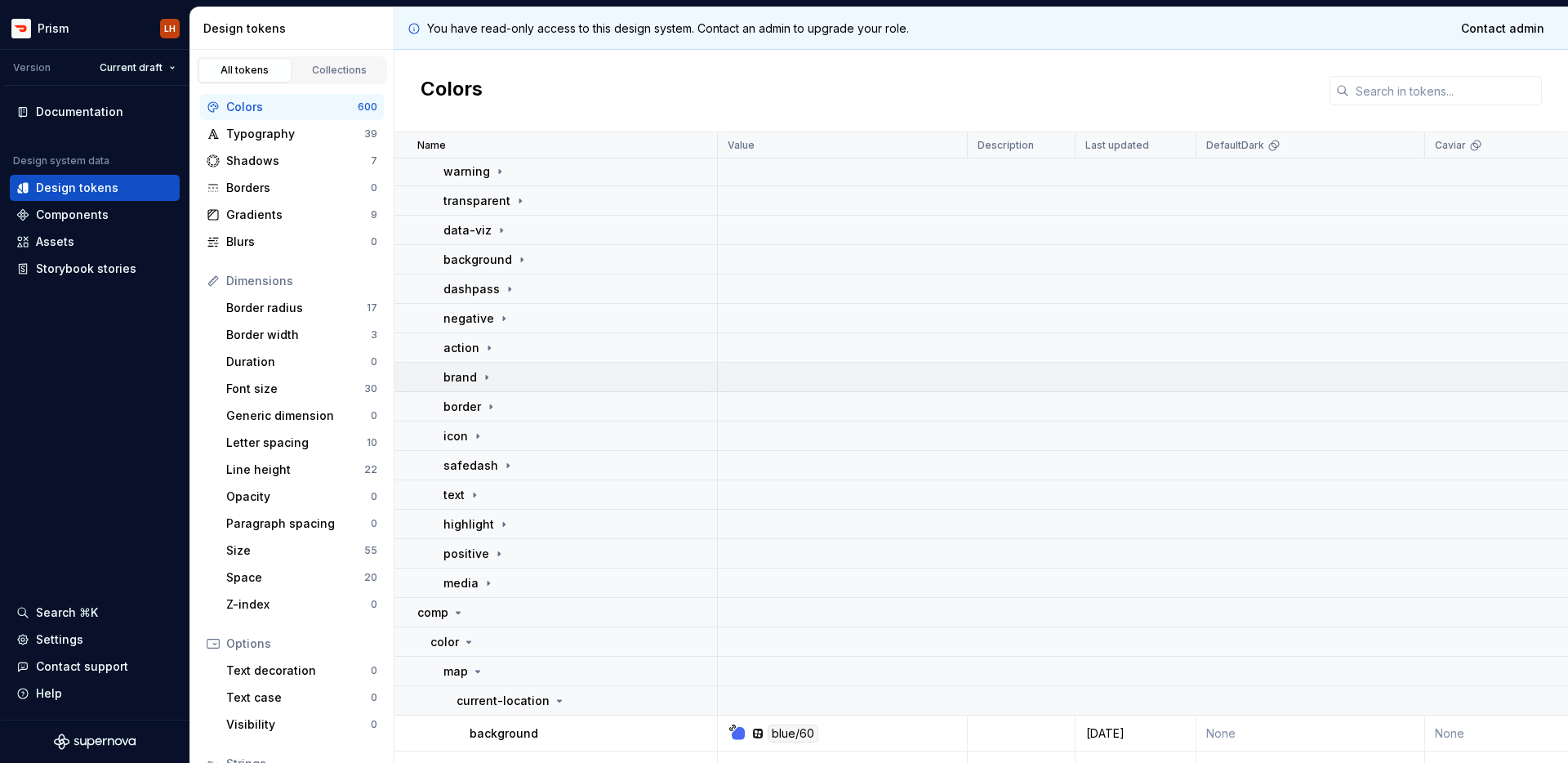
click at [491, 378] on div "brand" at bounding box center [579, 378] width 272 height 17
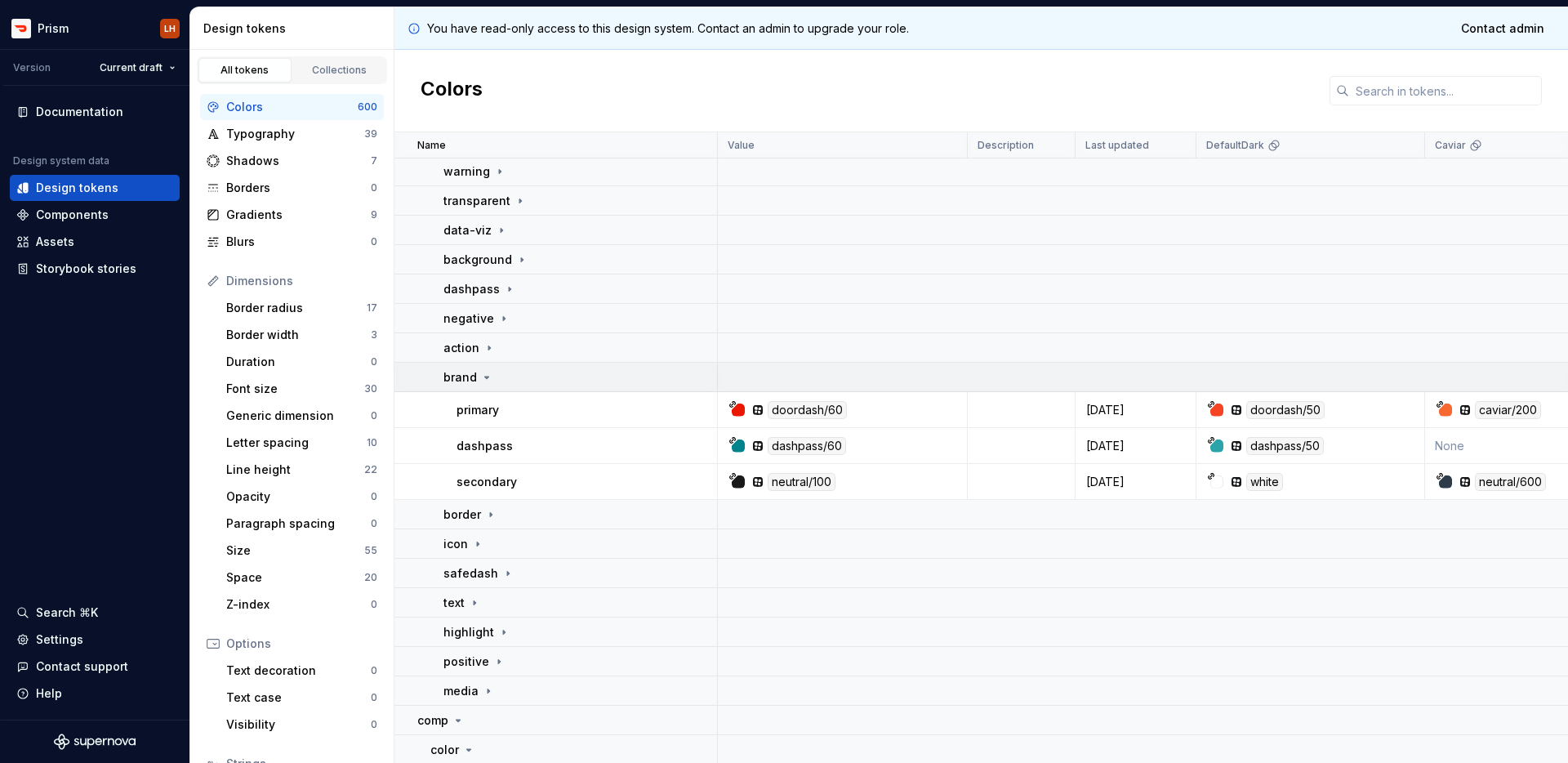
click at [488, 379] on icon at bounding box center [486, 378] width 13 height 13
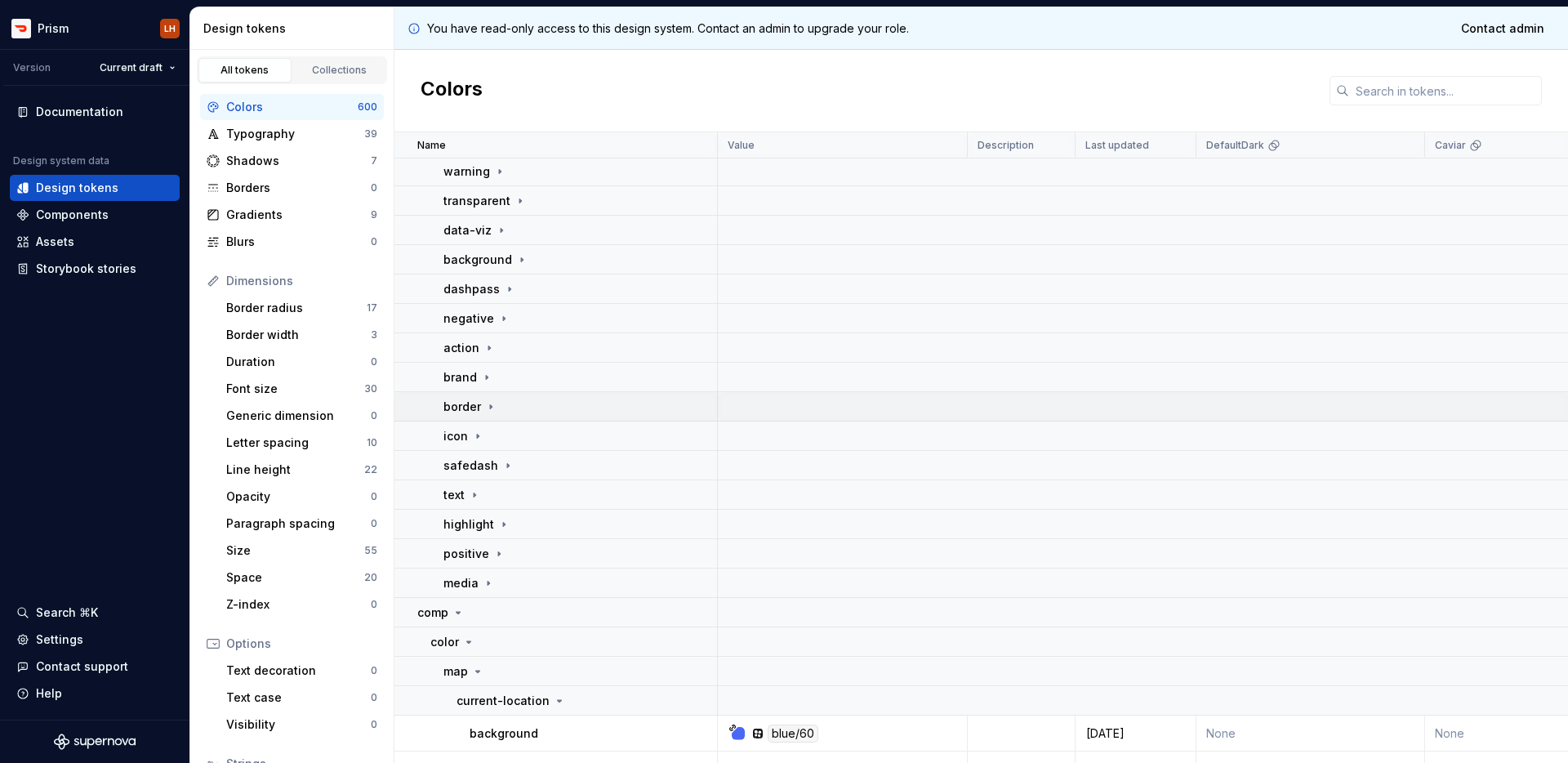
click at [485, 405] on icon at bounding box center [491, 407] width 13 height 13
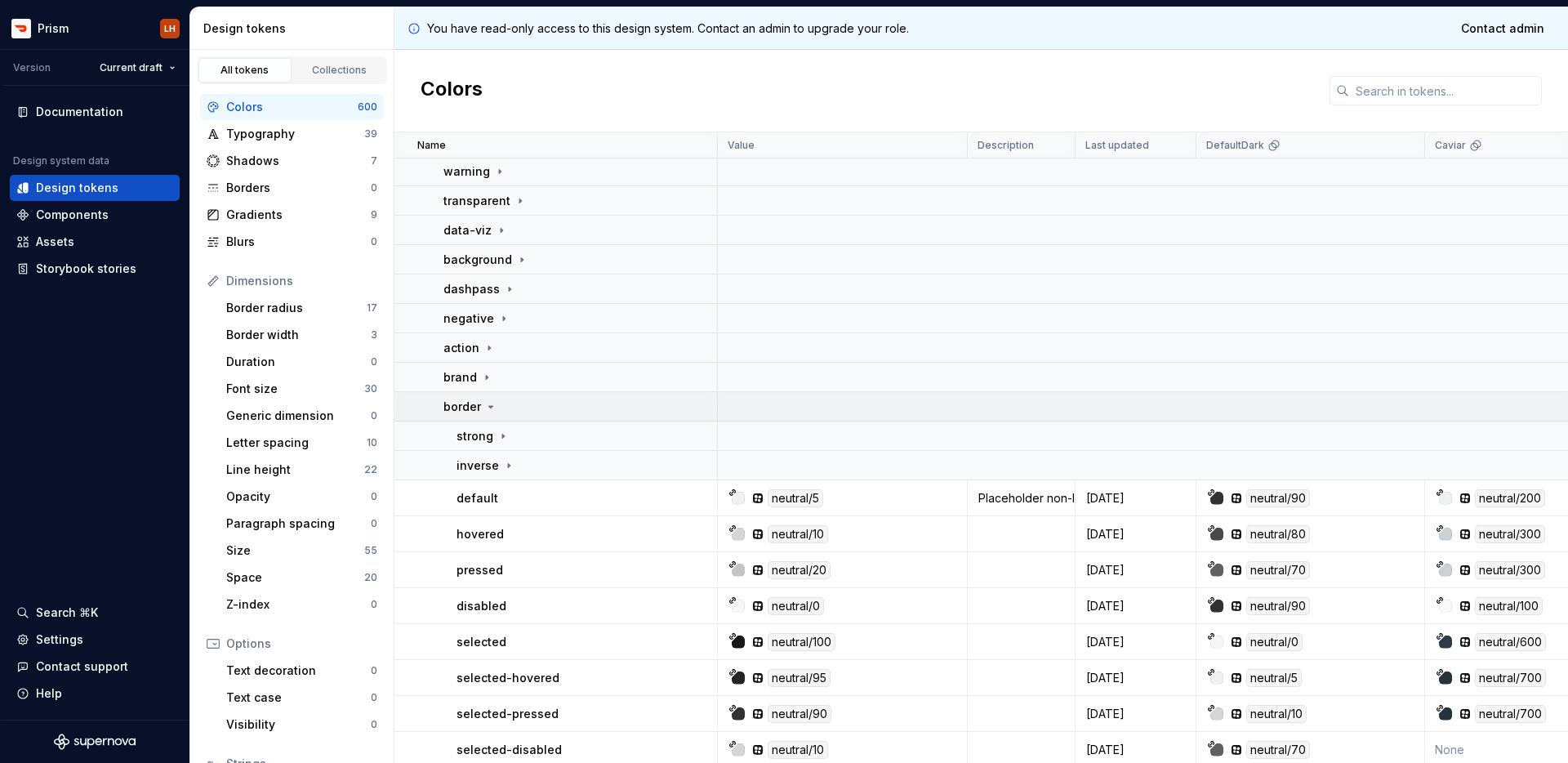
click at [485, 405] on icon at bounding box center [491, 407] width 13 height 13
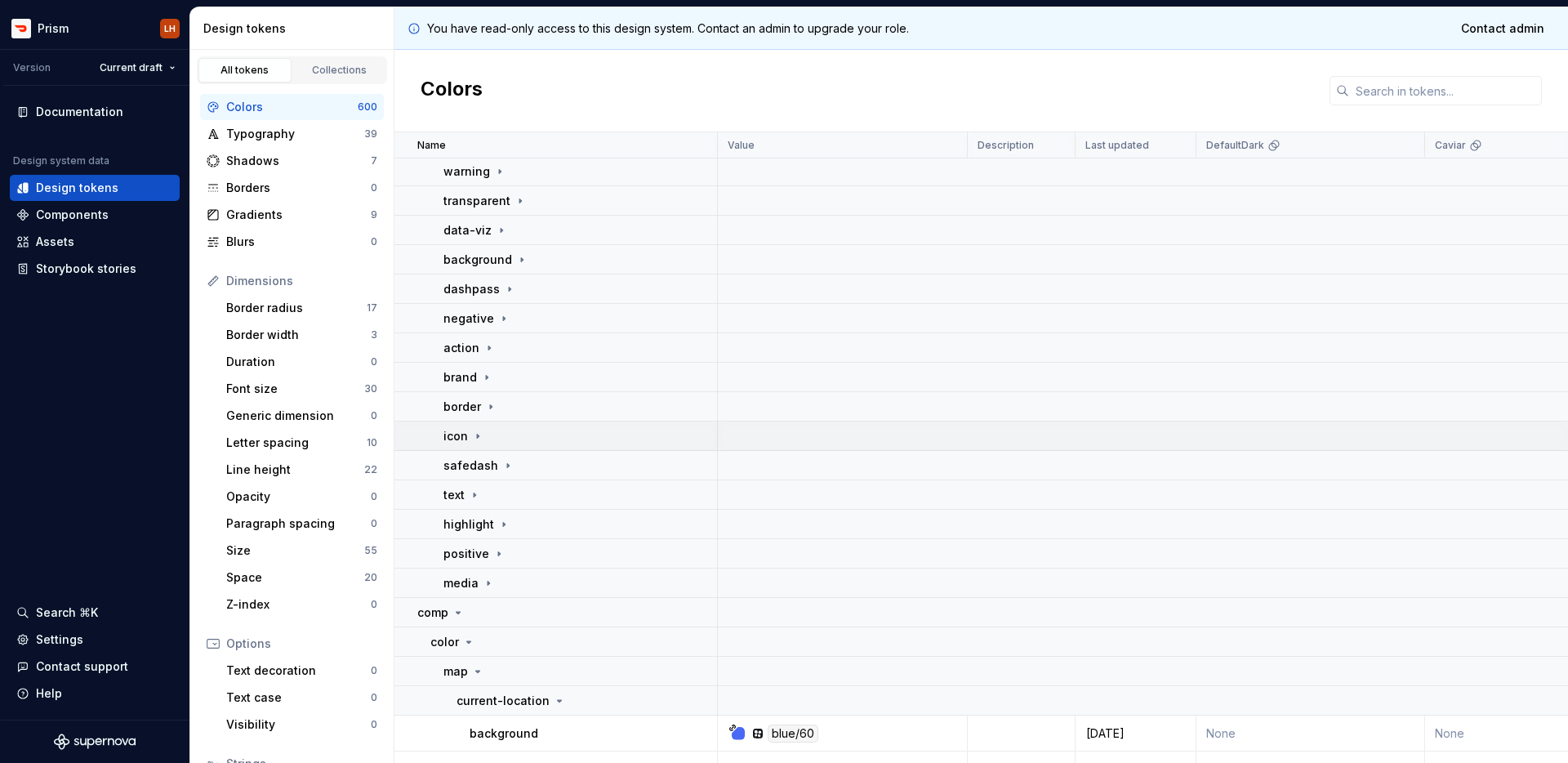
click at [478, 437] on icon at bounding box center [478, 436] width 13 height 13
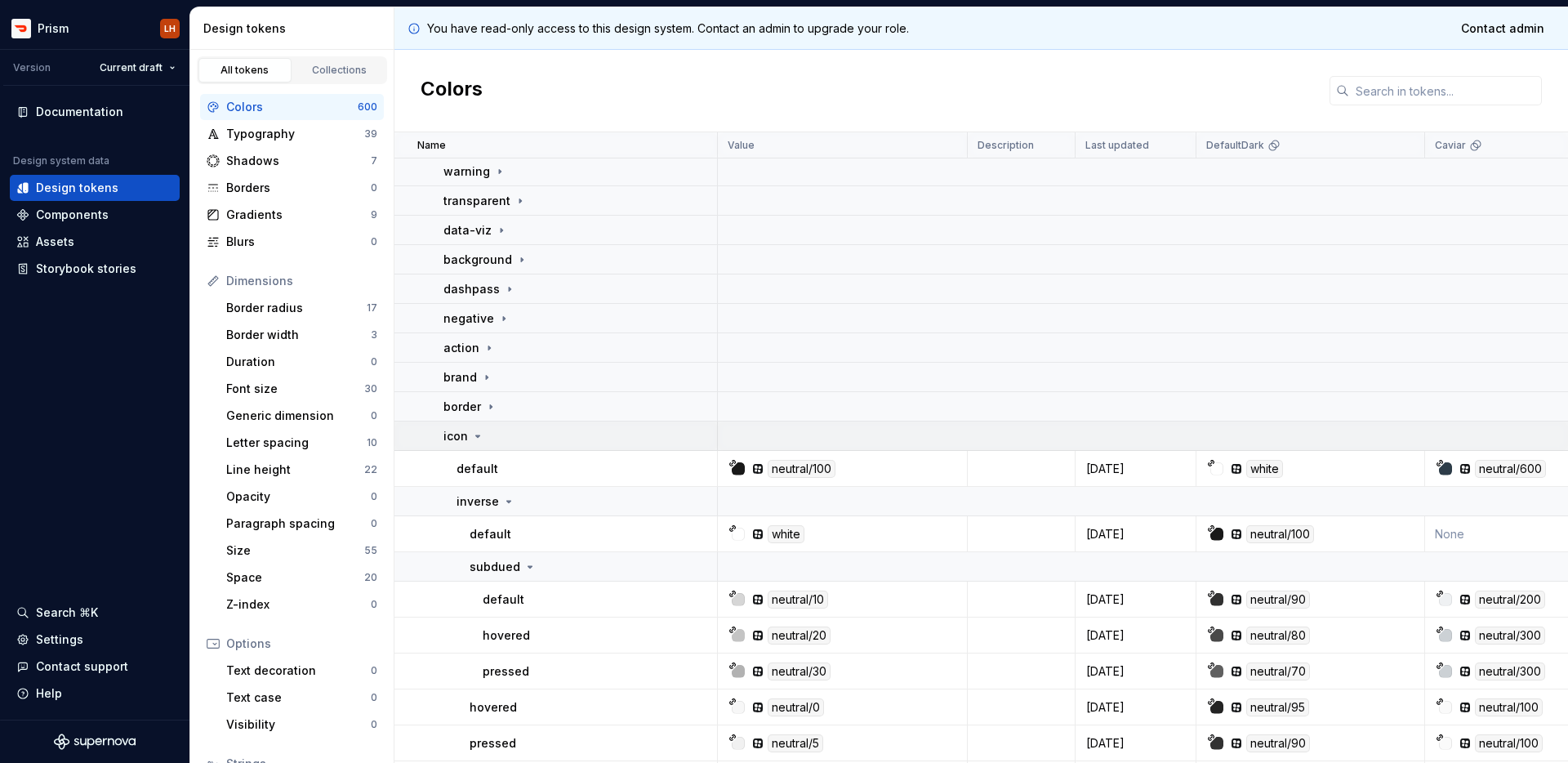
click at [478, 437] on icon at bounding box center [478, 436] width 13 height 13
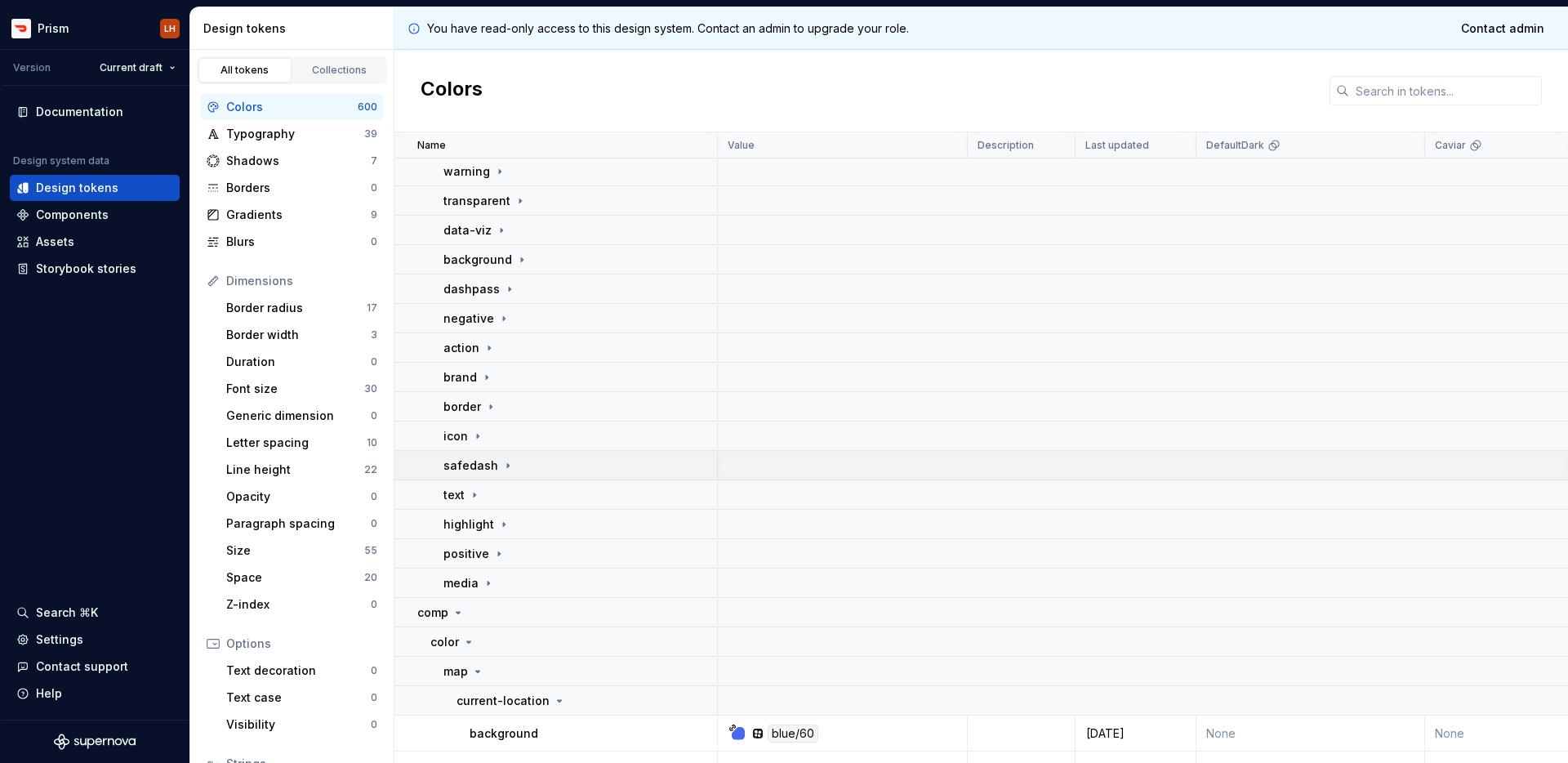
click at [511, 463] on div "safedash" at bounding box center [579, 466] width 272 height 17
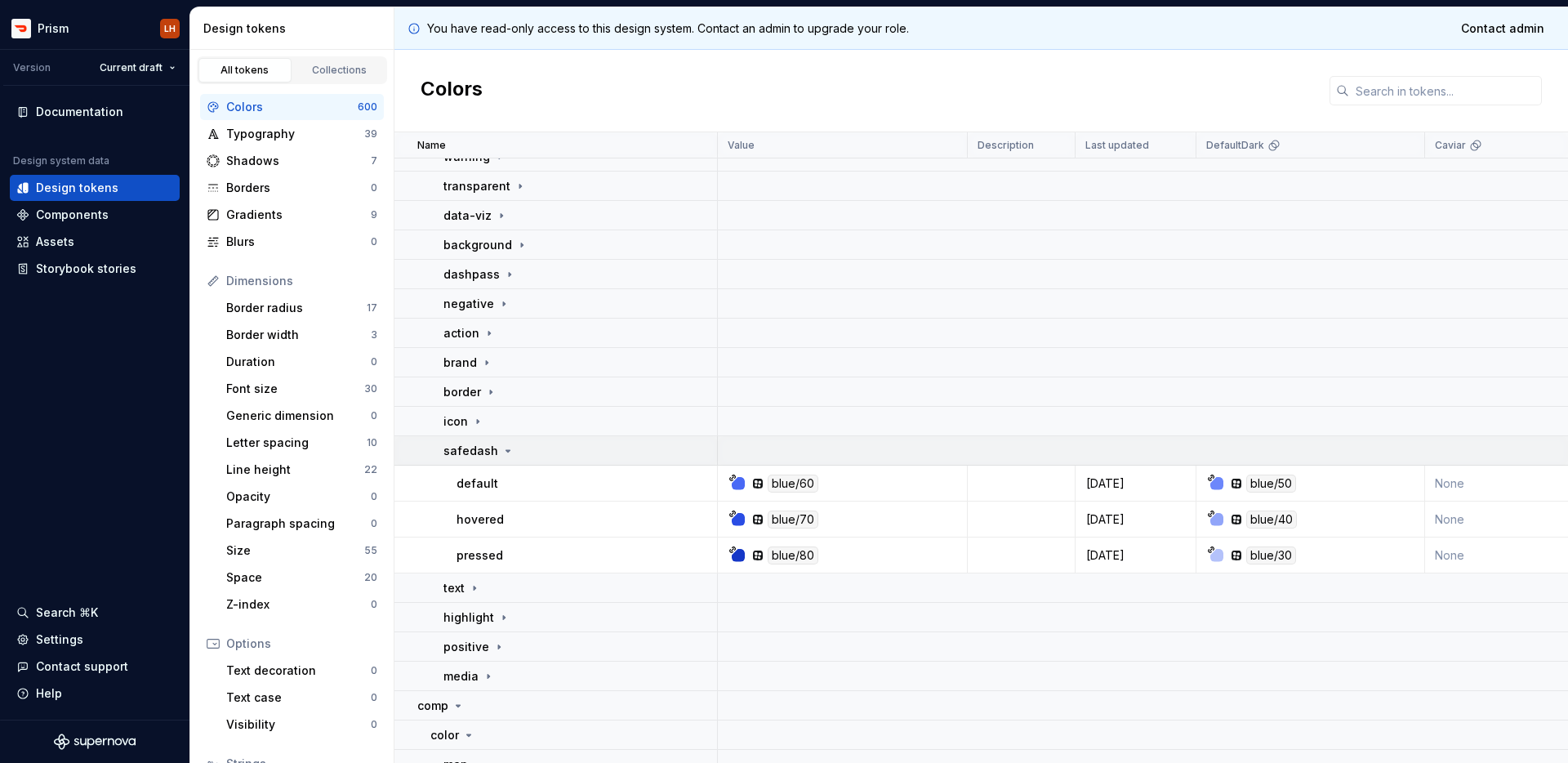
scroll to position [327, 0]
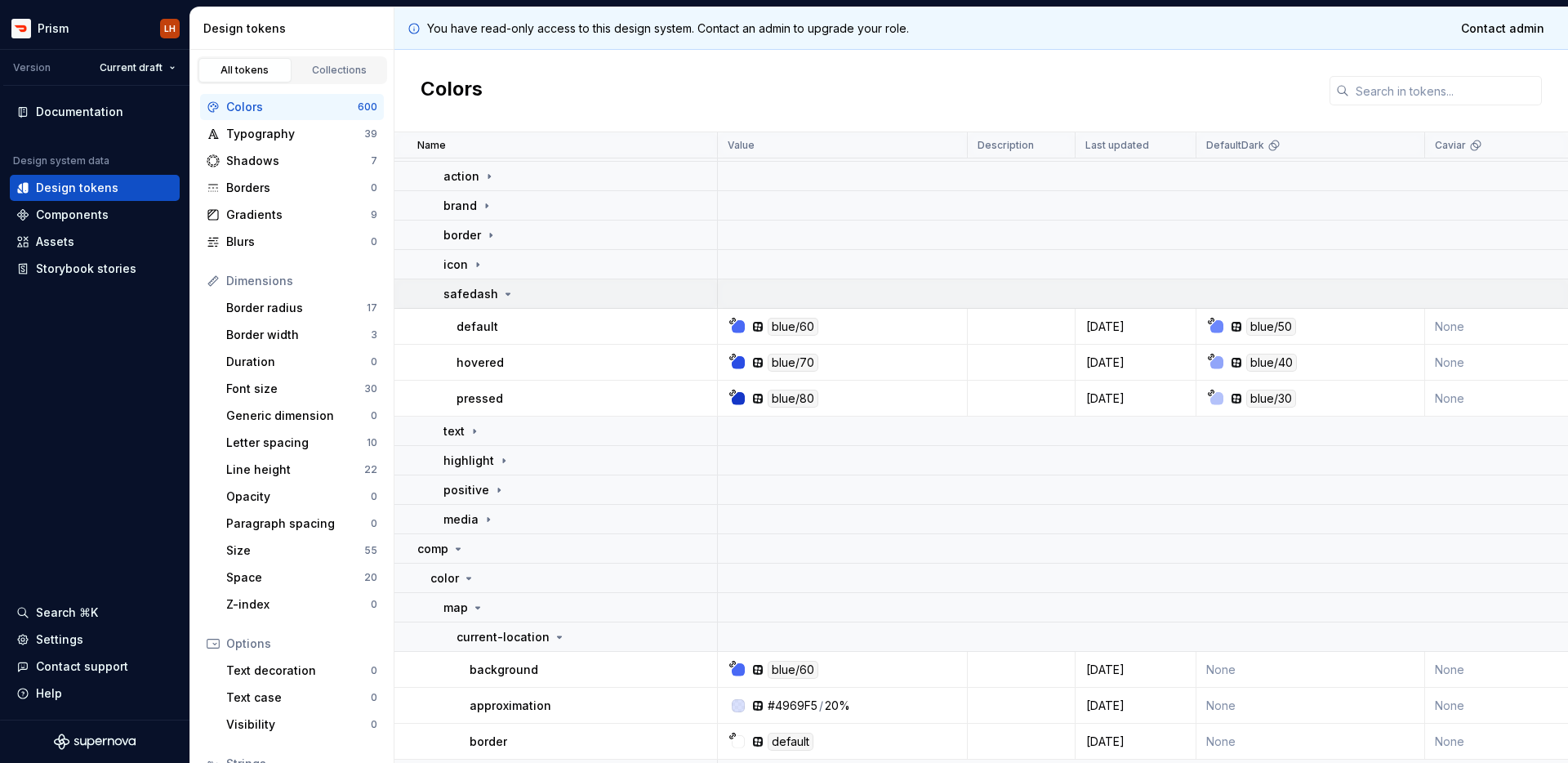
click at [501, 296] on icon at bounding box center [508, 294] width 13 height 13
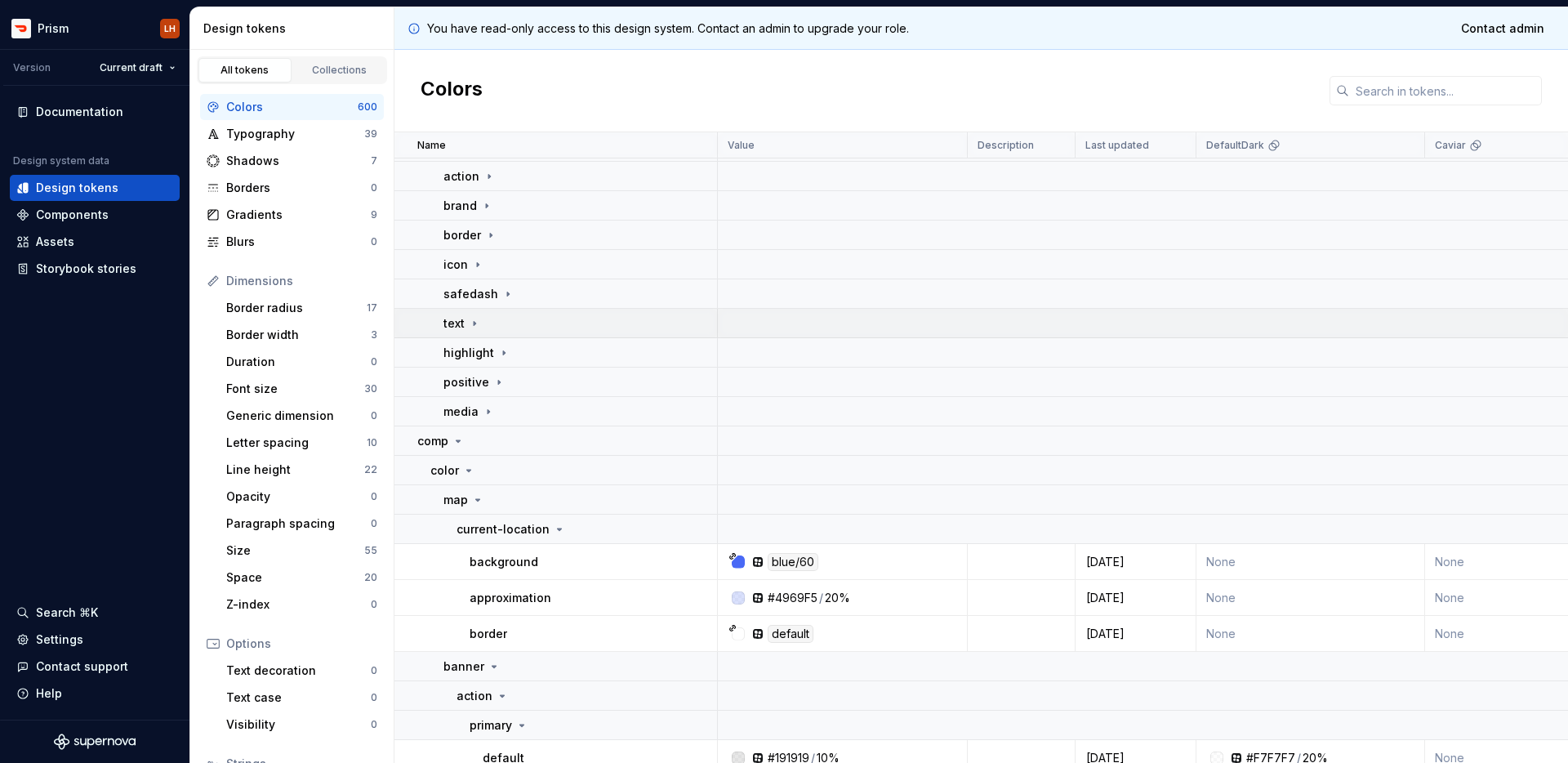
click at [485, 331] on td "text" at bounding box center [556, 324] width 324 height 30
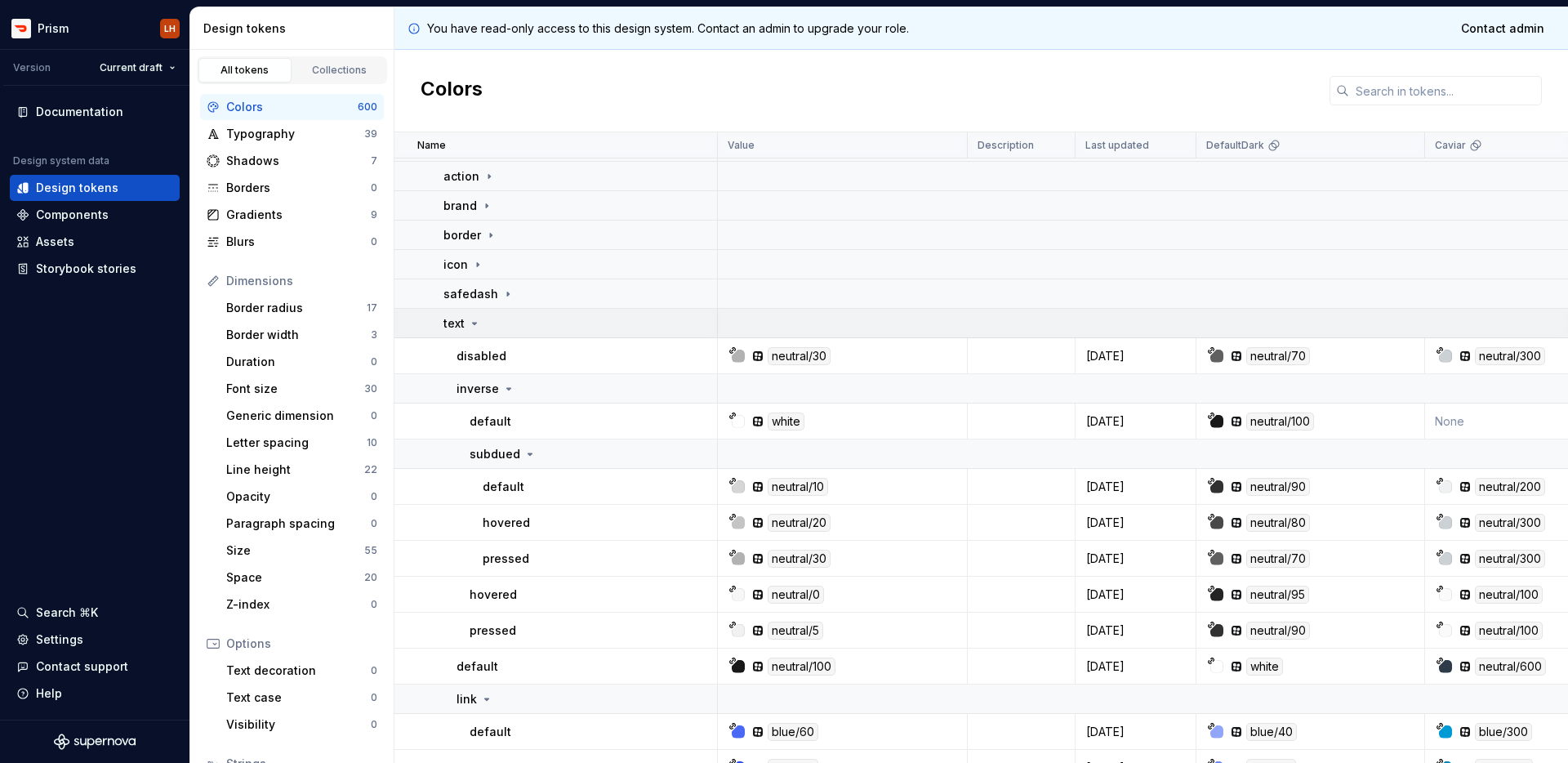
click at [478, 328] on icon at bounding box center [474, 324] width 13 height 13
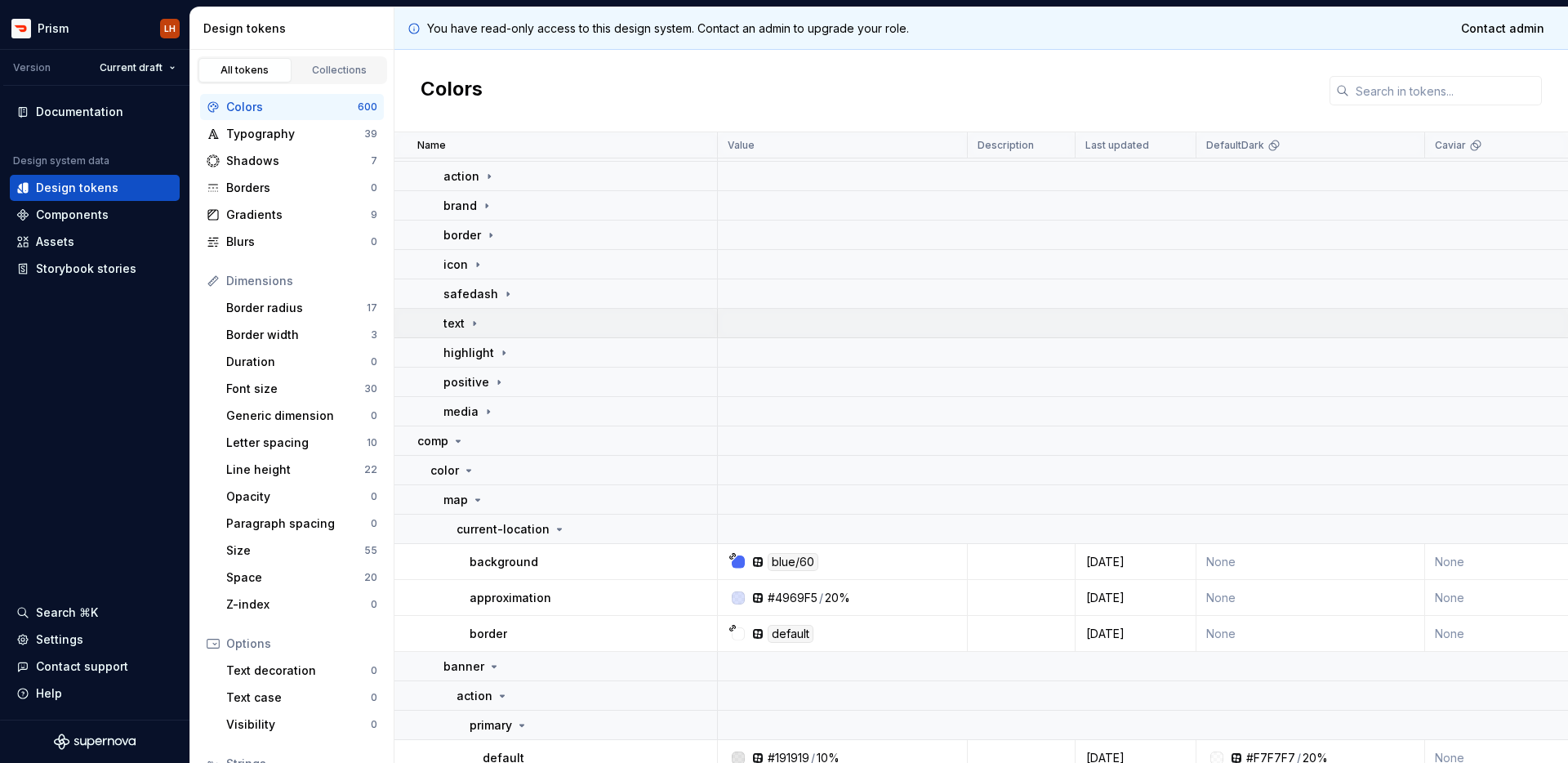
click at [478, 328] on icon at bounding box center [474, 324] width 13 height 13
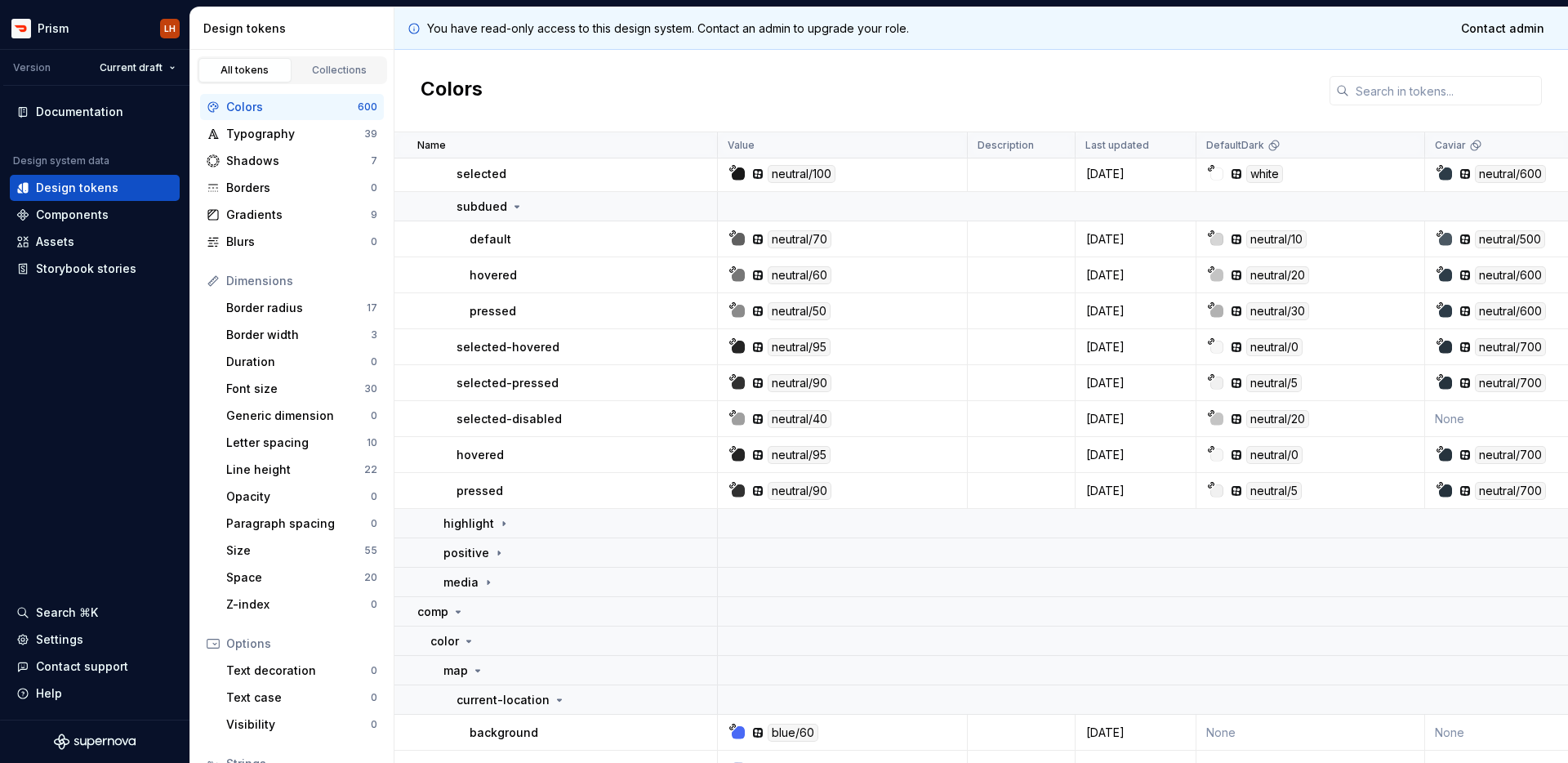
scroll to position [994, 0]
click at [462, 610] on icon at bounding box center [458, 610] width 13 height 13
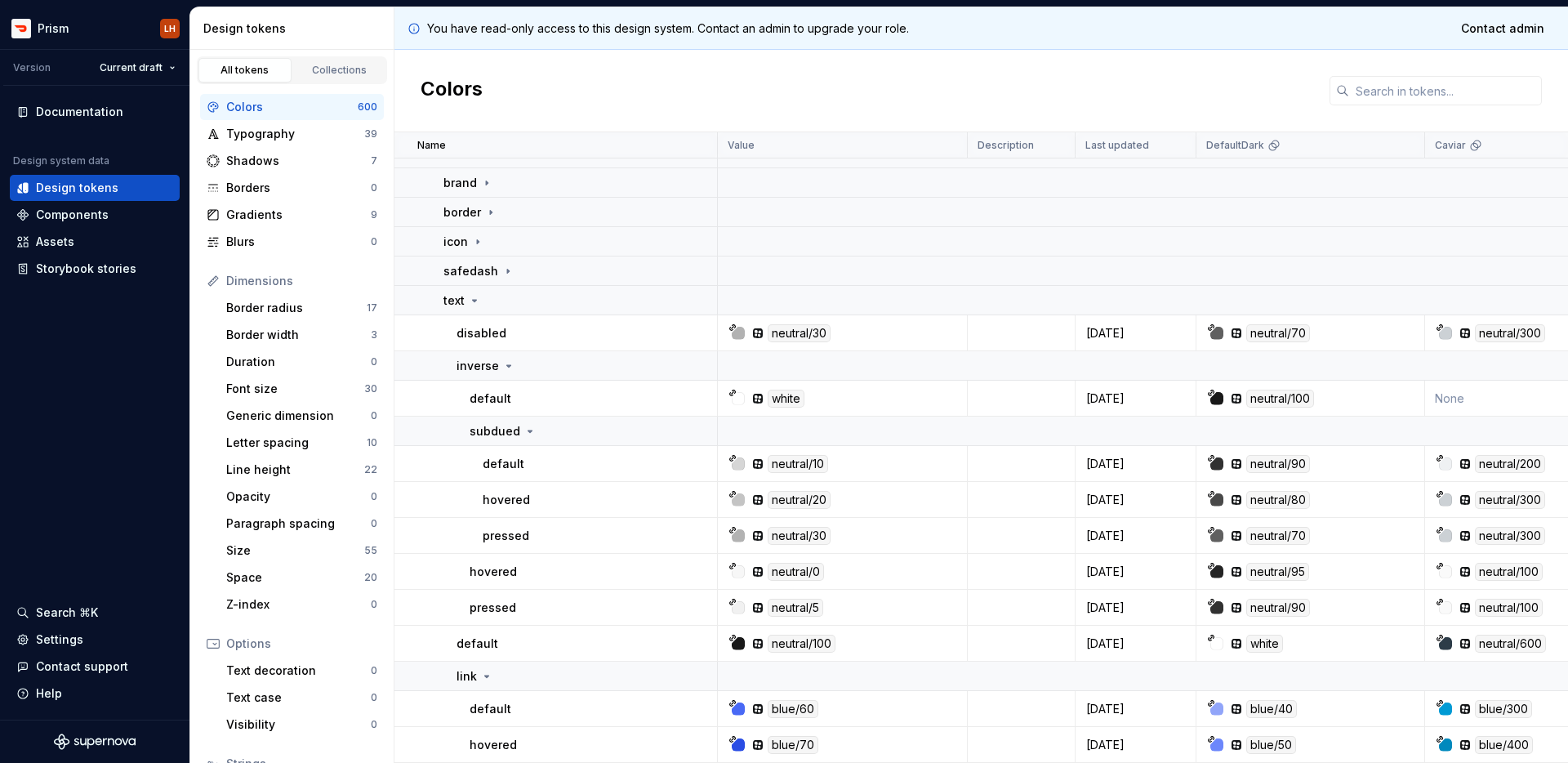
scroll to position [346, 0]
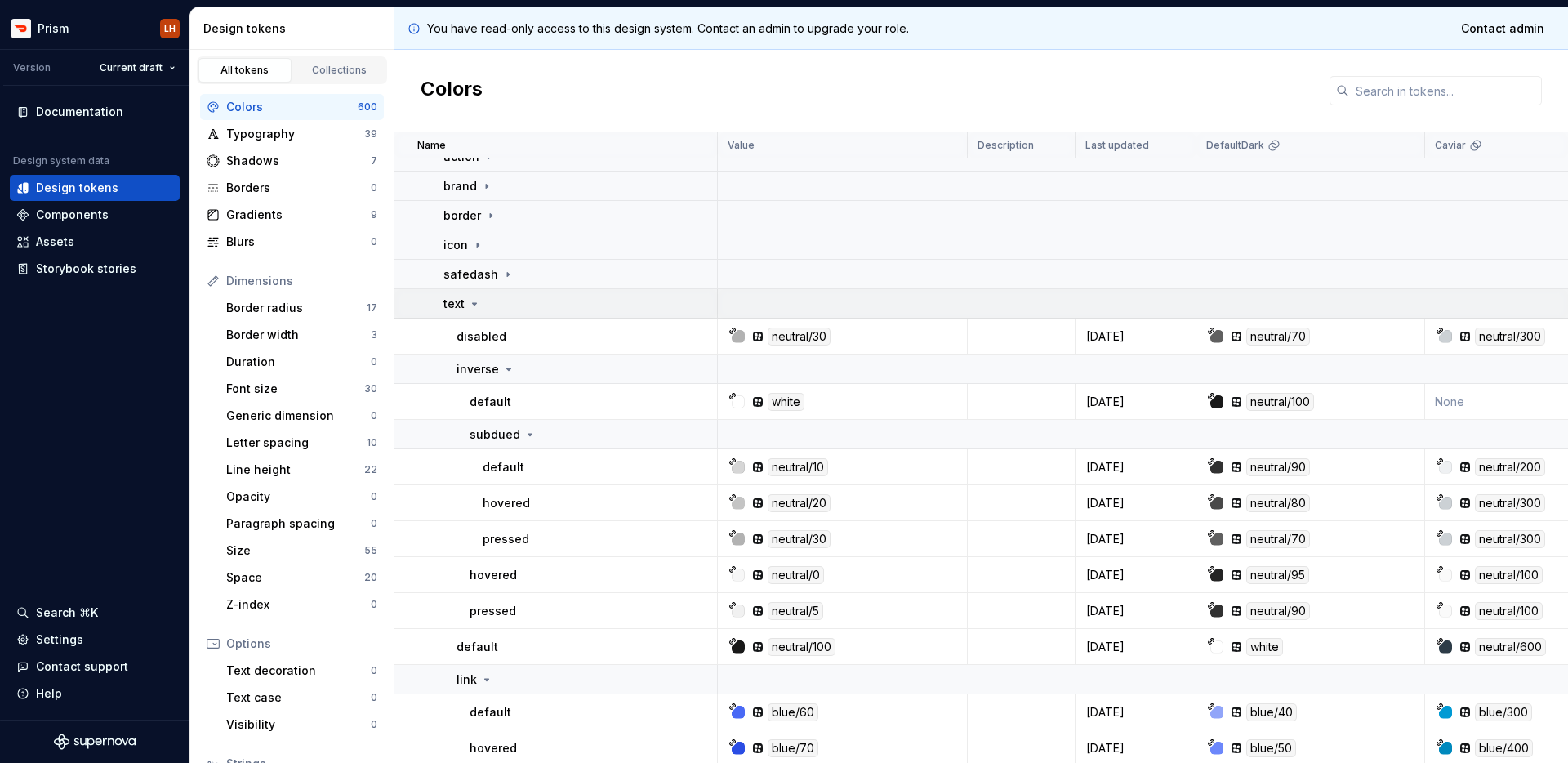
click at [472, 299] on icon at bounding box center [474, 304] width 13 height 13
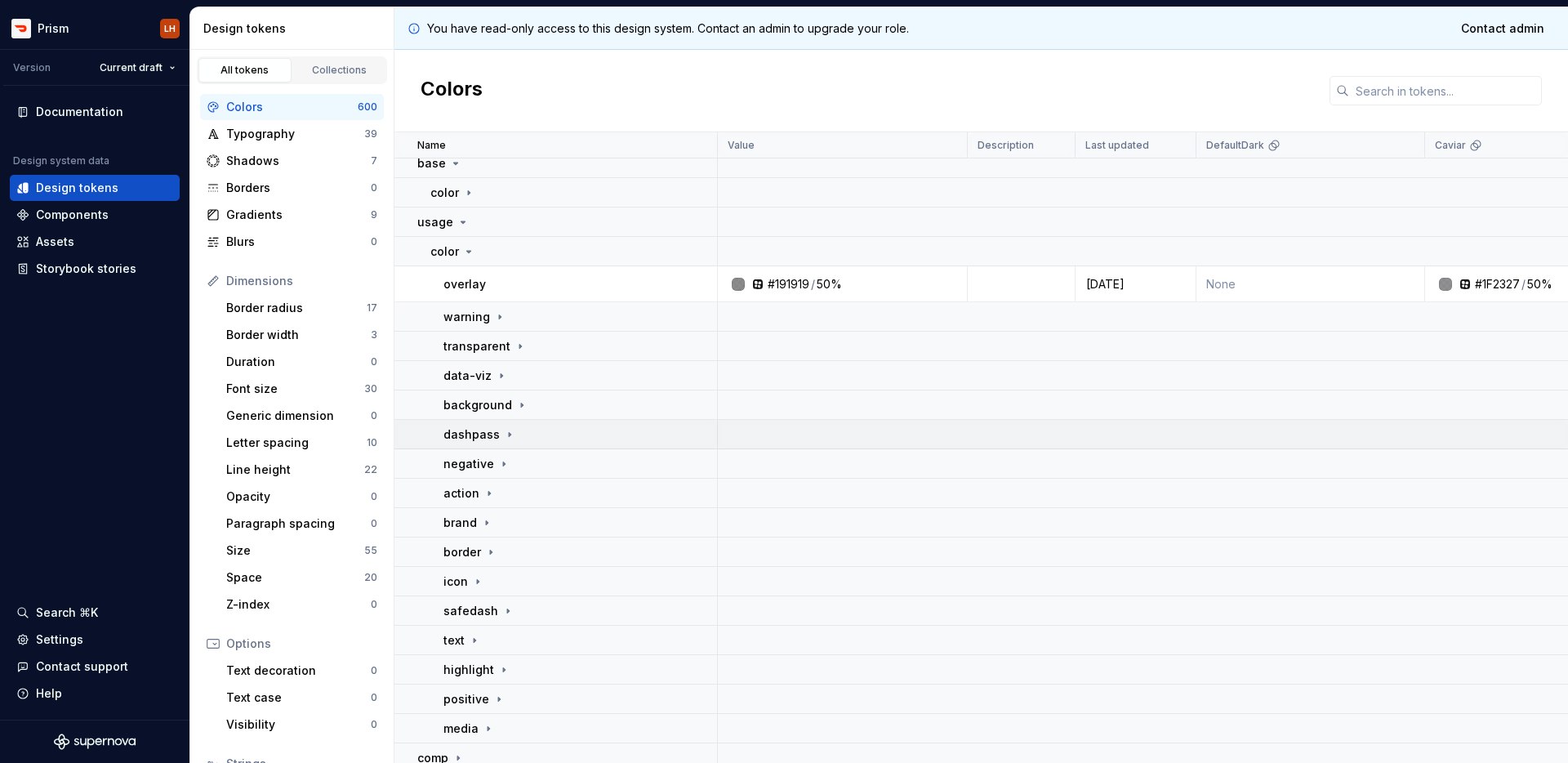
scroll to position [0, 0]
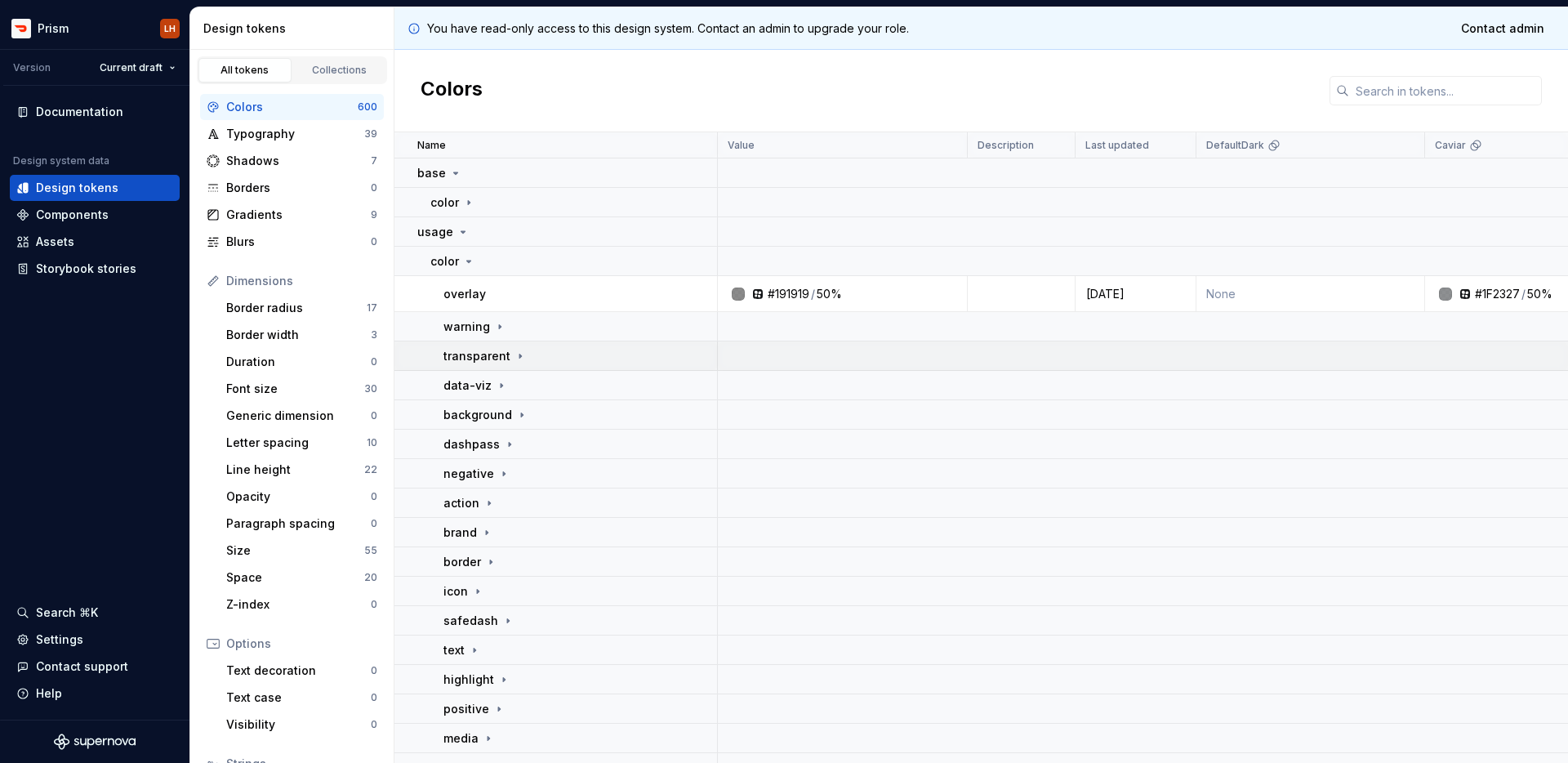
click at [514, 355] on icon at bounding box center [520, 356] width 13 height 13
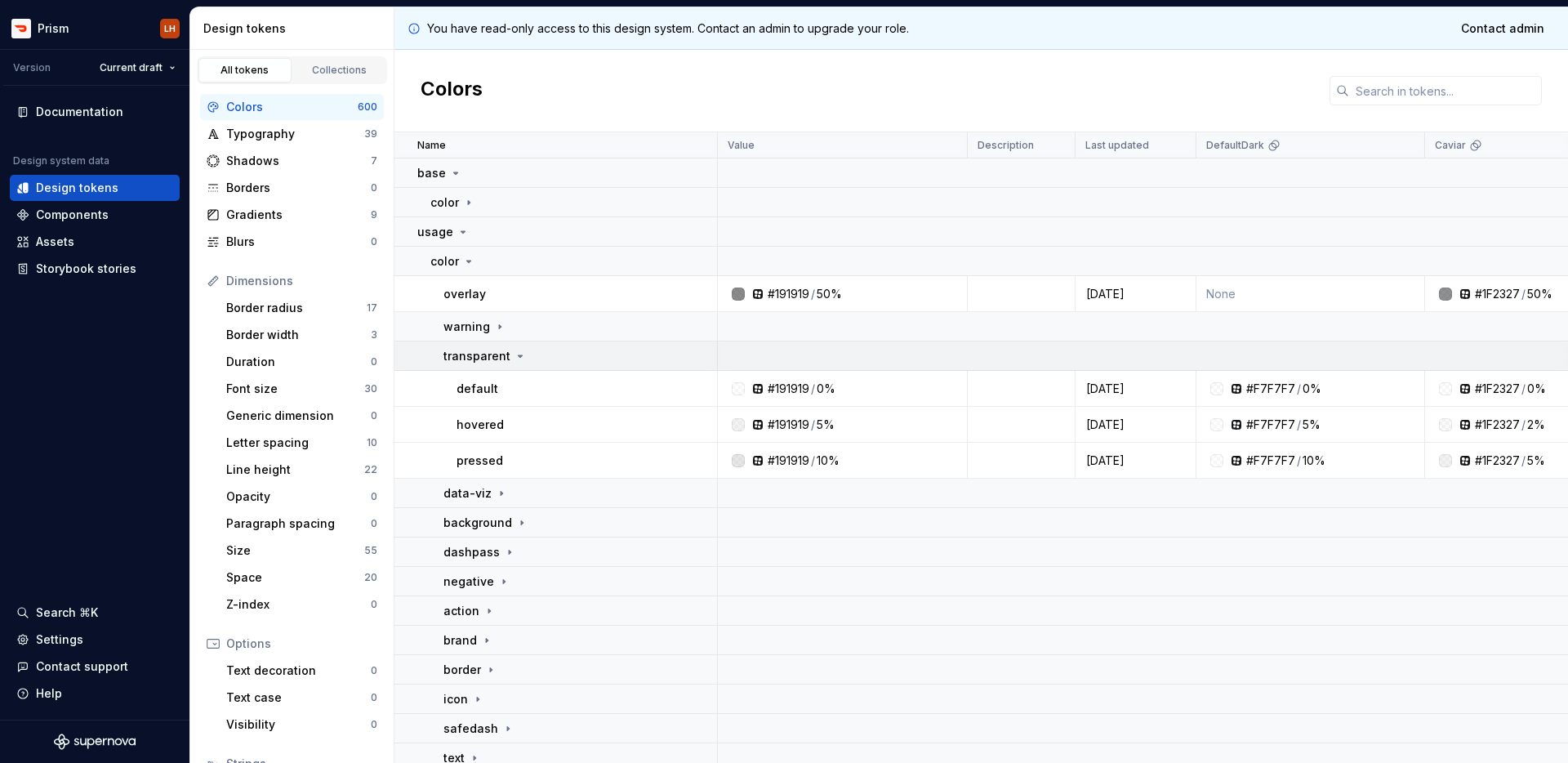
click at [515, 357] on icon at bounding box center [520, 356] width 13 height 13
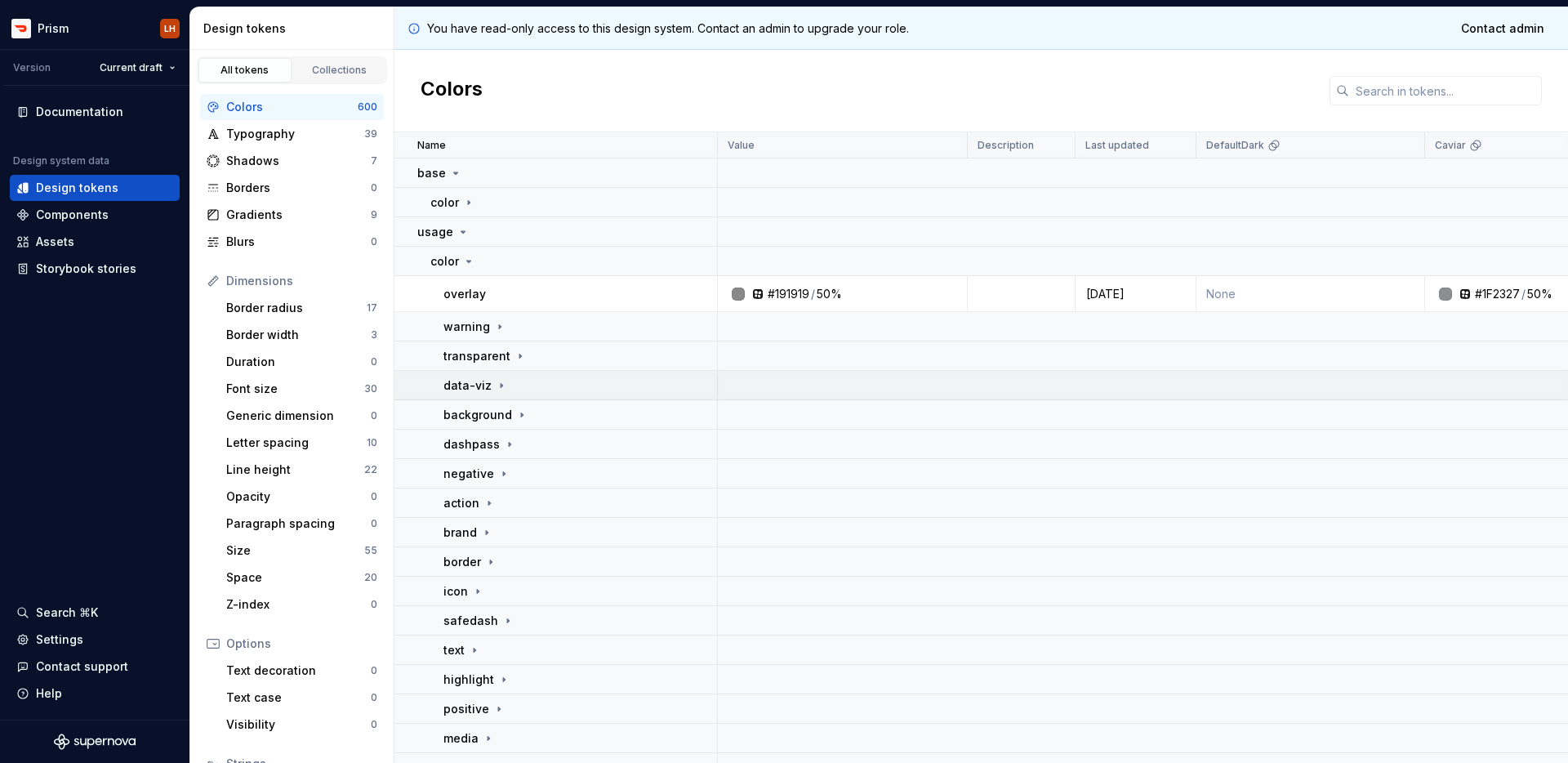
click at [499, 384] on icon at bounding box center [501, 385] width 13 height 13
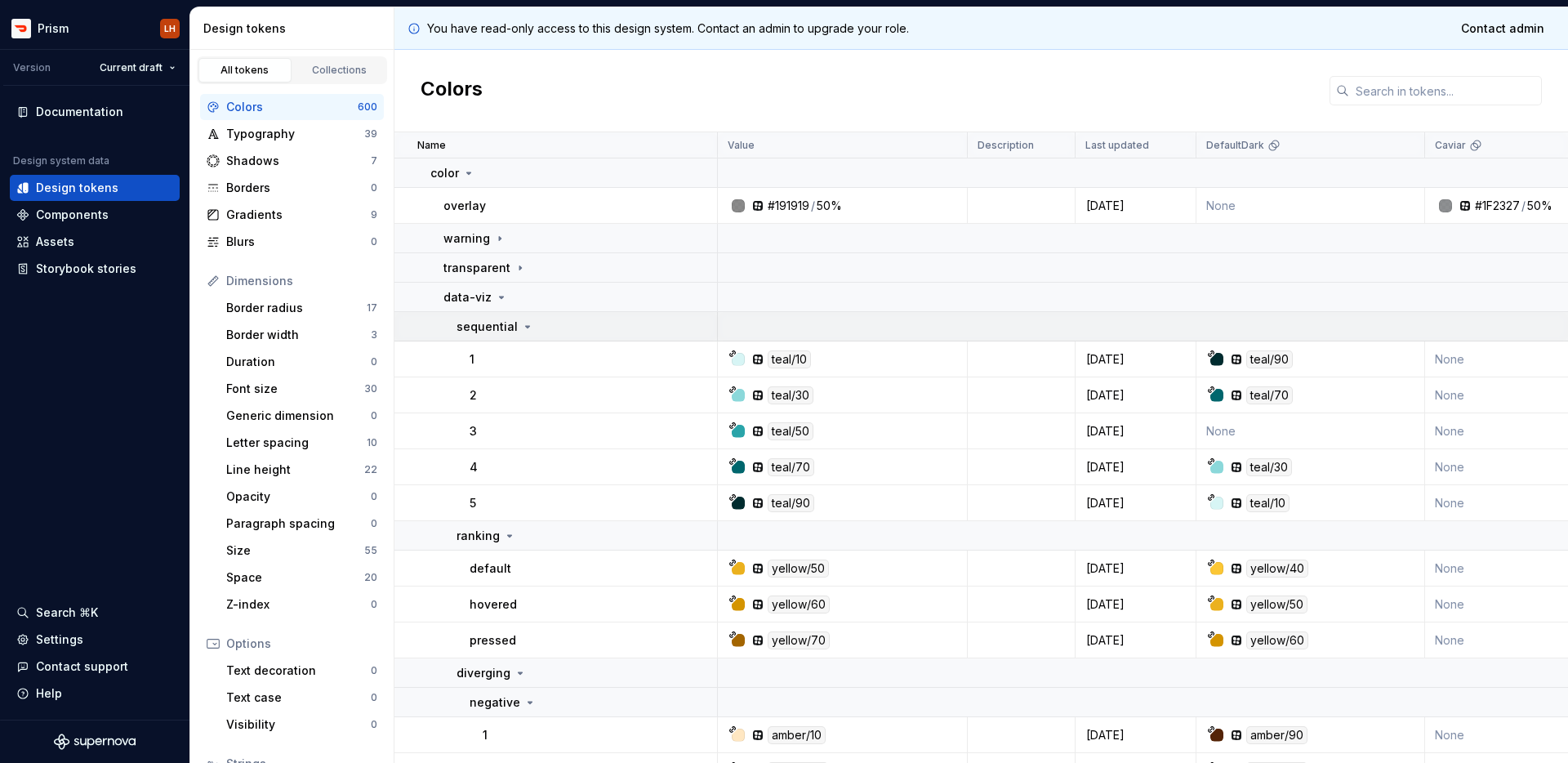
scroll to position [77, 0]
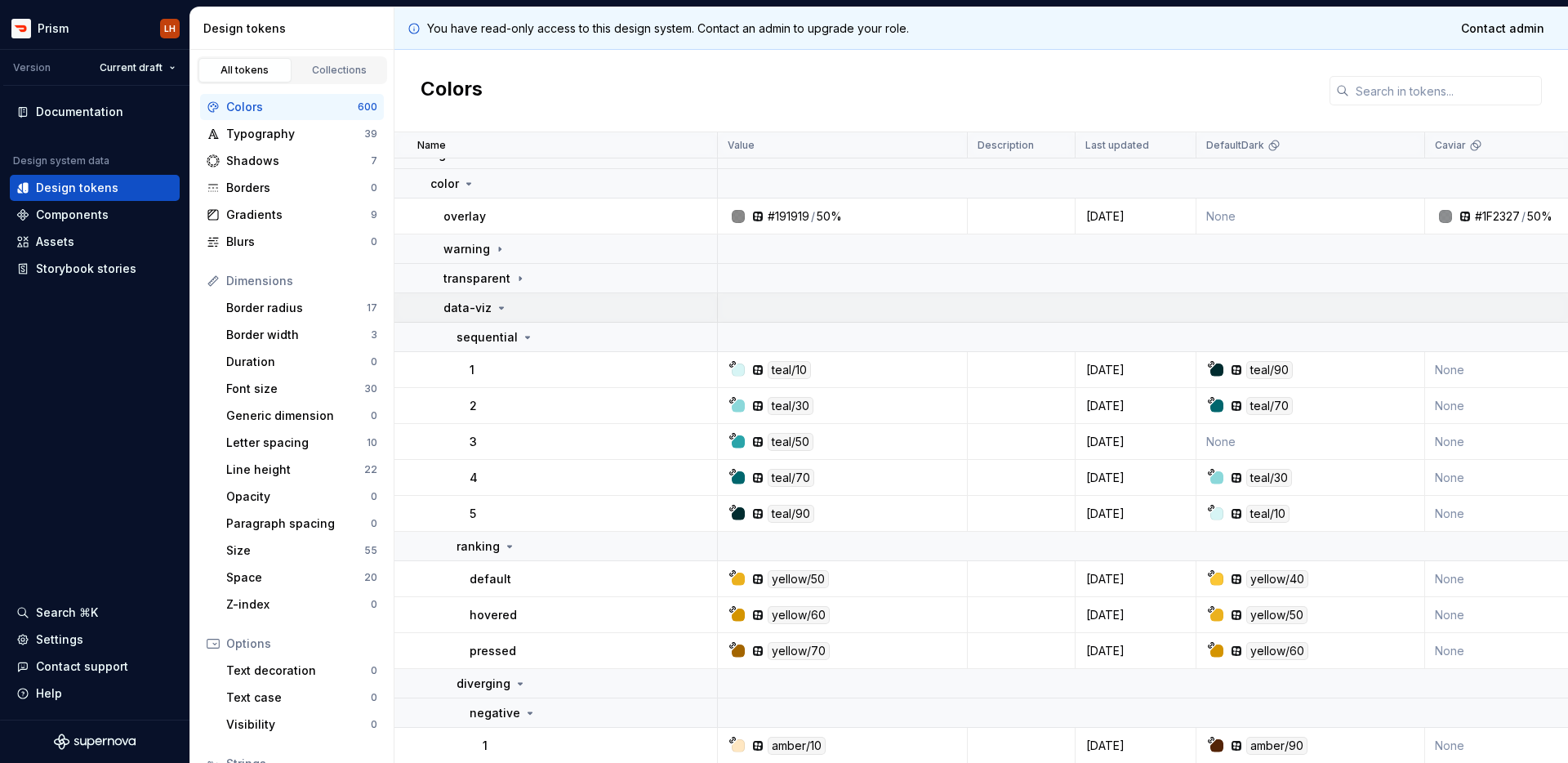
click at [502, 306] on icon at bounding box center [501, 308] width 13 height 13
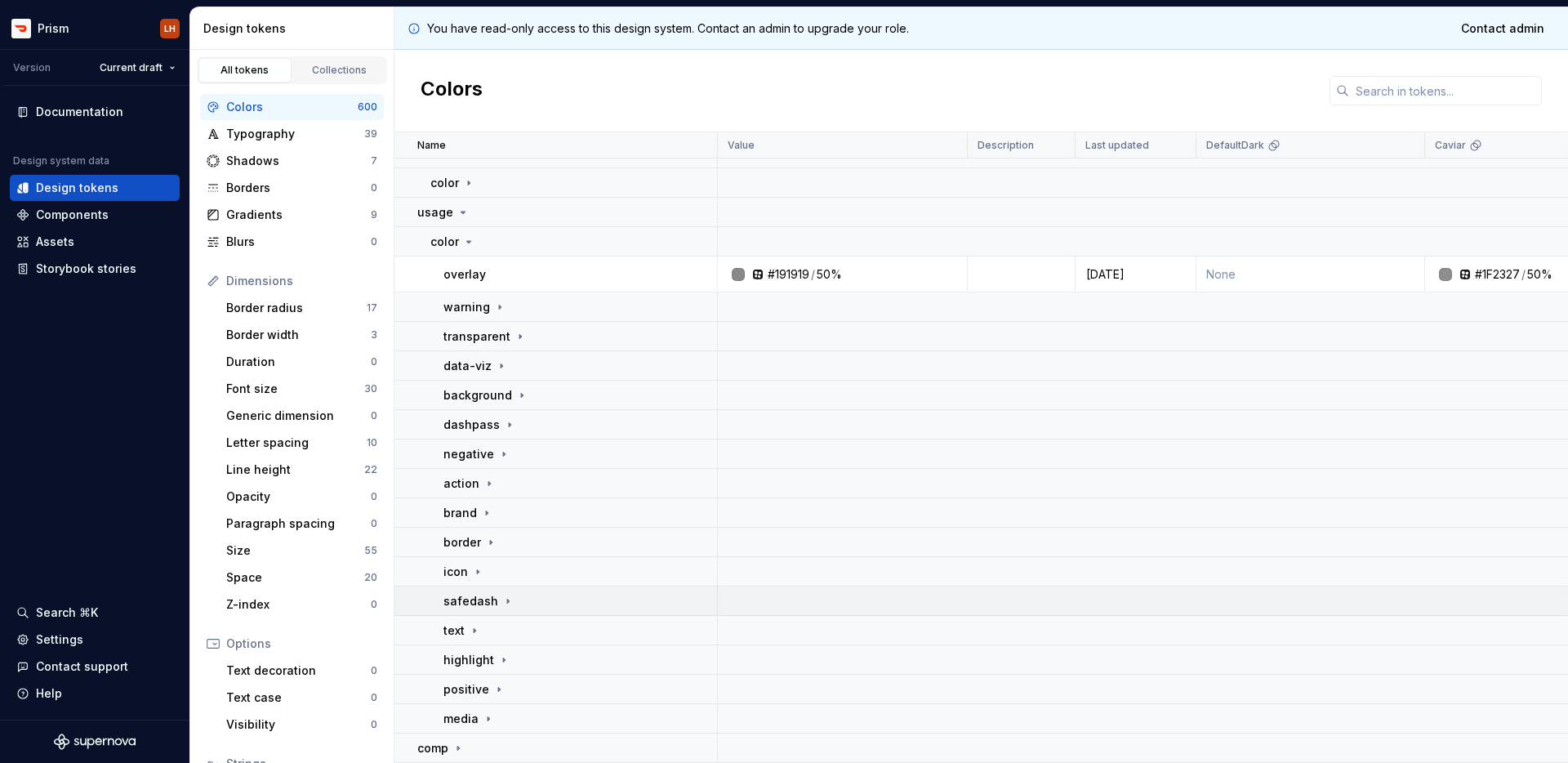
click at [505, 595] on icon at bounding box center [508, 601] width 13 height 13
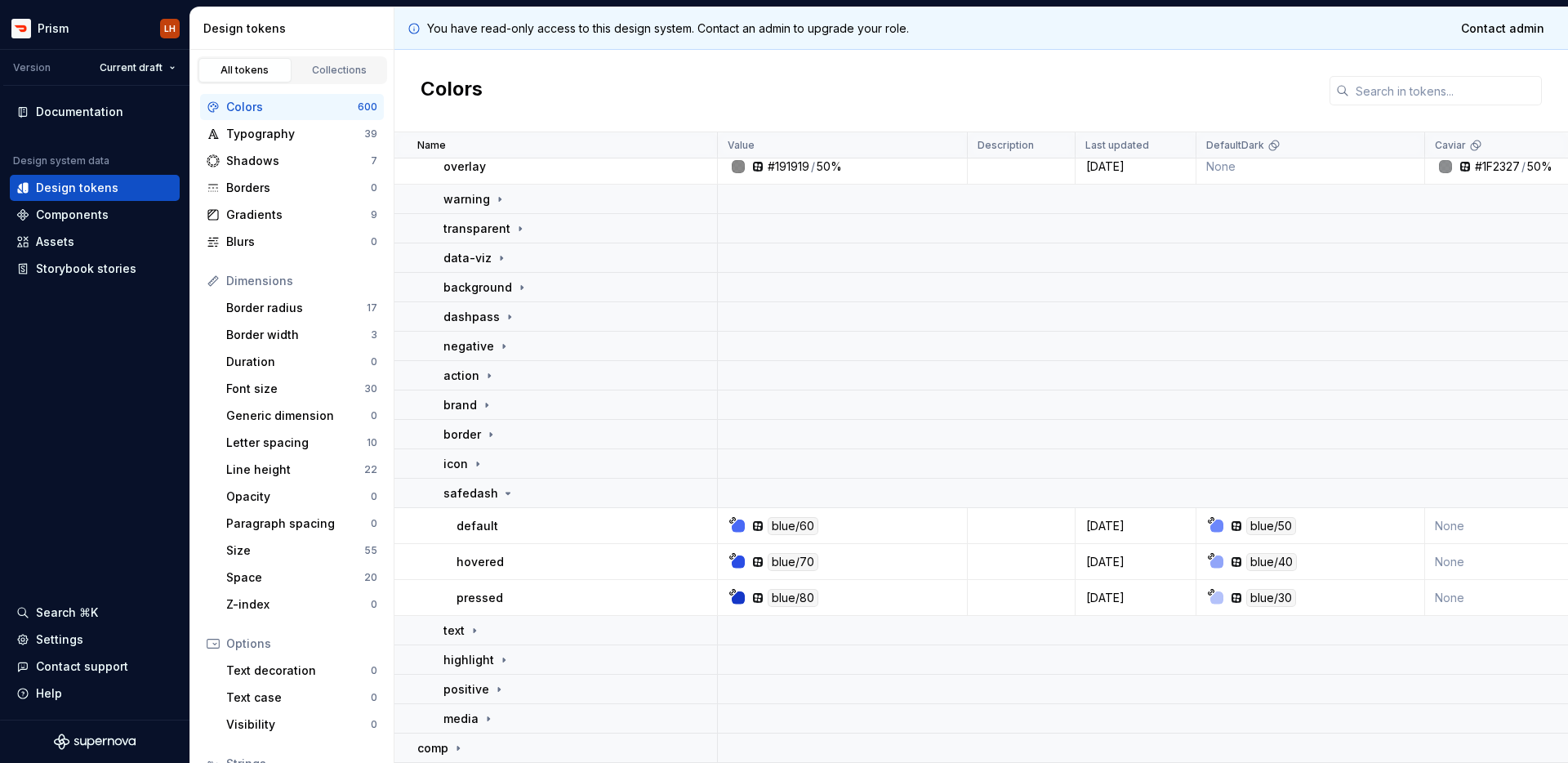
scroll to position [137, 0]
click at [479, 624] on icon at bounding box center [474, 631] width 13 height 13
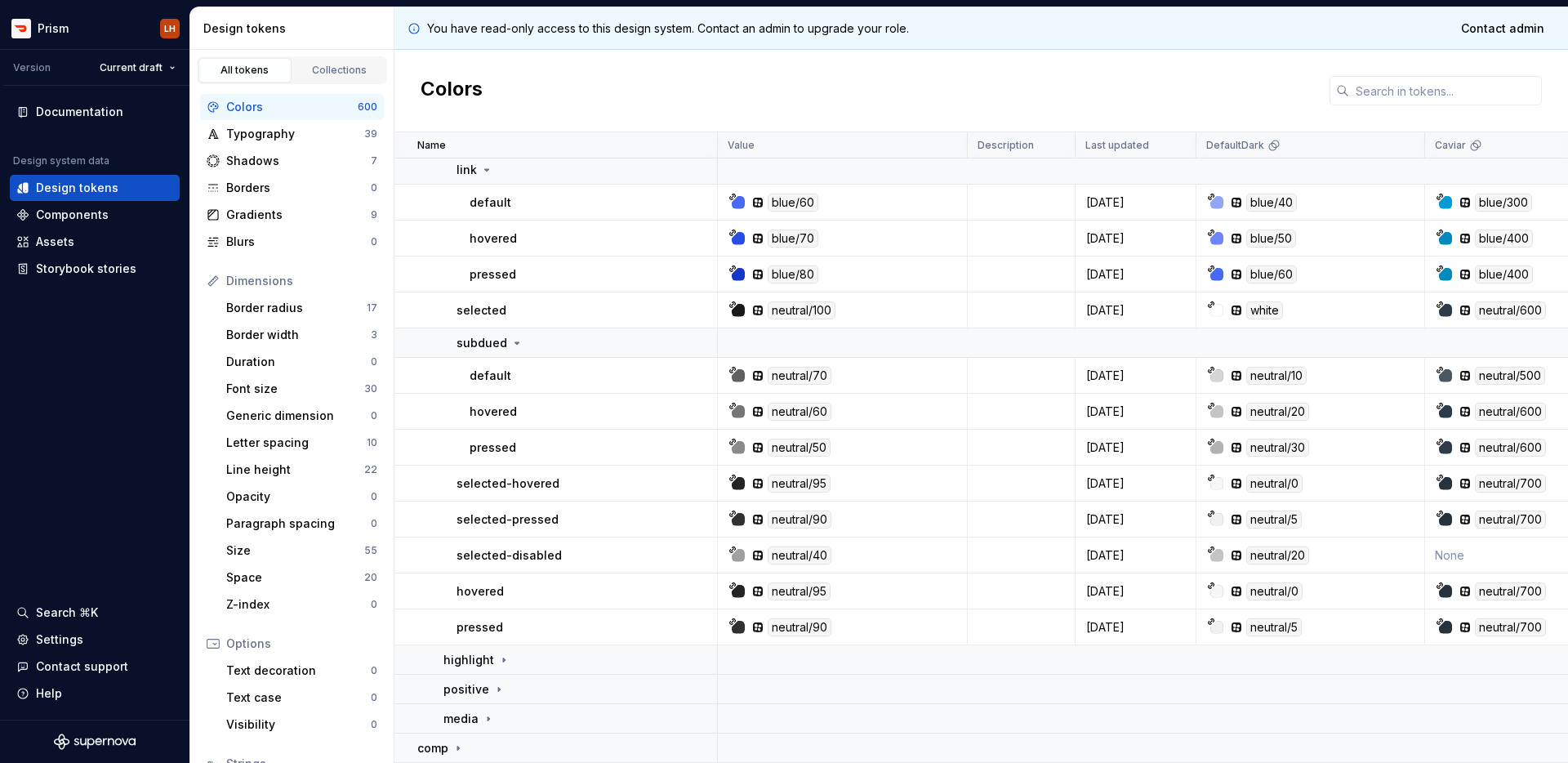
scroll to position [973, 0]
click at [498, 653] on icon at bounding box center [504, 660] width 13 height 13
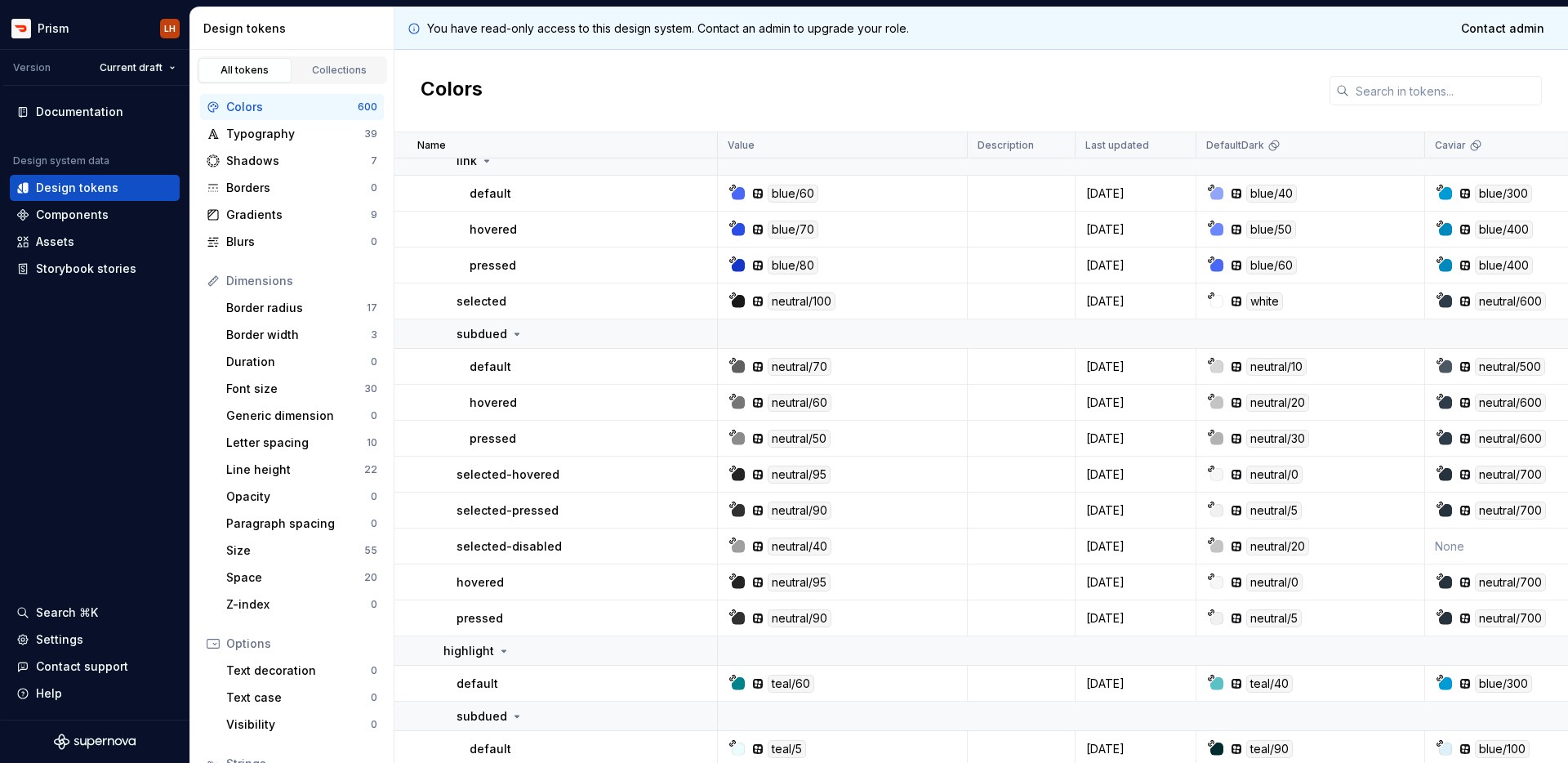
scroll to position [1355, 0]
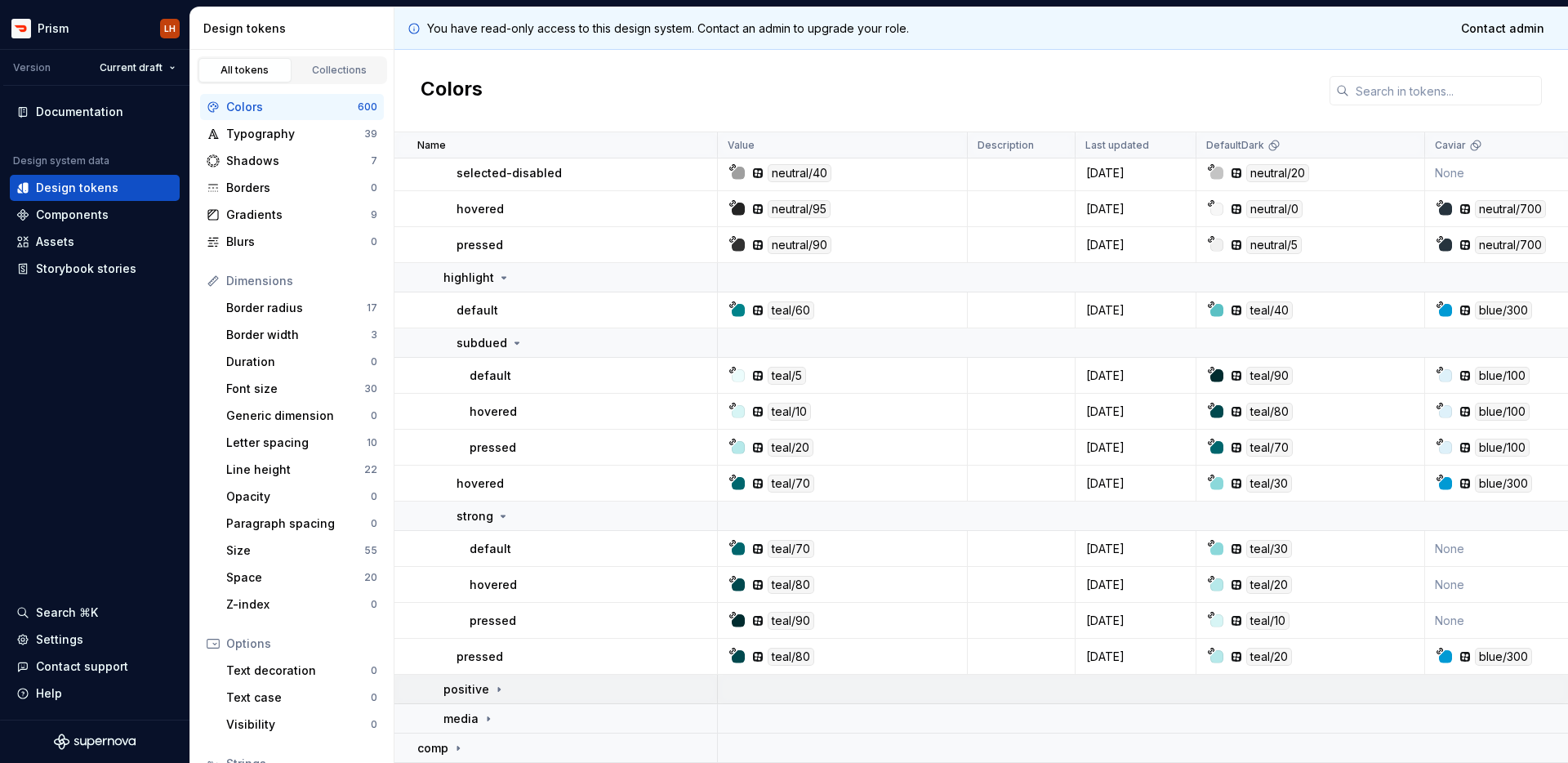
click at [505, 682] on div "positive" at bounding box center [579, 689] width 272 height 17
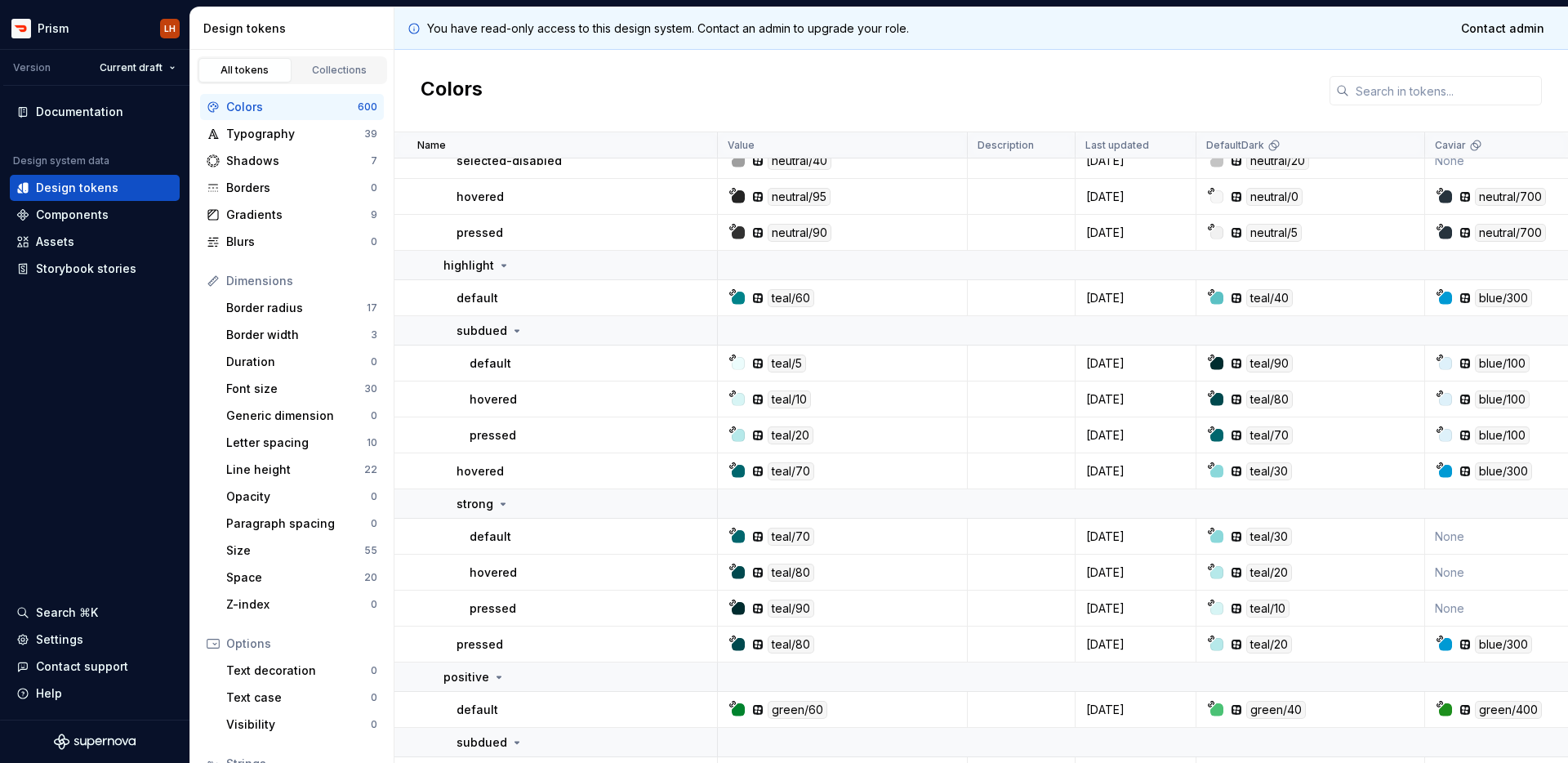
scroll to position [1737, 0]
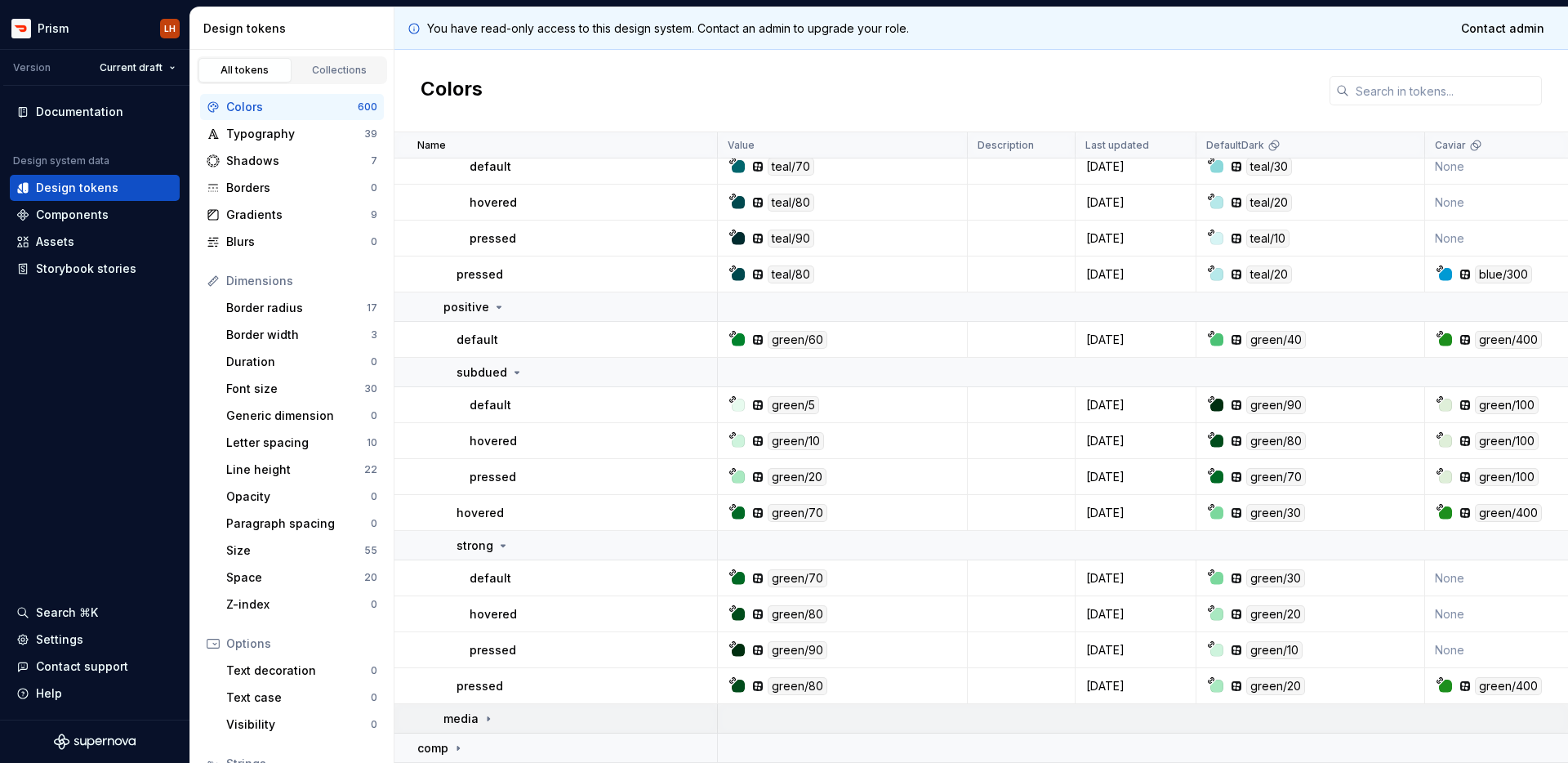
click at [491, 713] on icon at bounding box center [488, 719] width 13 height 13
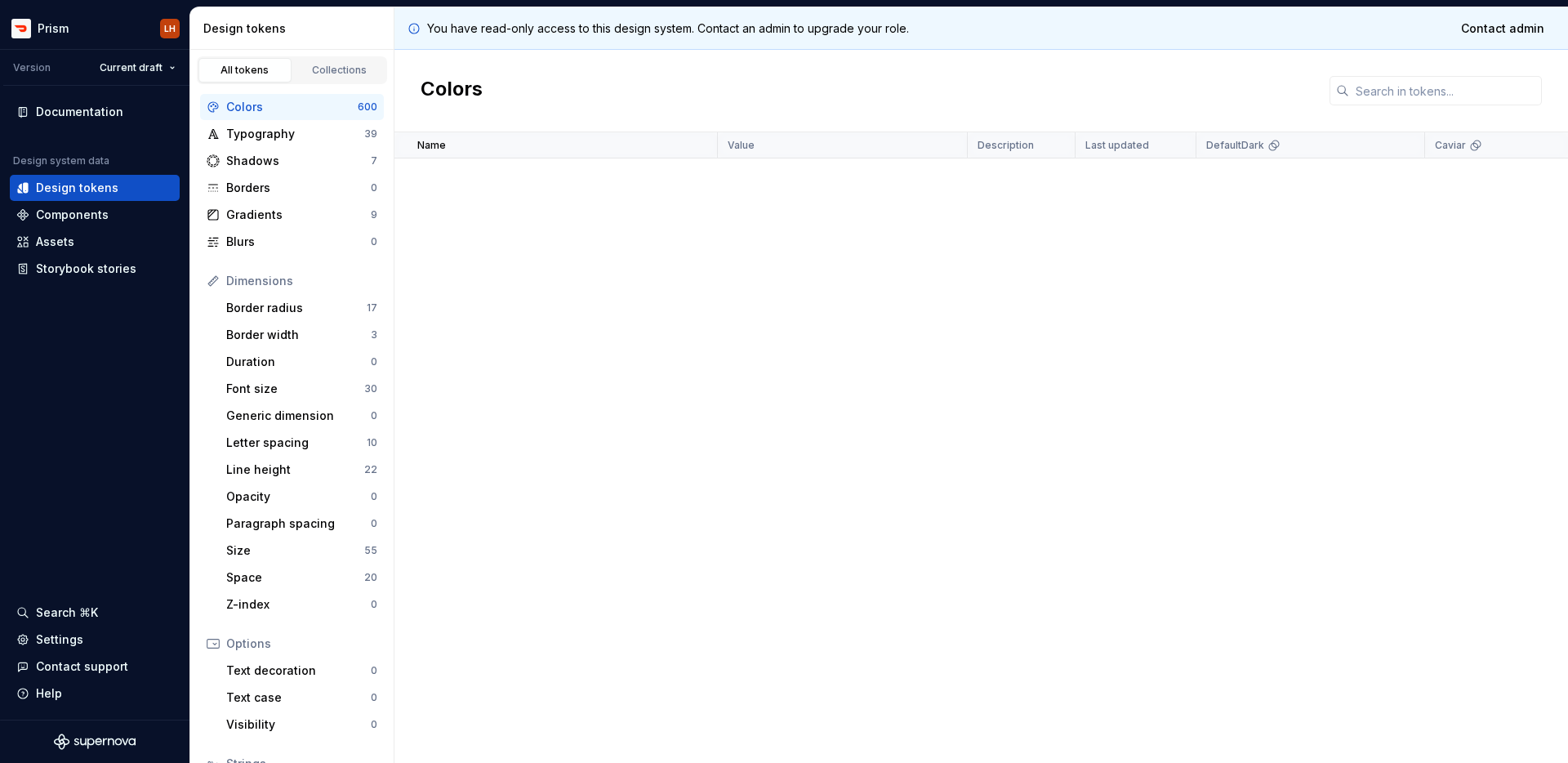
scroll to position [0, 0]
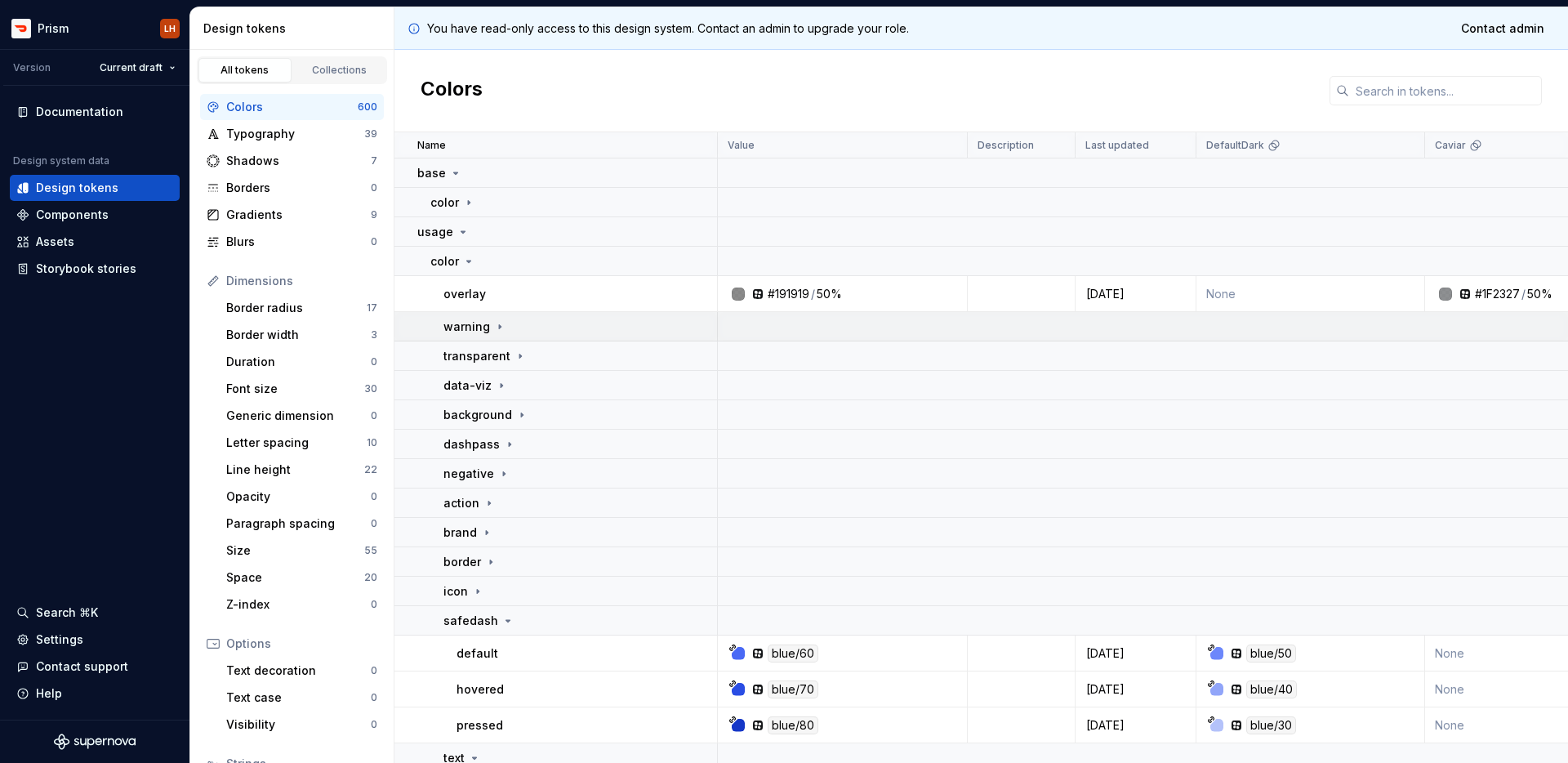
click at [494, 328] on icon at bounding box center [499, 327] width 13 height 13
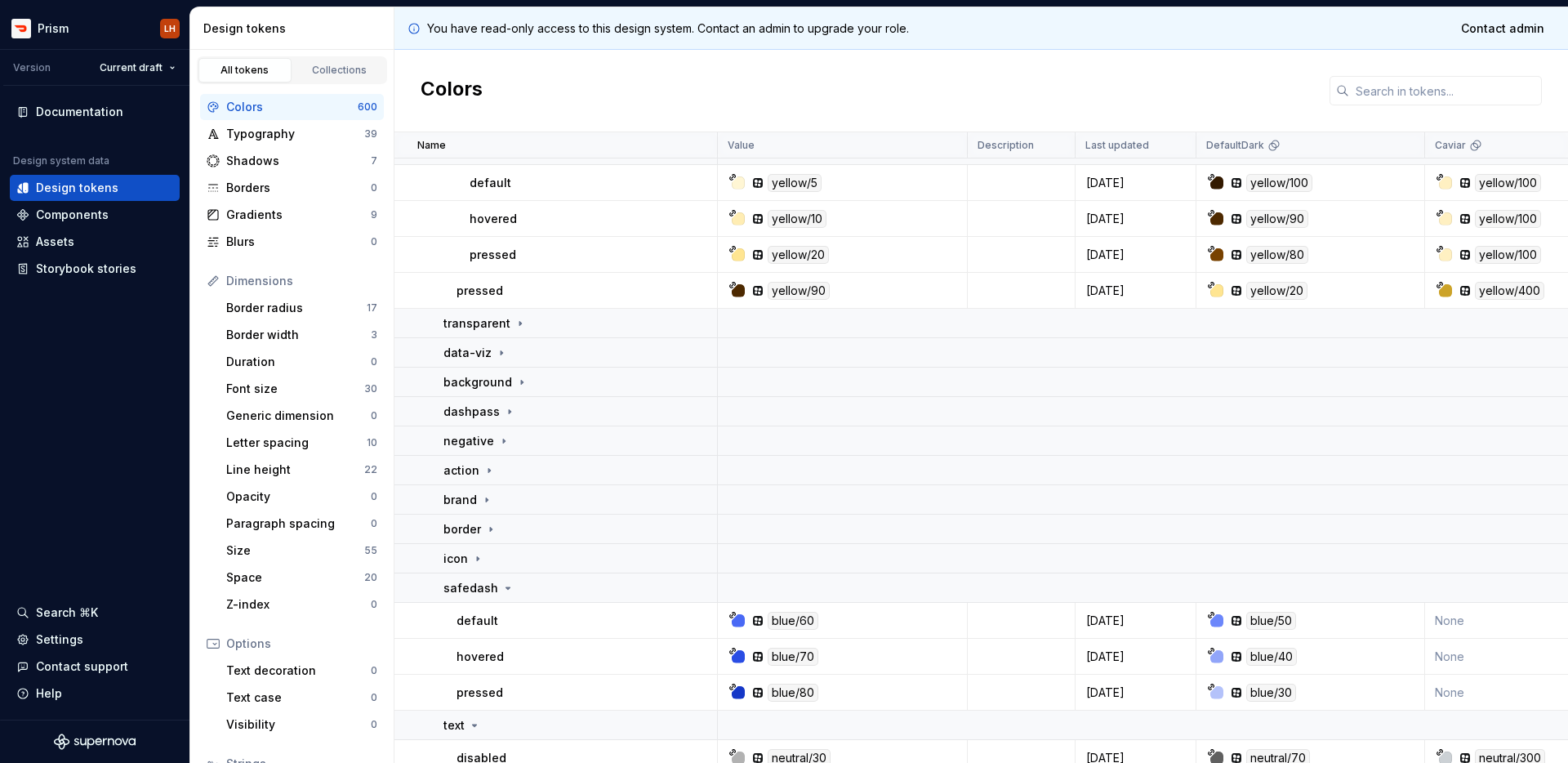
scroll to position [418, 0]
click at [515, 307] on td "transparent" at bounding box center [556, 320] width 324 height 30
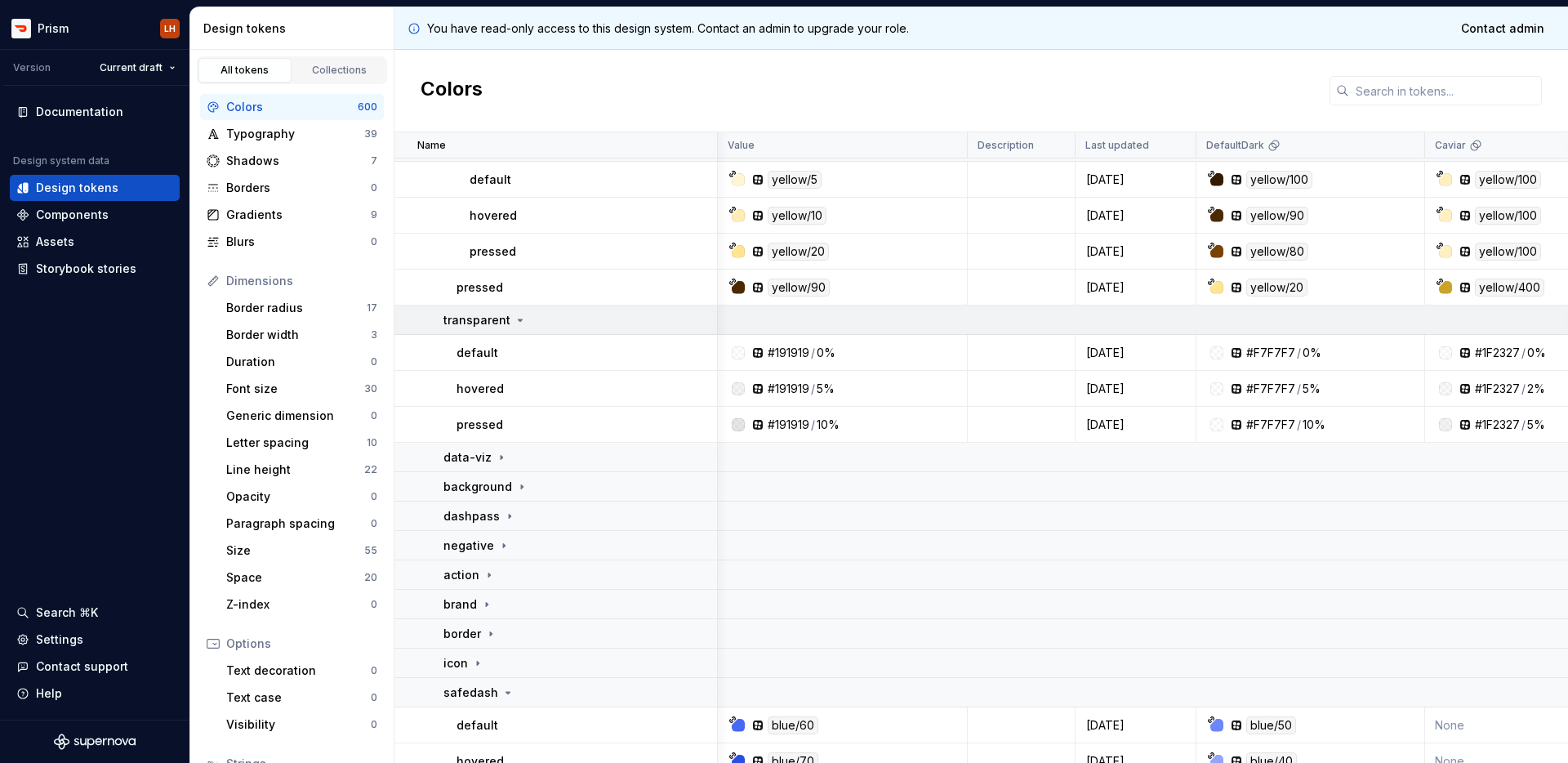
scroll to position [418, 4]
click at [495, 451] on icon at bounding box center [501, 458] width 13 height 13
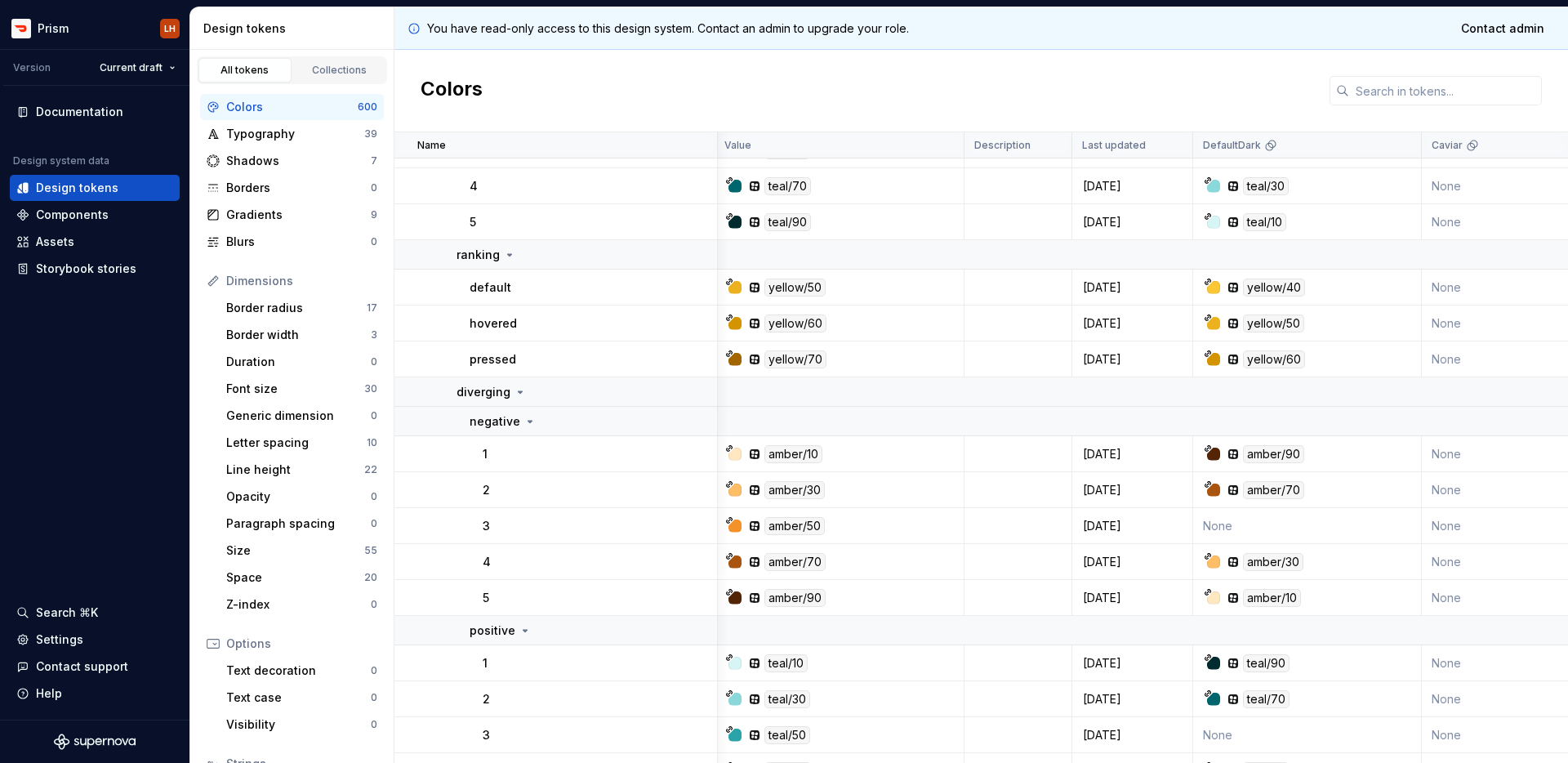
scroll to position [862, 4]
click at [520, 391] on icon at bounding box center [520, 390] width 13 height 13
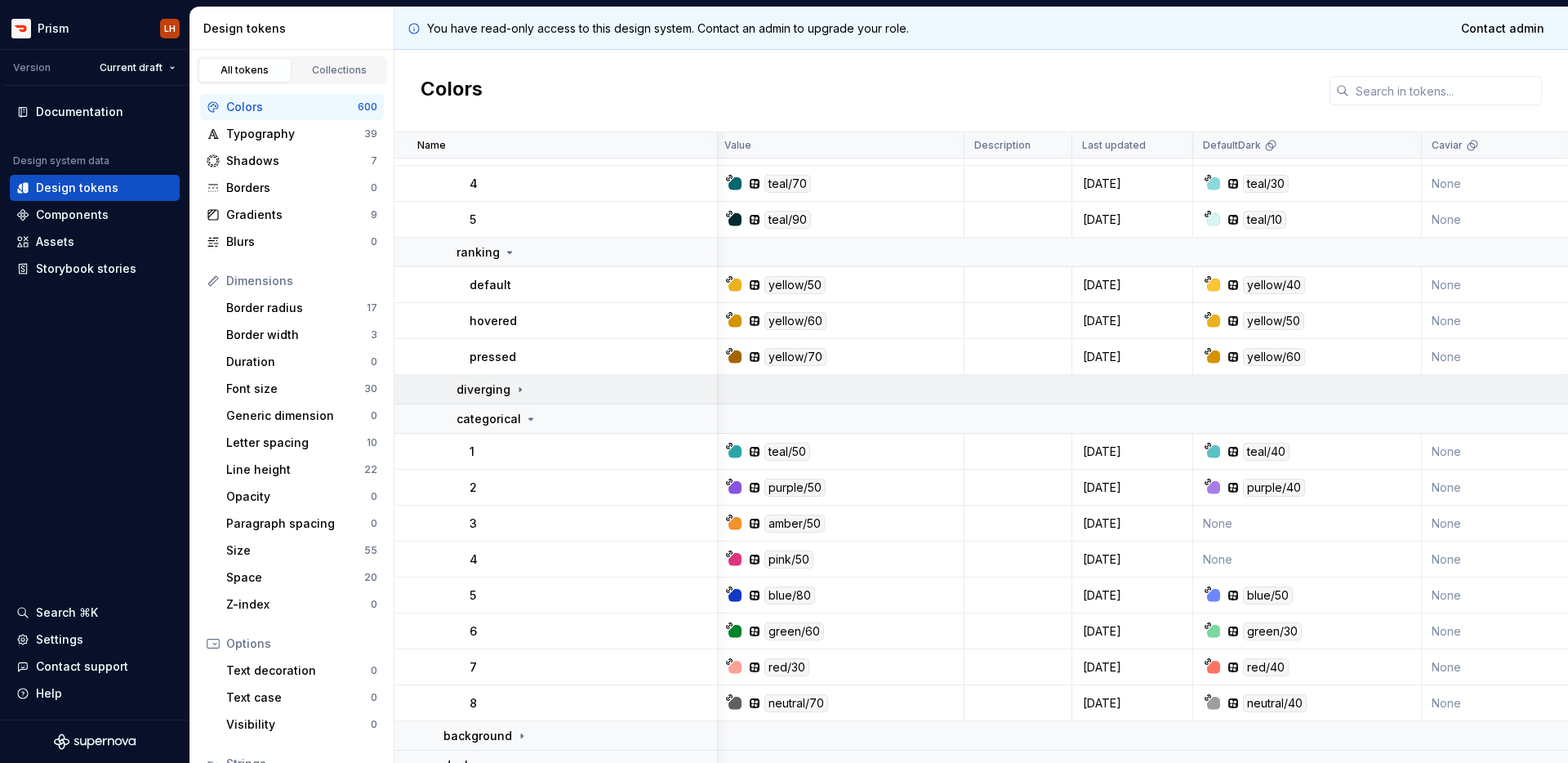
click at [520, 391] on icon at bounding box center [520, 390] width 13 height 13
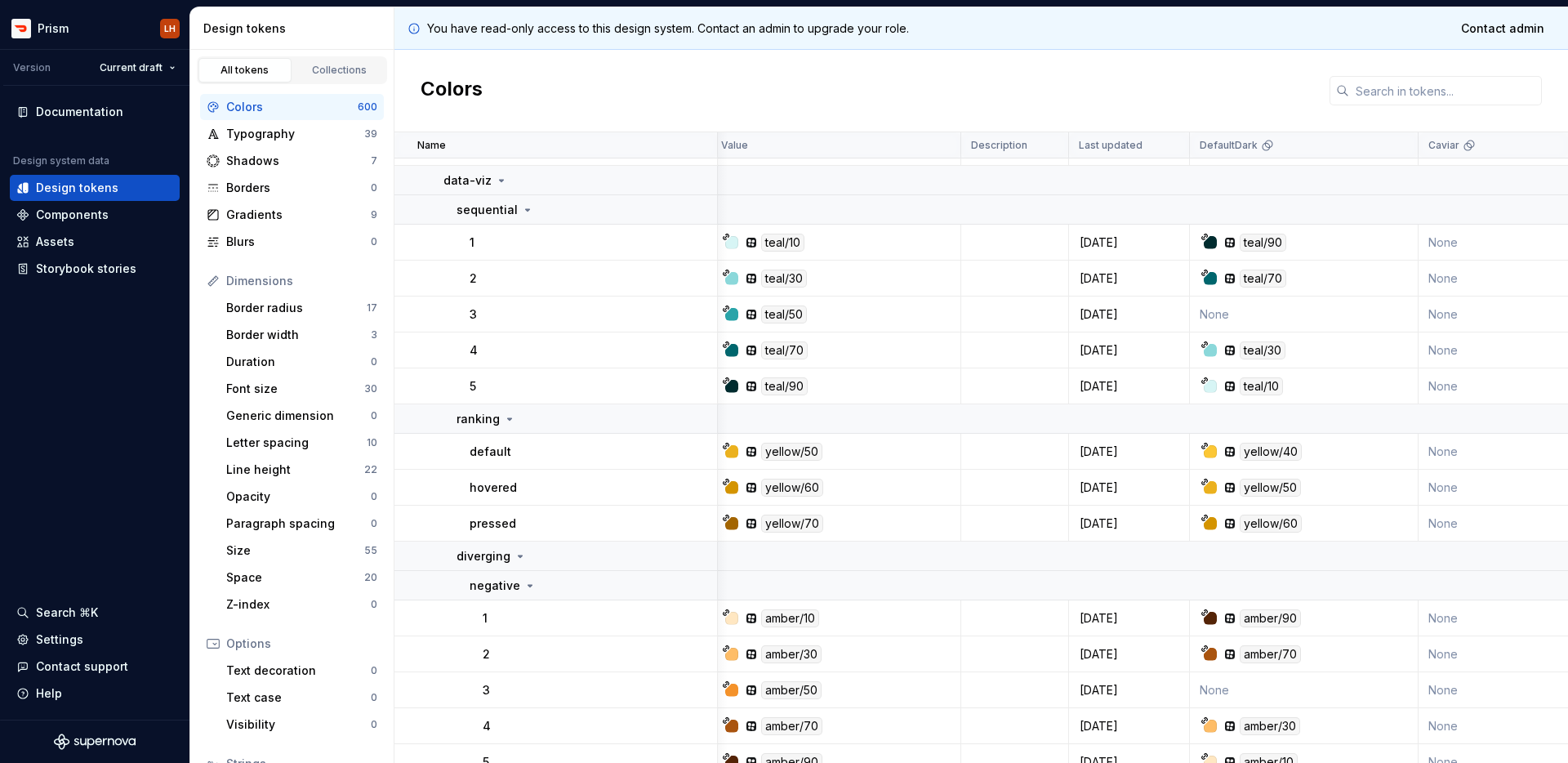
scroll to position [633, 7]
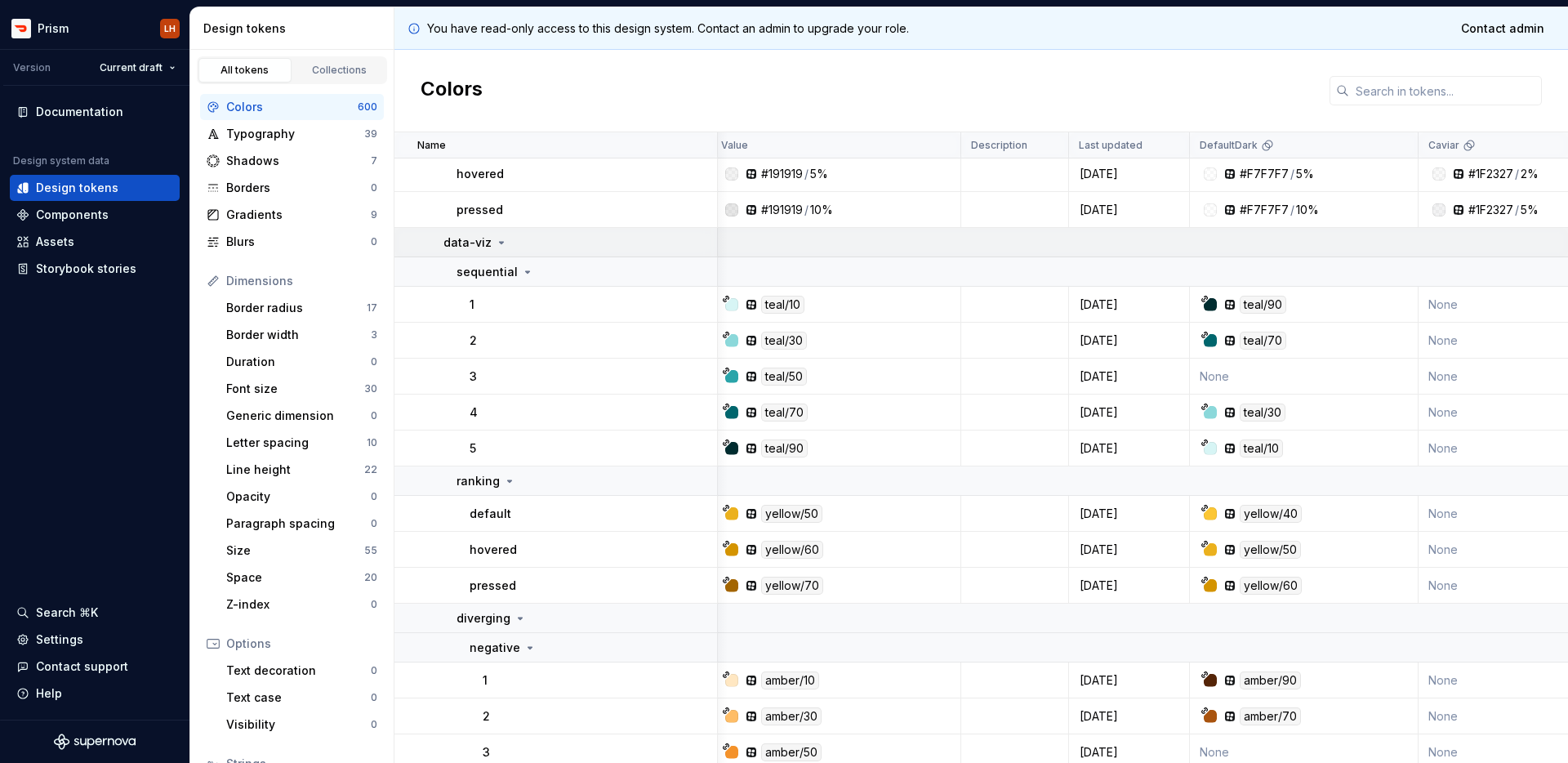
click at [498, 239] on icon at bounding box center [501, 243] width 13 height 13
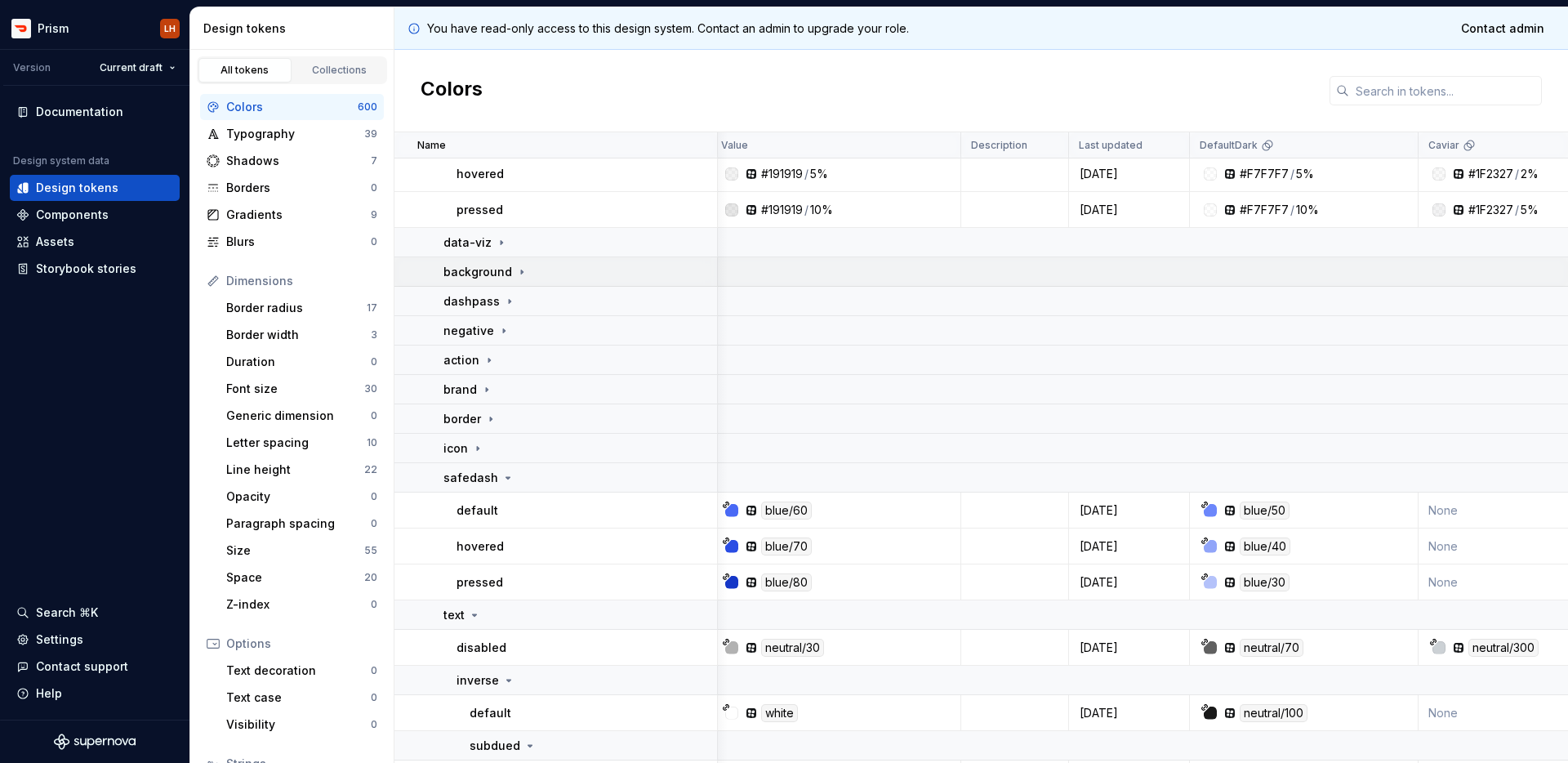
click at [524, 261] on td "background" at bounding box center [556, 273] width 324 height 30
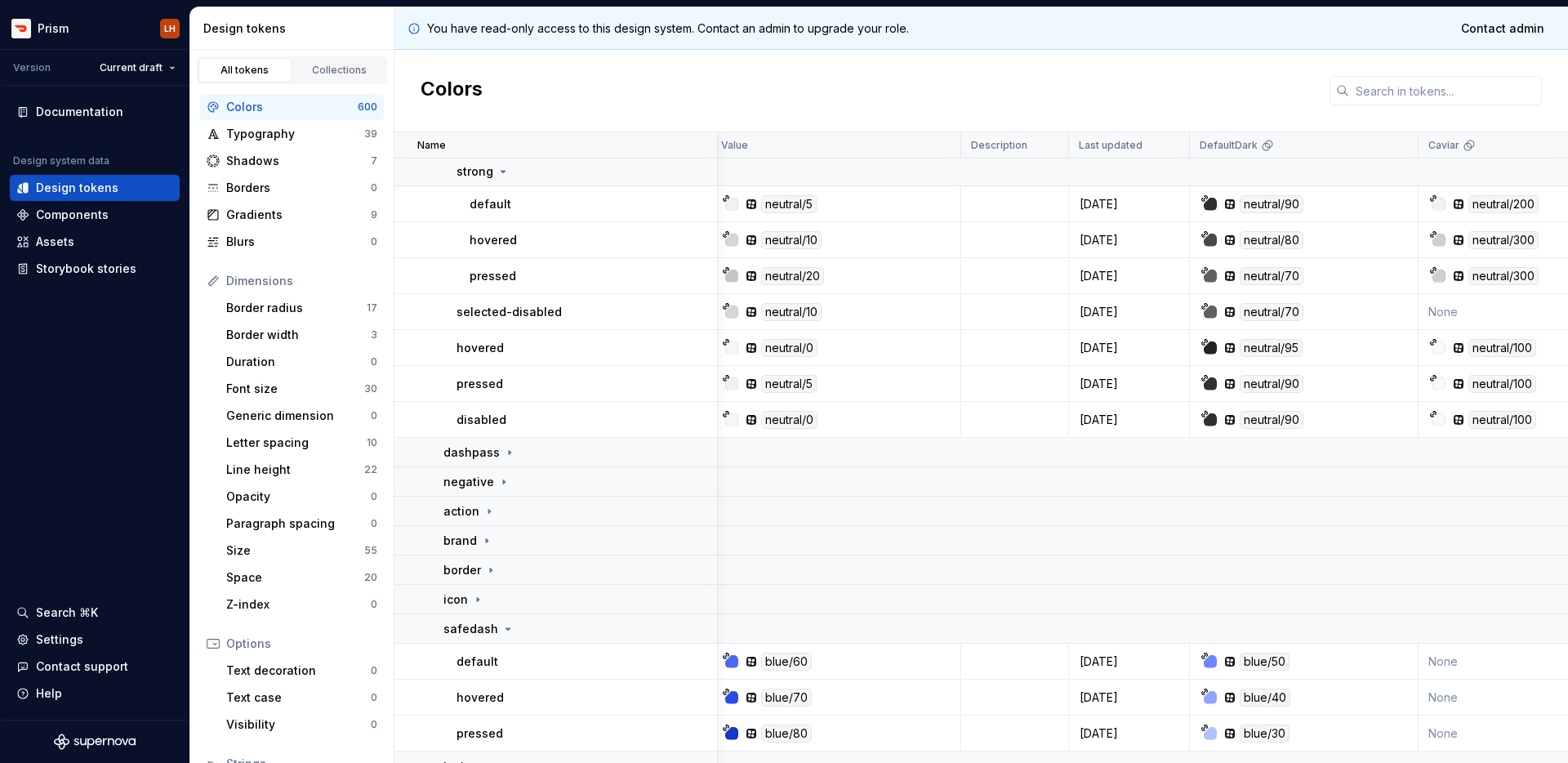
scroll to position [1650, 7]
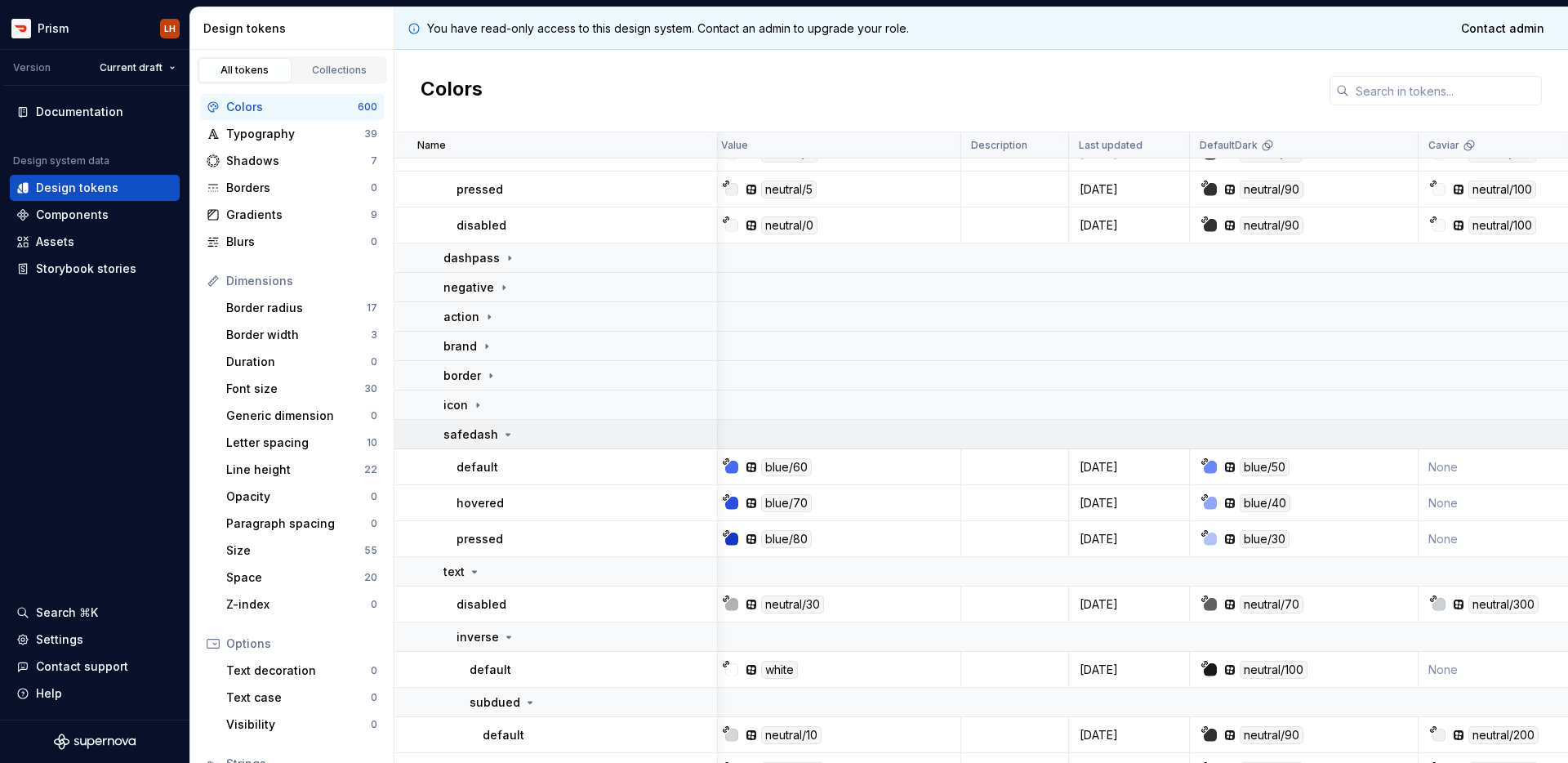
click at [501, 431] on icon at bounding box center [508, 435] width 13 height 13
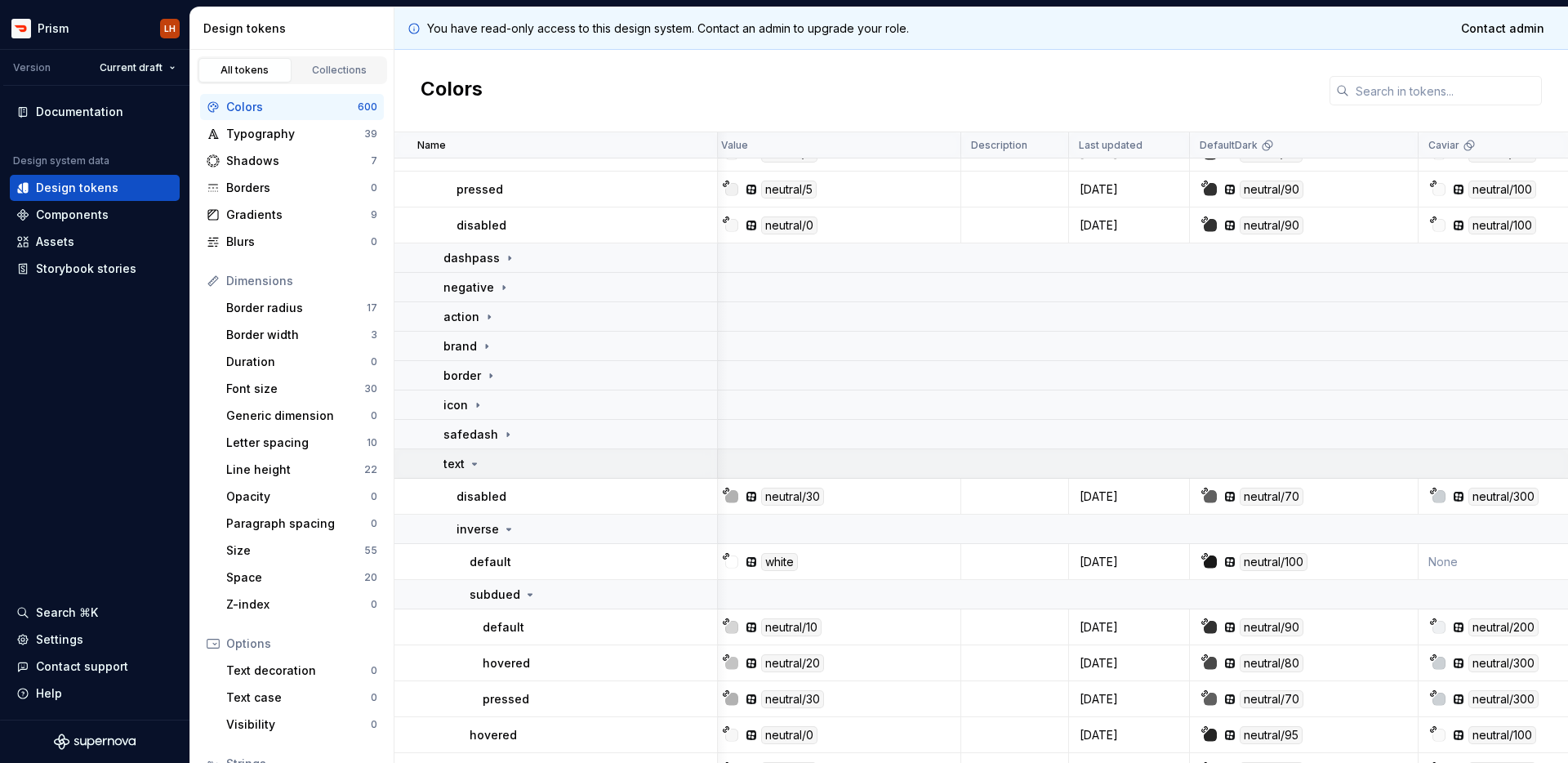
click at [478, 469] on icon at bounding box center [474, 464] width 13 height 13
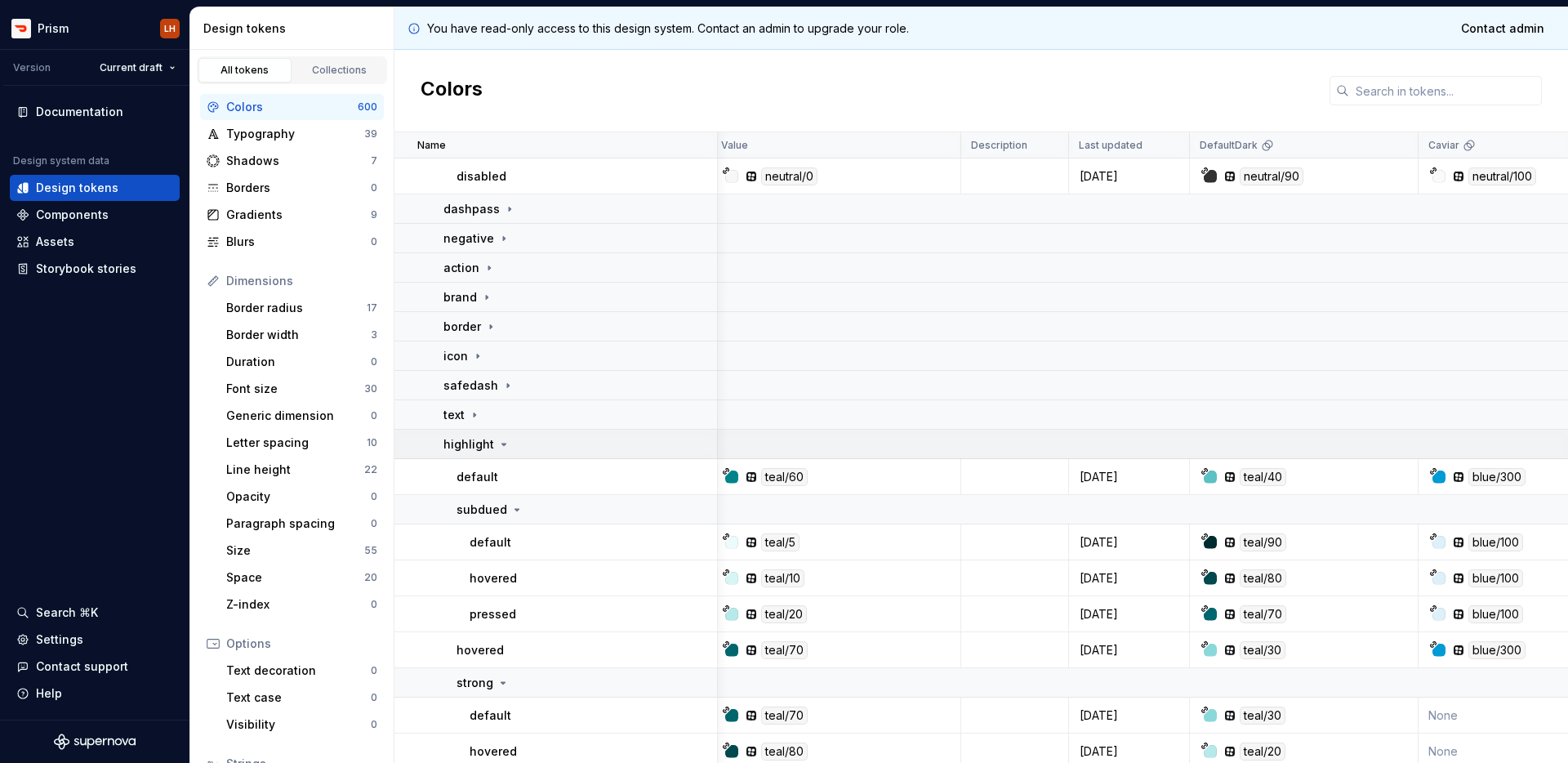
scroll to position [1700, 7]
click at [491, 446] on div "highlight" at bounding box center [477, 444] width 67 height 17
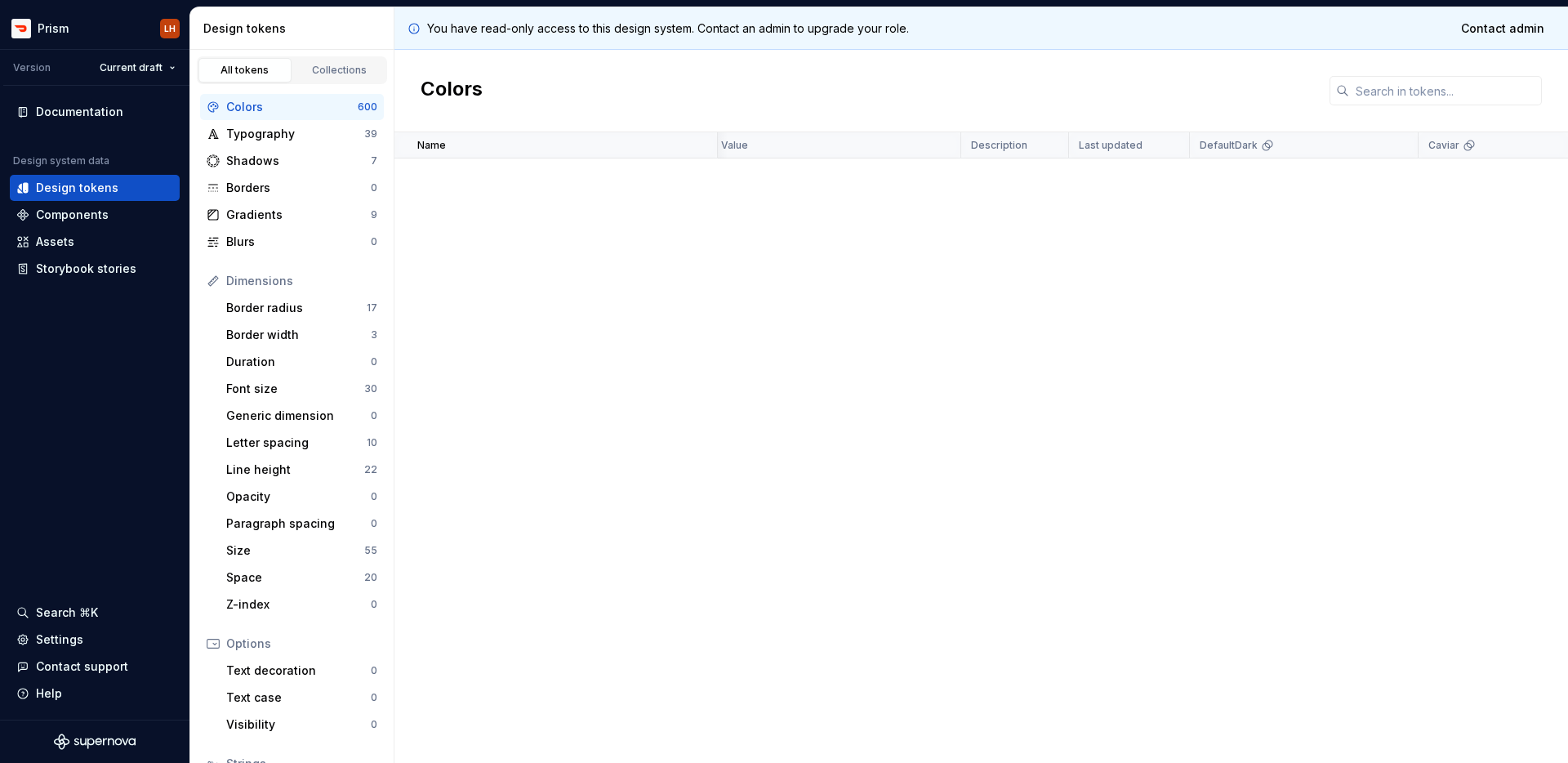
scroll to position [688, 7]
